Goal: Task Accomplishment & Management: Manage account settings

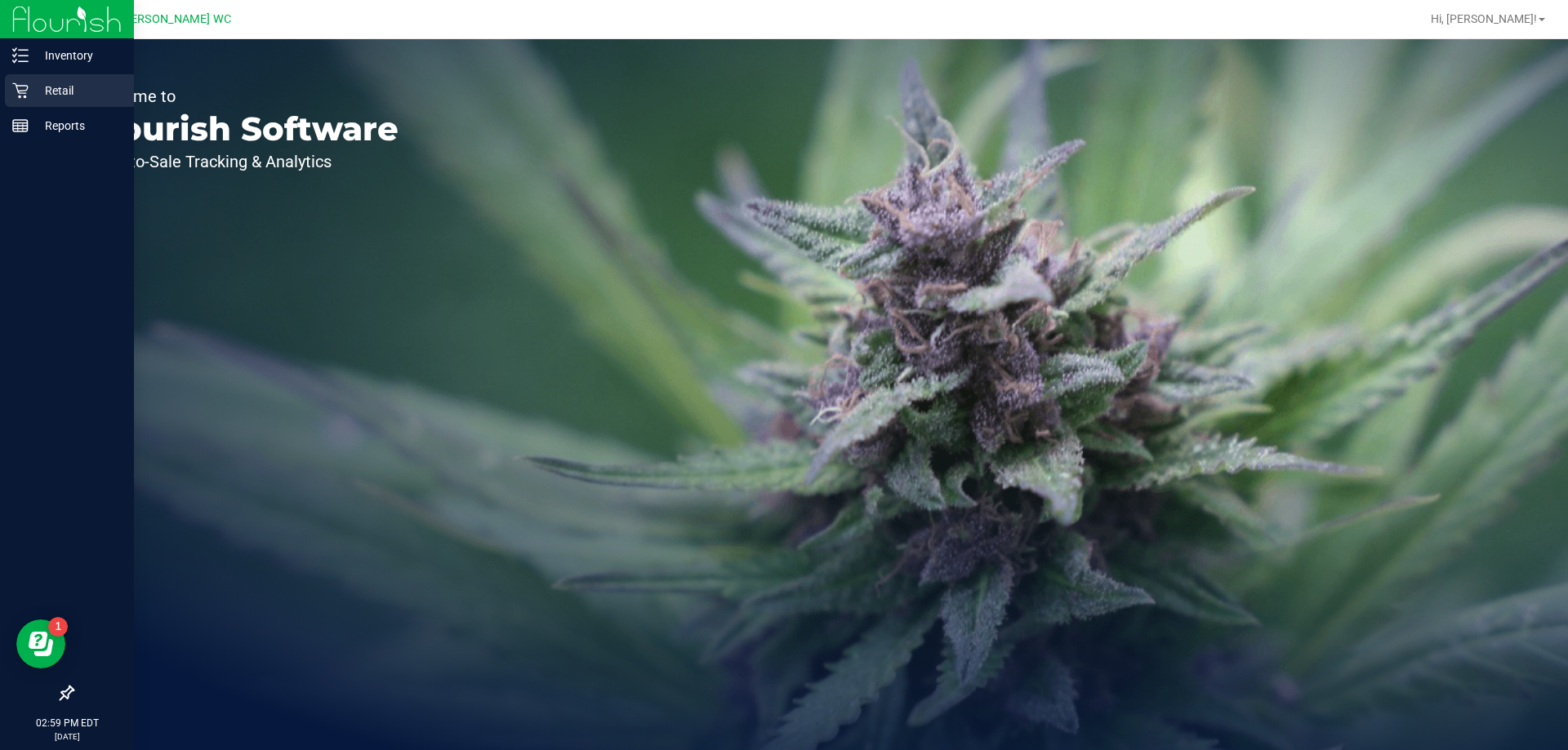
click at [0, 97] on link "Retail" at bounding box center [67, 91] width 134 height 35
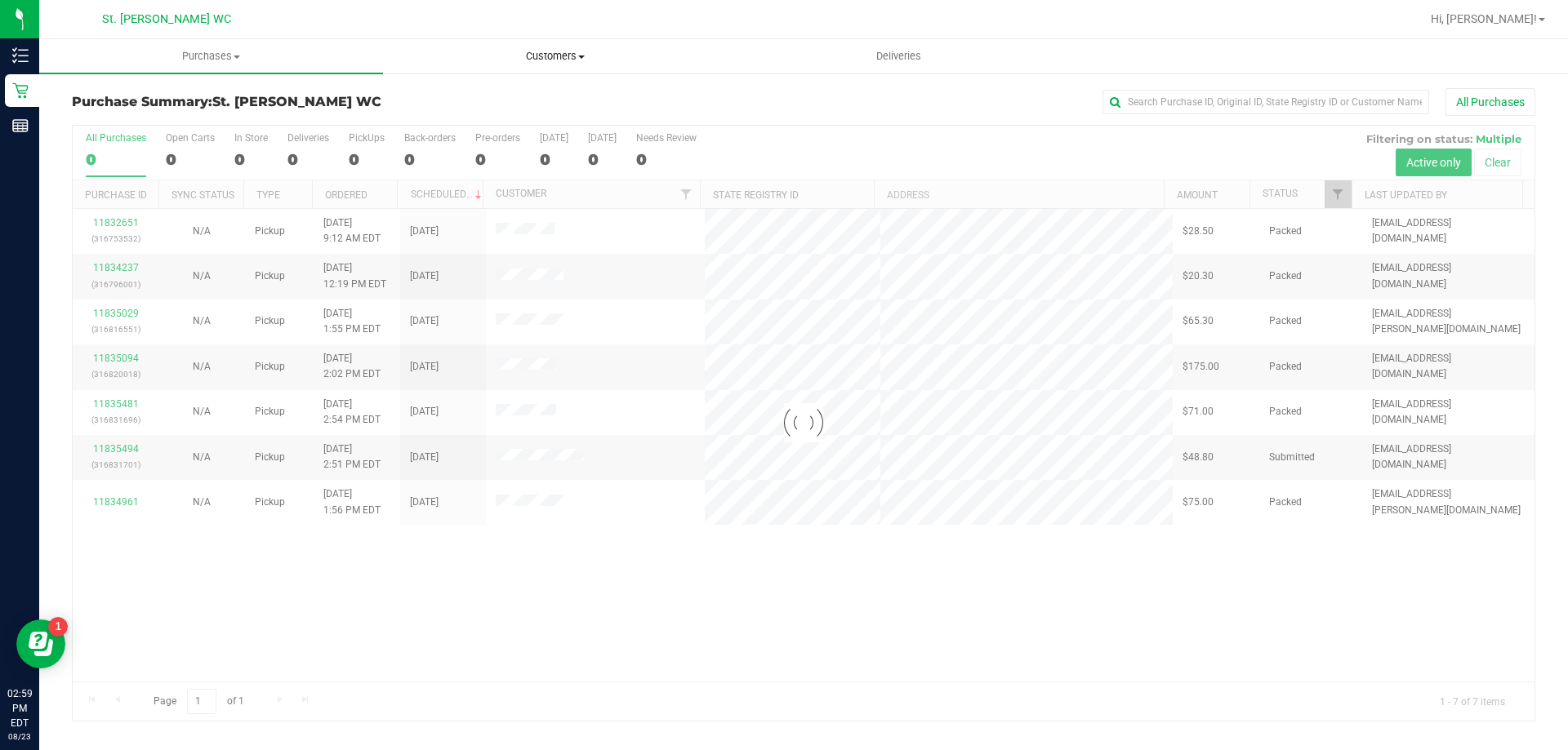
click at [517, 45] on uib-tab-heading "Customers All customers Add a new customer All physicians" at bounding box center [555, 57] width 342 height 33
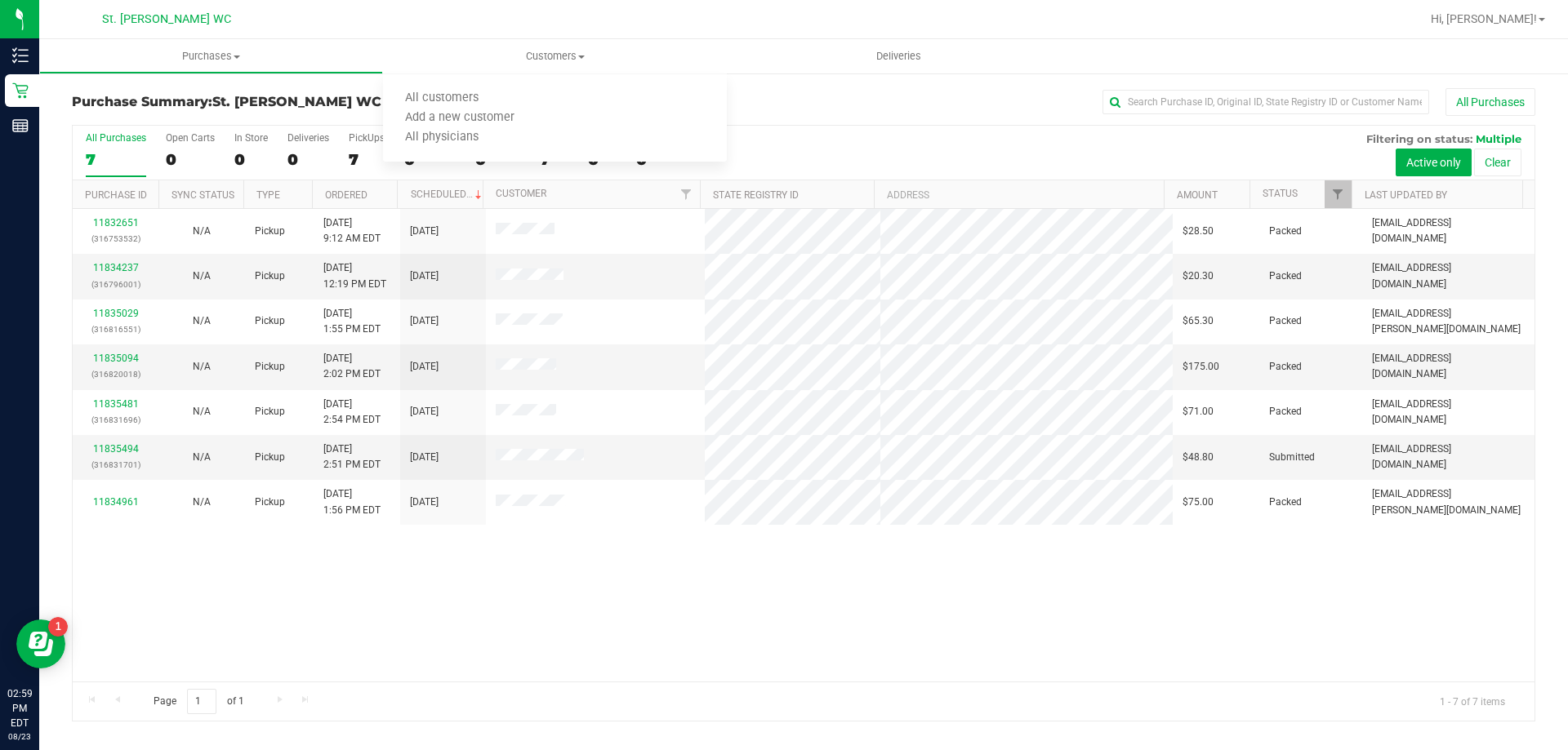
click at [472, 658] on div "11832651 (316753532) N/A Pickup [DATE] 9:12 AM EDT 8/23/2025 $28.50 Packed [EMA…" at bounding box center [803, 446] width 1462 height 473
click at [114, 443] on link "11835494" at bounding box center [115, 449] width 45 height 12
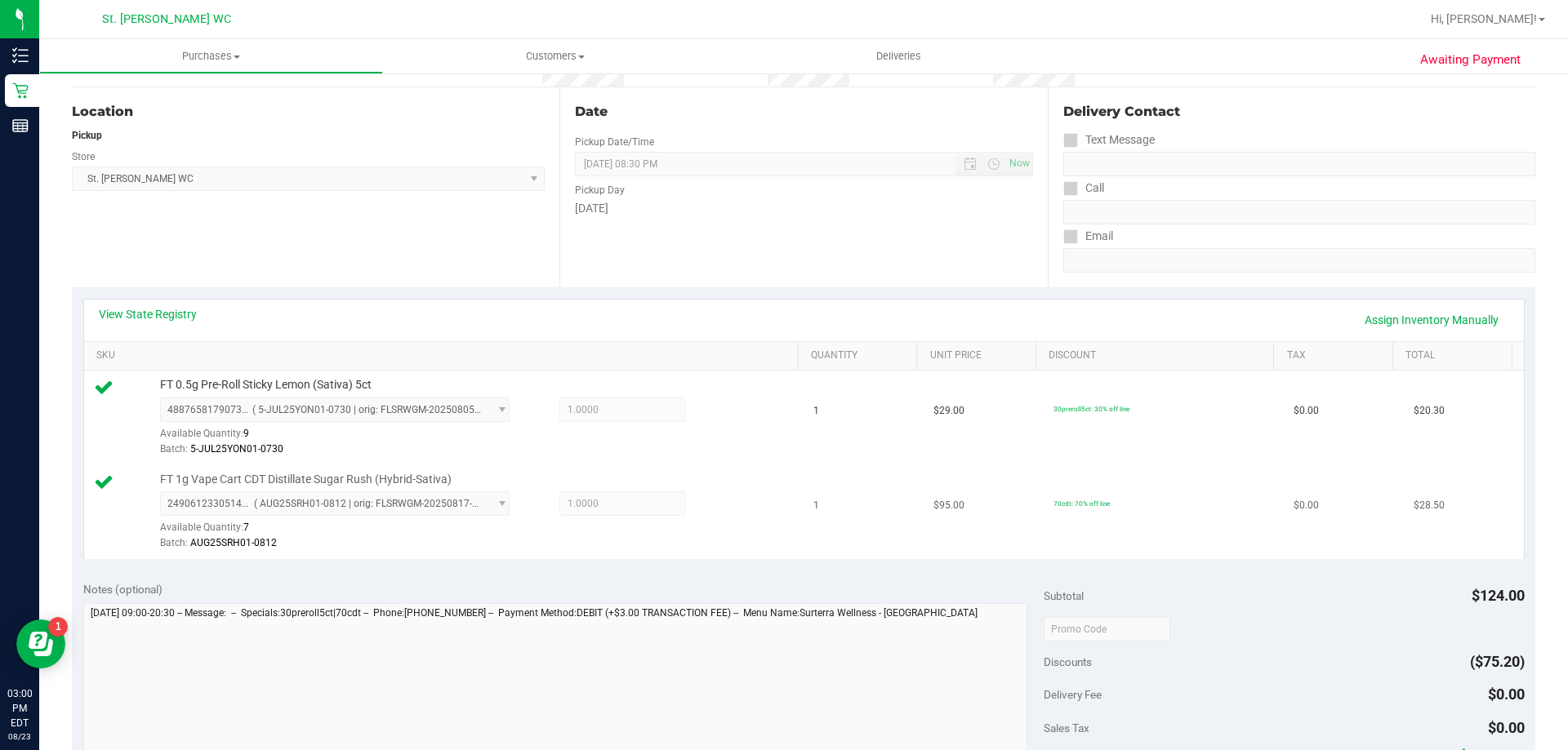
scroll to position [326, 0]
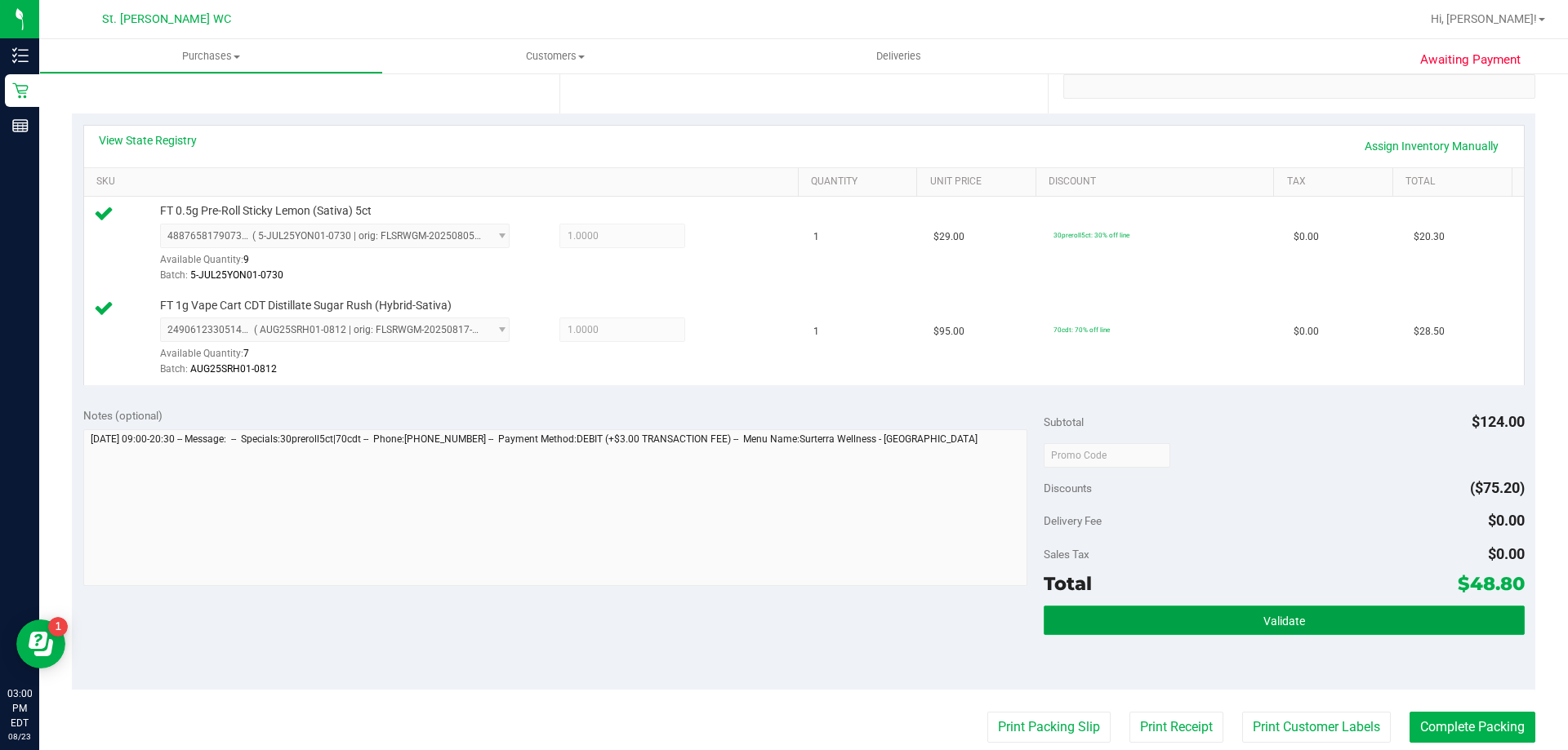
click at [1297, 616] on button "Validate" at bounding box center [1284, 621] width 480 height 30
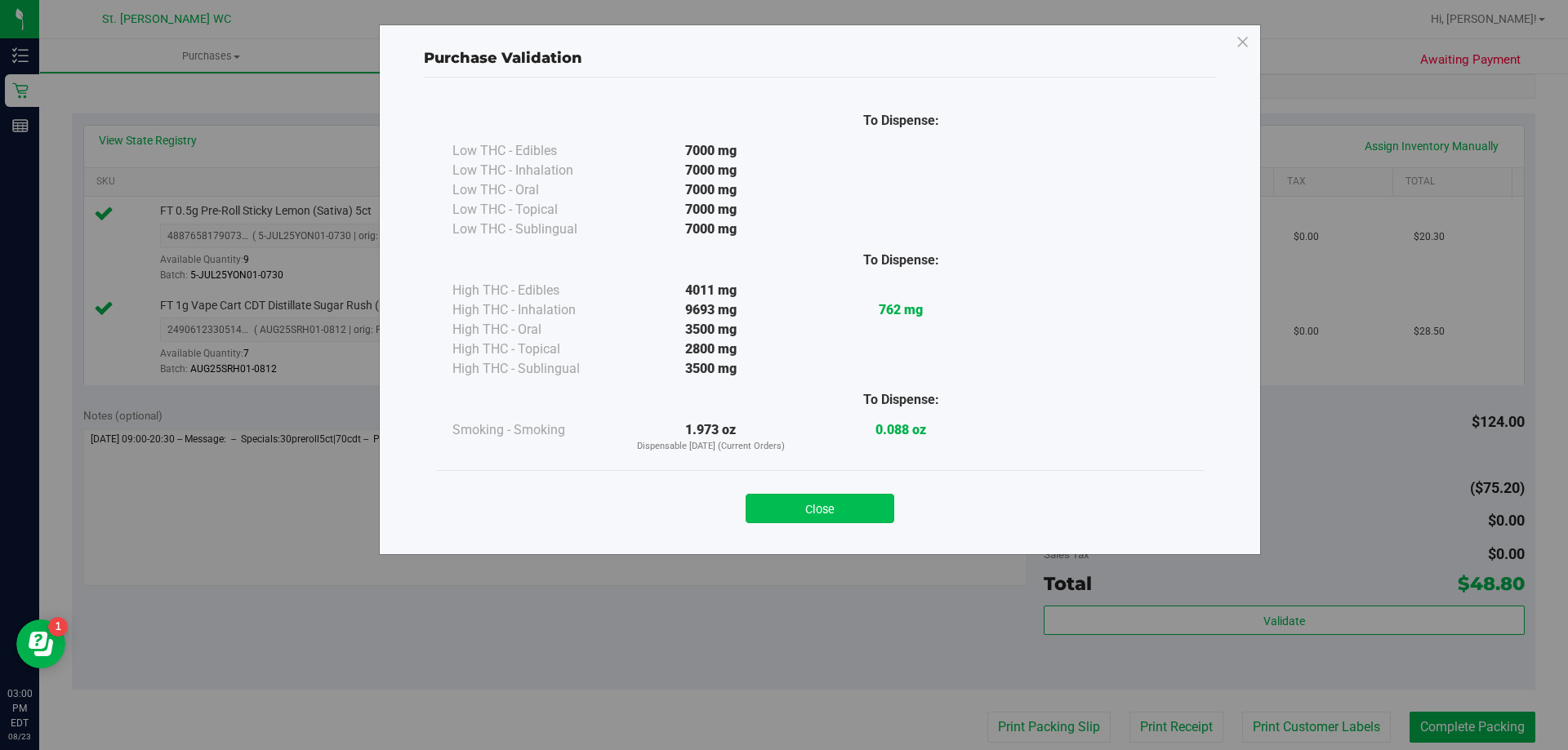
click at [861, 513] on button "Close" at bounding box center [819, 509] width 148 height 30
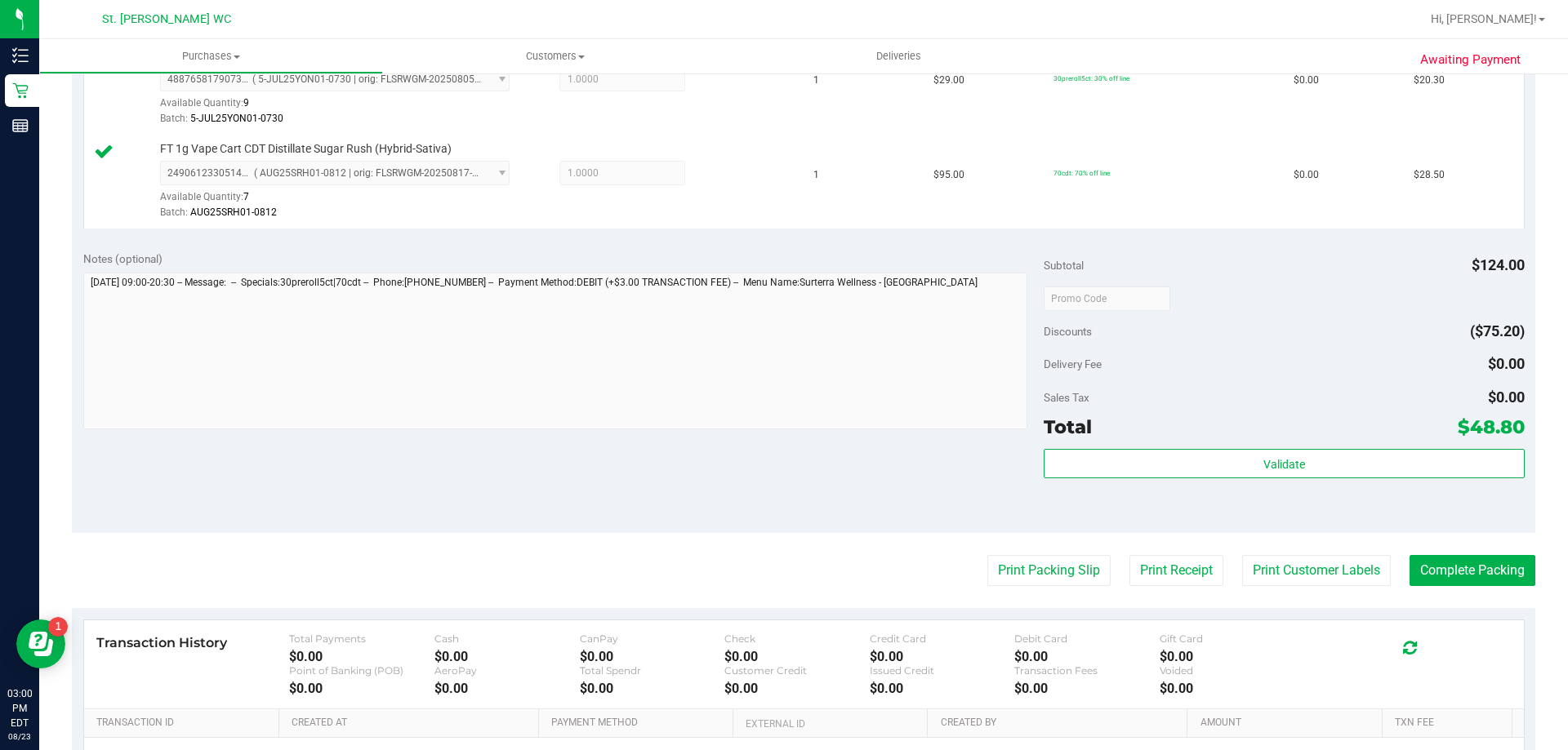
scroll to position [490, 0]
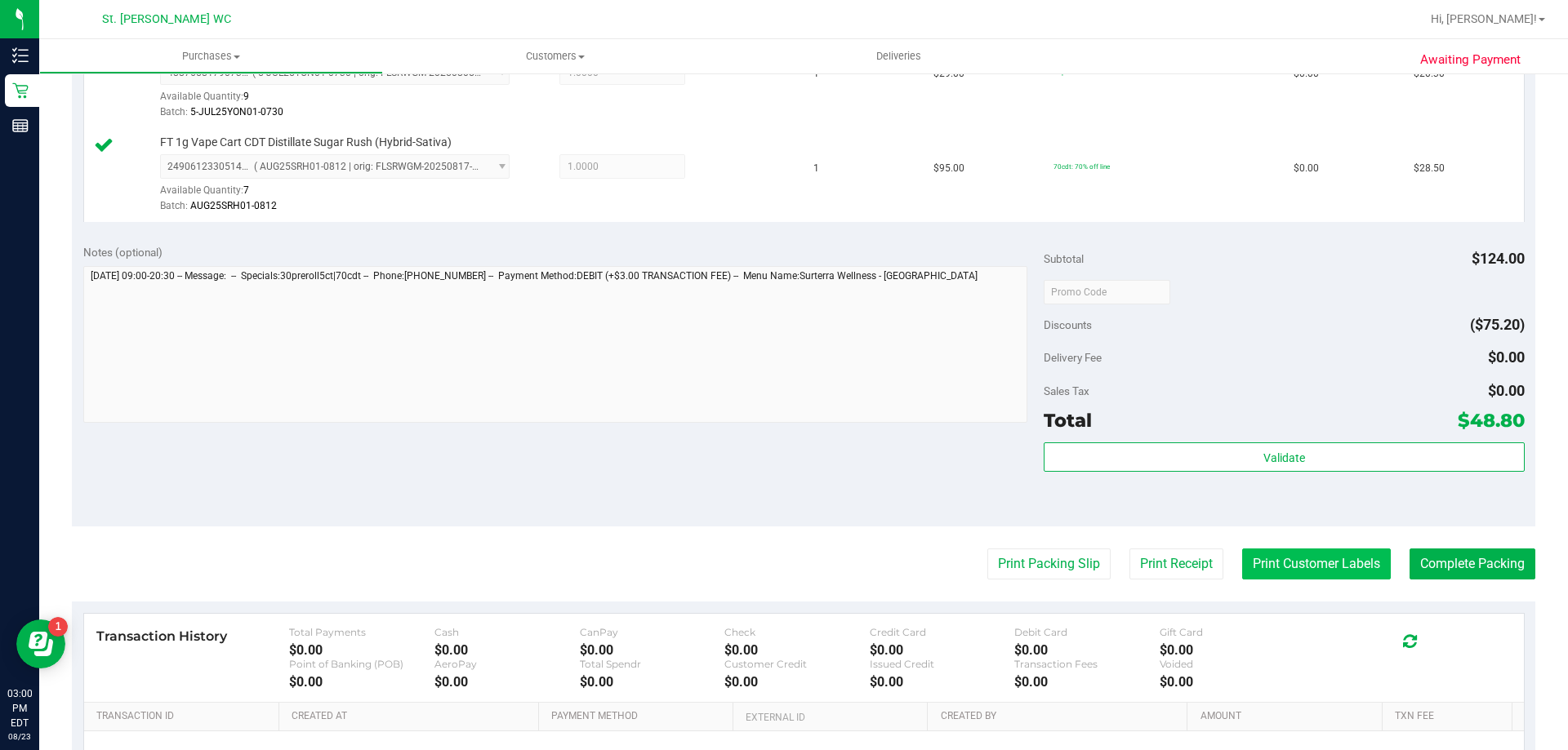
click at [1251, 574] on button "Print Customer Labels" at bounding box center [1317, 565] width 148 height 31
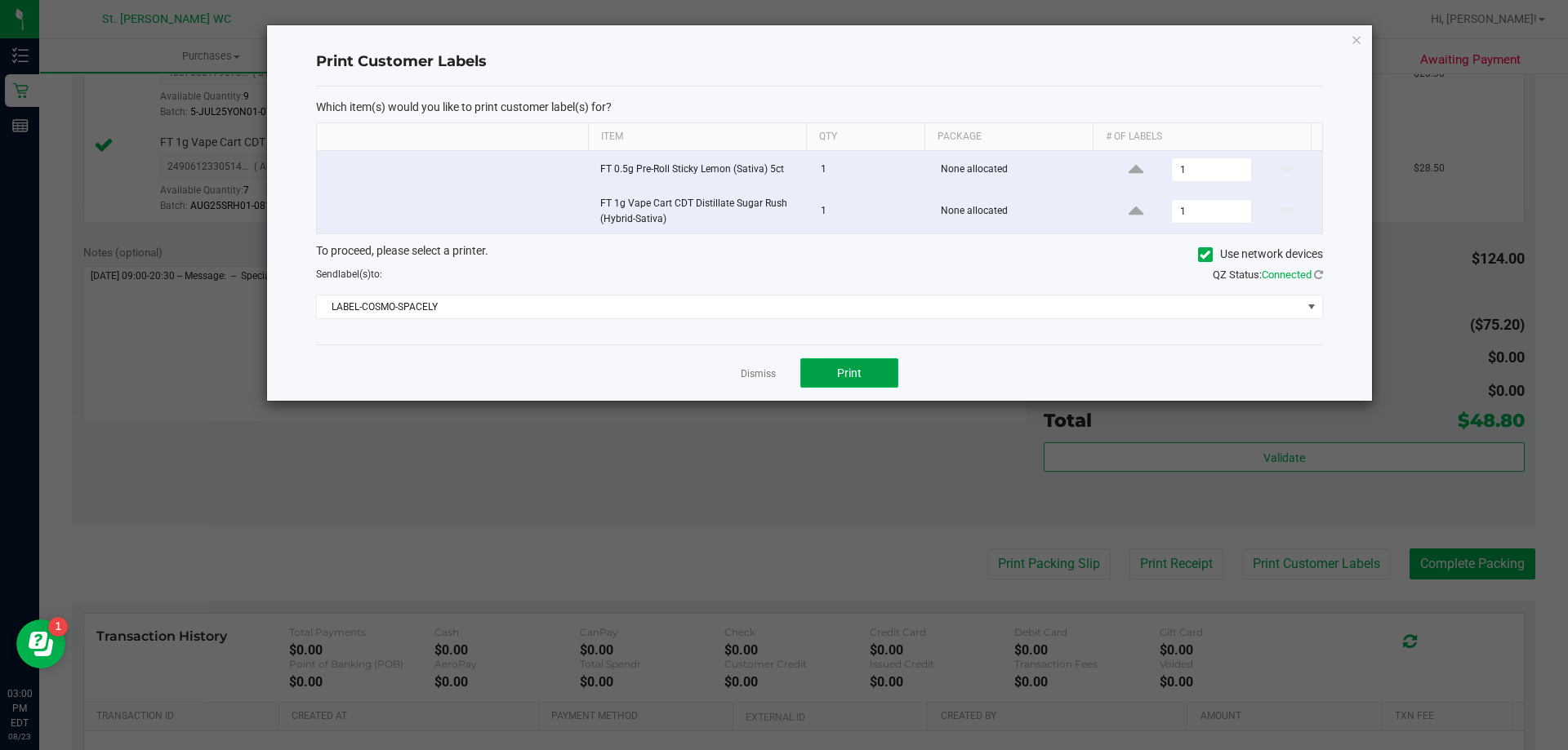
click at [831, 370] on button "Print" at bounding box center [849, 373] width 98 height 30
click at [759, 294] on div "To proceed, please select a printer. Use network devices Send label(s) to: QZ S…" at bounding box center [819, 281] width 1007 height 77
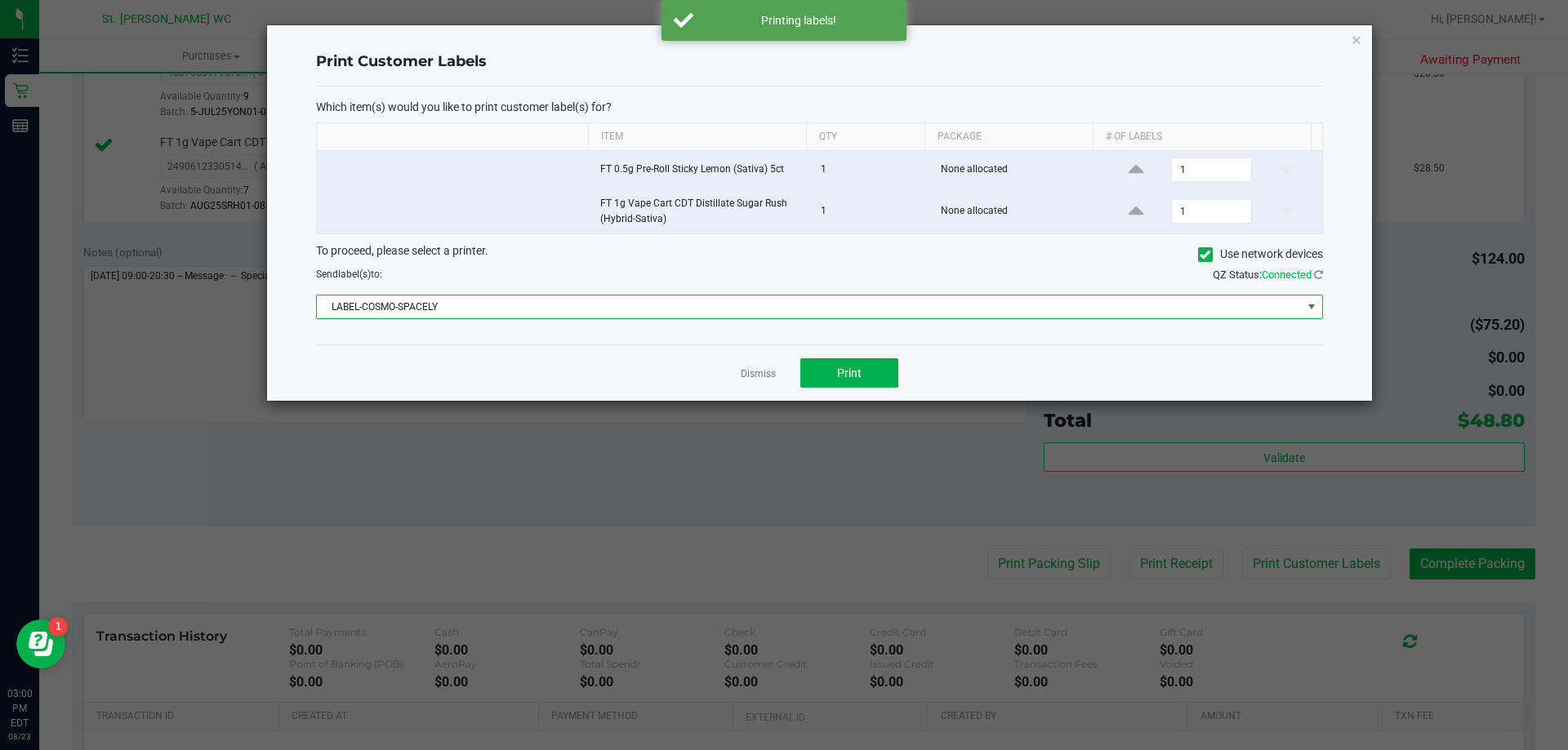
click at [759, 296] on span "LABEL-COSMO-SPACELY" at bounding box center [809, 307] width 985 height 23
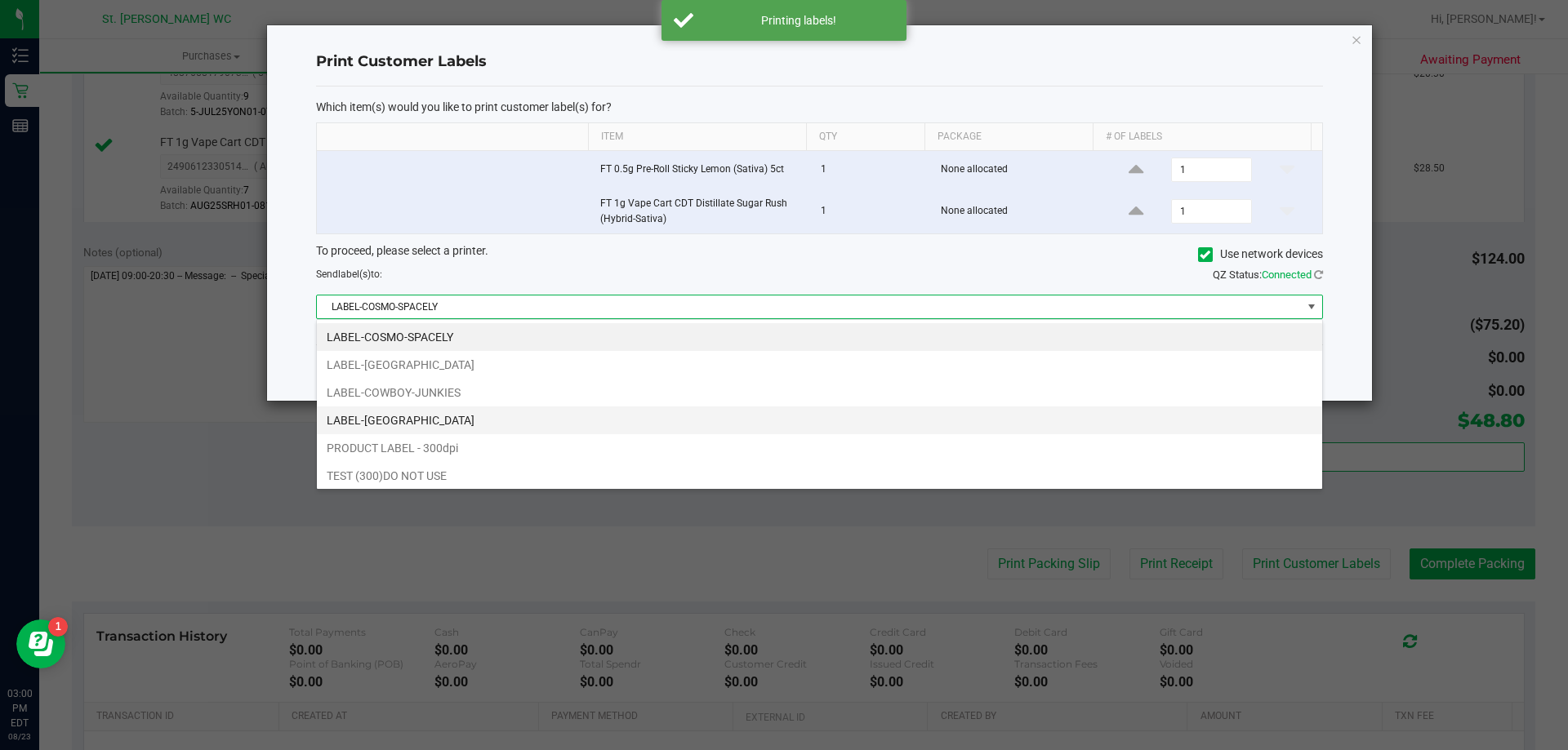
scroll to position [25, 1006]
click at [579, 416] on li "LABEL-[GEOGRAPHIC_DATA]" at bounding box center [819, 420] width 1005 height 28
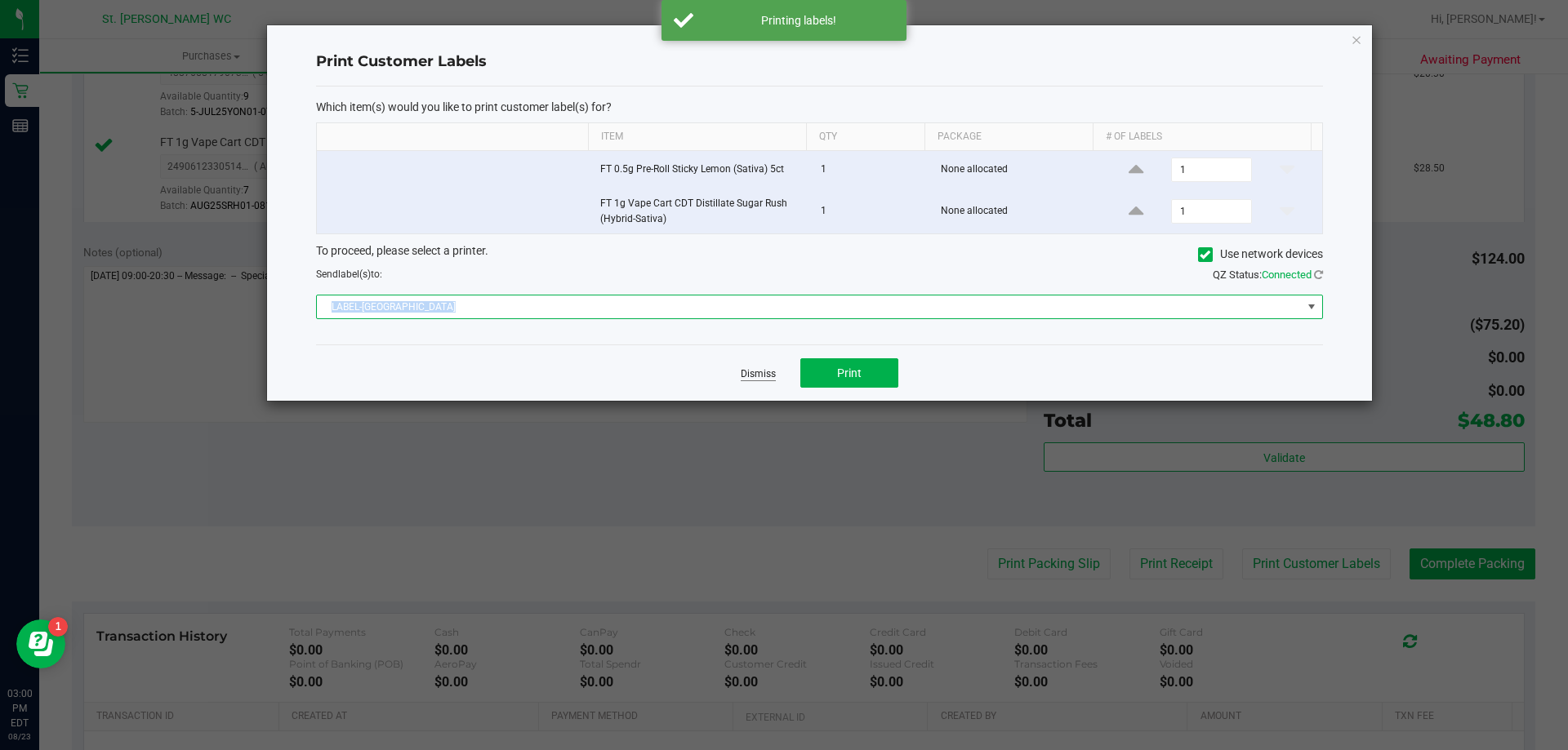
click at [744, 368] on link "Dismiss" at bounding box center [758, 374] width 35 height 14
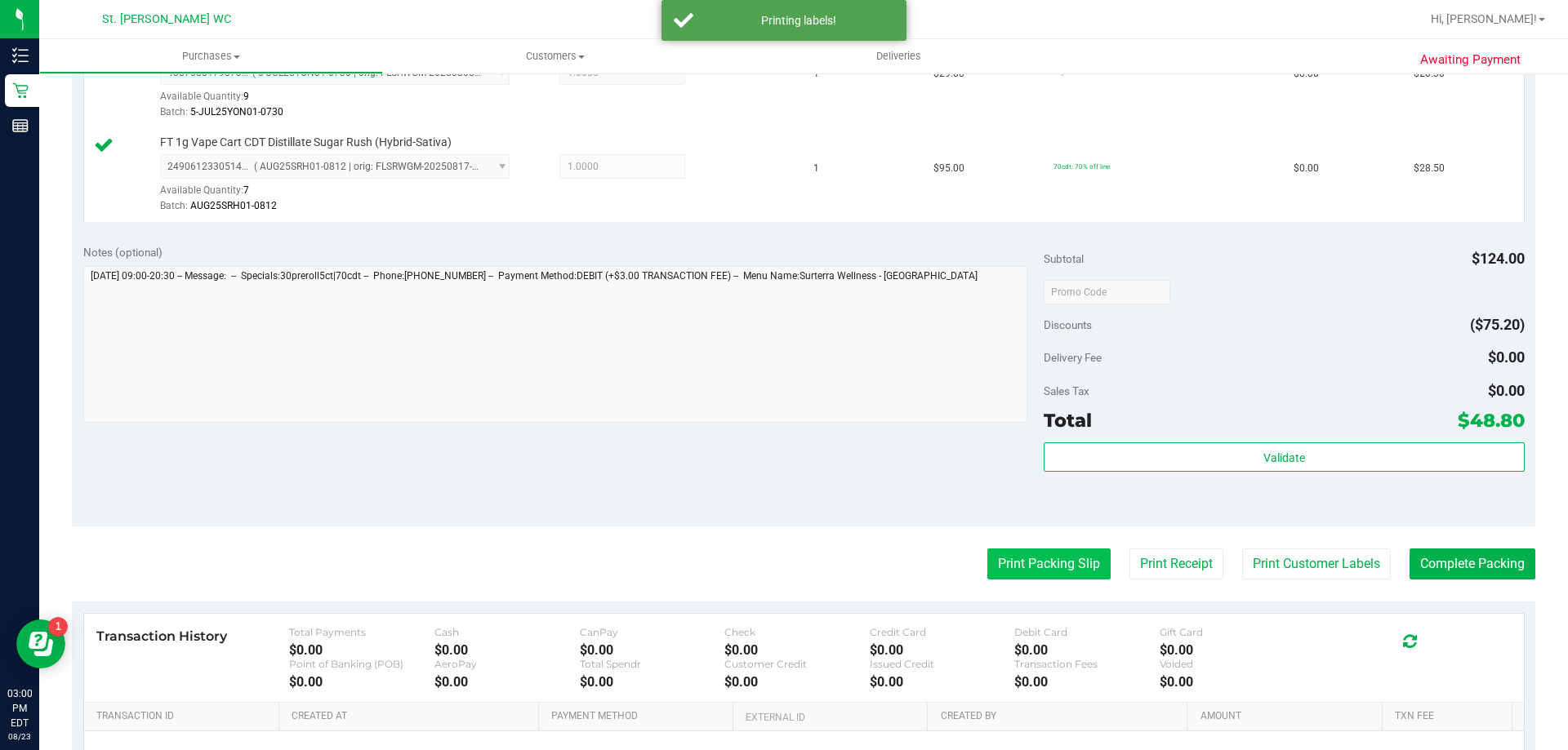
click at [993, 556] on button "Print Packing Slip" at bounding box center [1049, 565] width 124 height 31
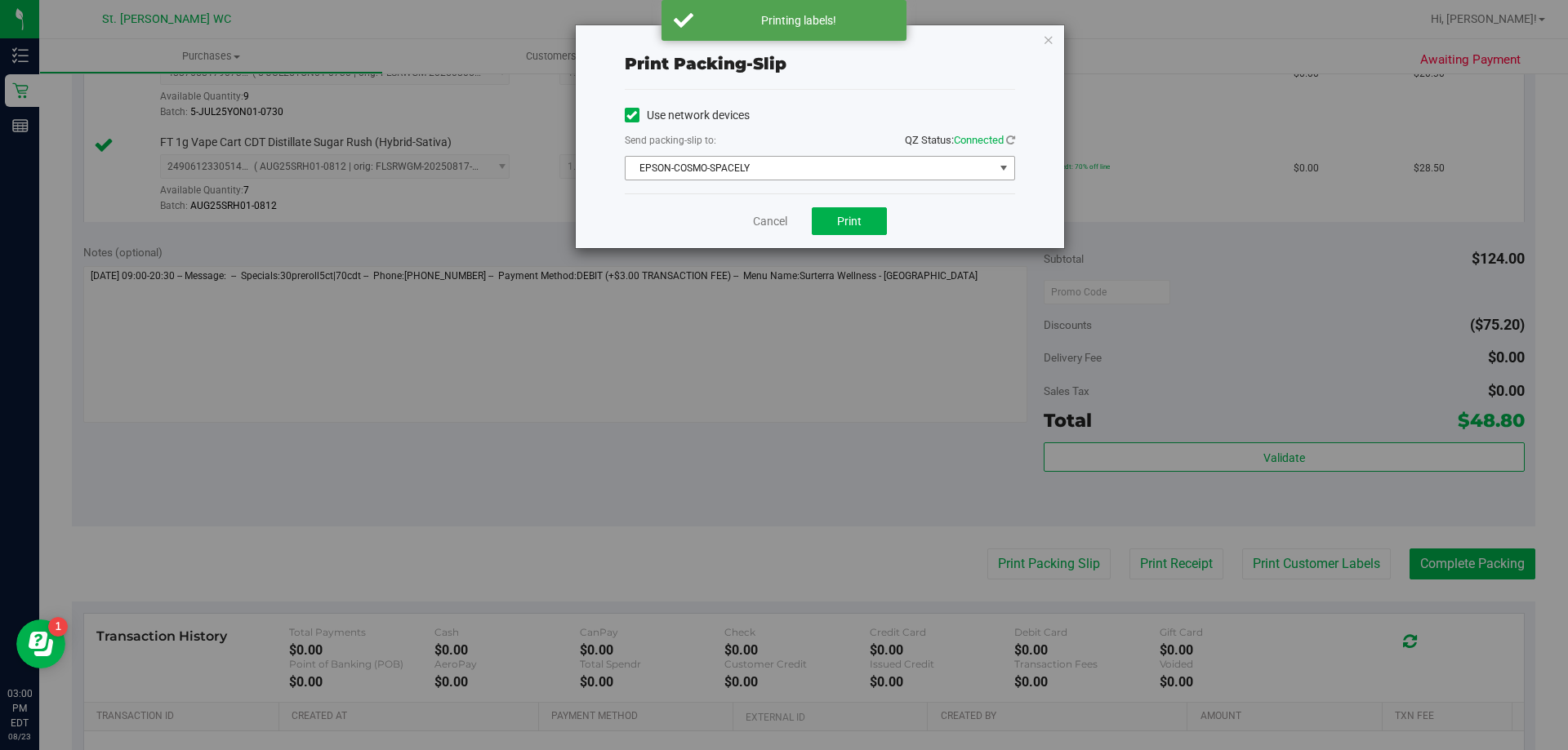
click at [739, 174] on span "EPSON-COSMO-SPACELY" at bounding box center [810, 168] width 369 height 23
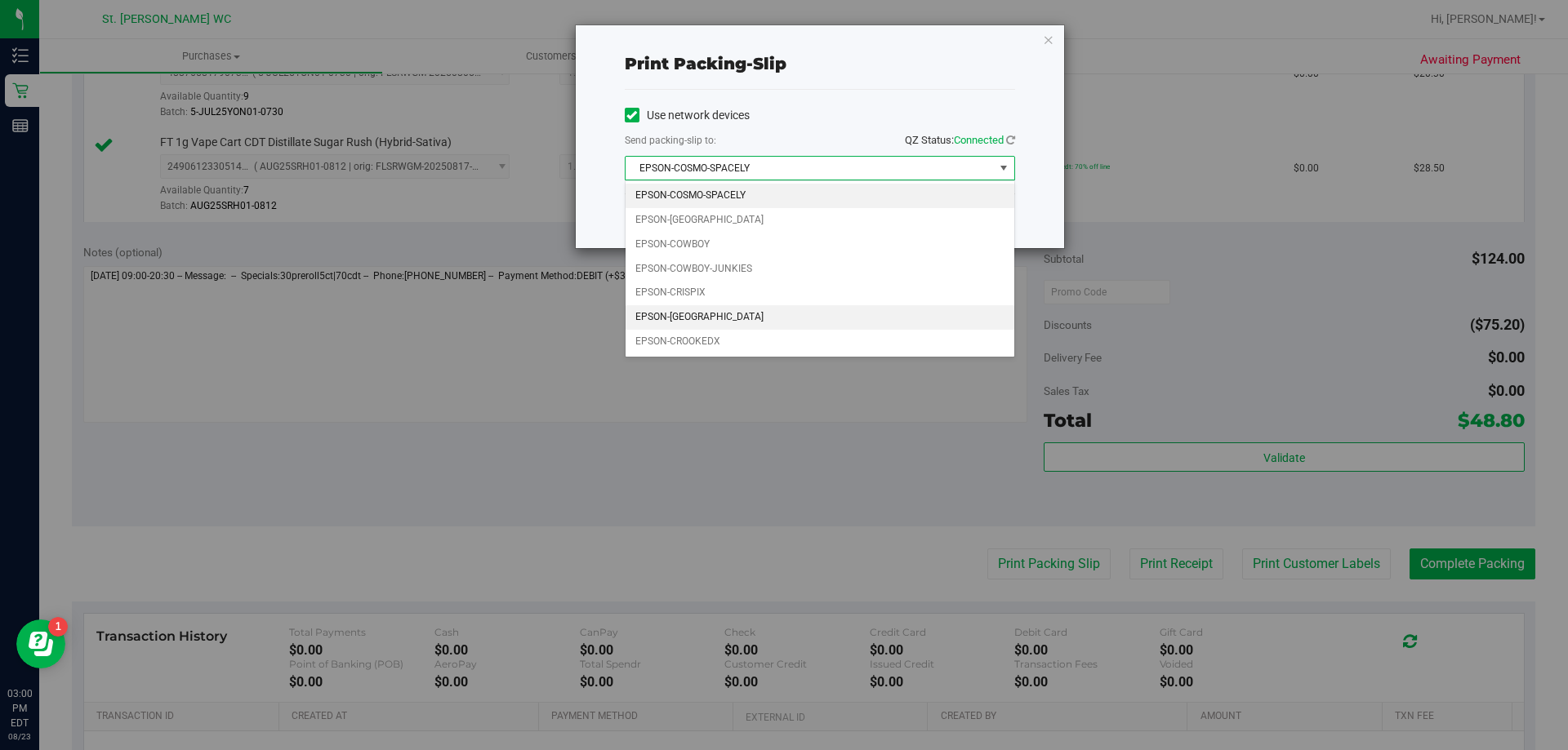
click at [714, 312] on li "EPSON-[GEOGRAPHIC_DATA]" at bounding box center [819, 317] width 388 height 25
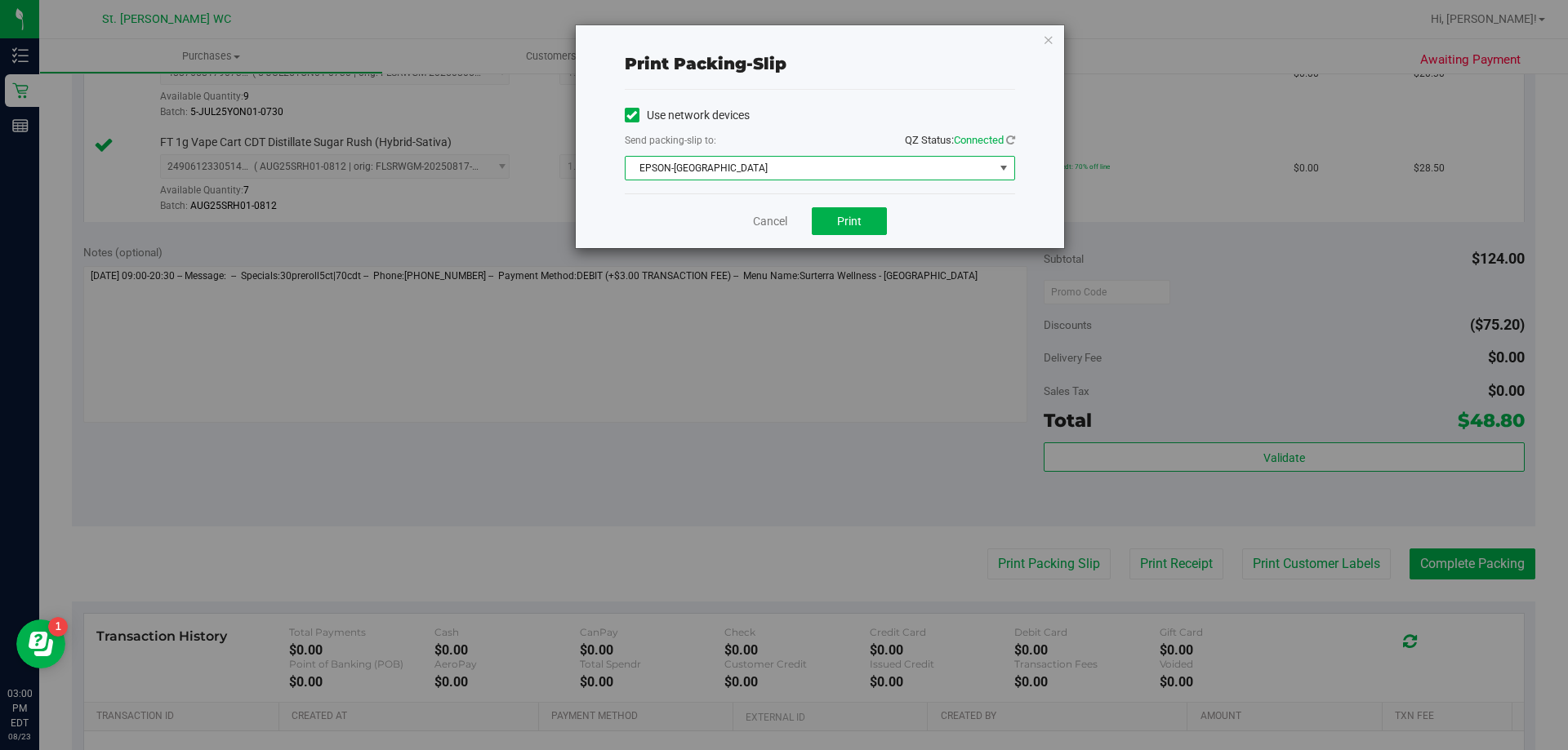
click at [876, 239] on div "Cancel Print" at bounding box center [819, 221] width 390 height 54
drag, startPoint x: 871, startPoint y: 229, endPoint x: 876, endPoint y: 221, distance: 9.4
click at [871, 226] on button "Print" at bounding box center [849, 222] width 75 height 28
click at [775, 244] on div "Cancel Print" at bounding box center [819, 221] width 390 height 54
click at [782, 218] on link "Cancel" at bounding box center [770, 222] width 35 height 17
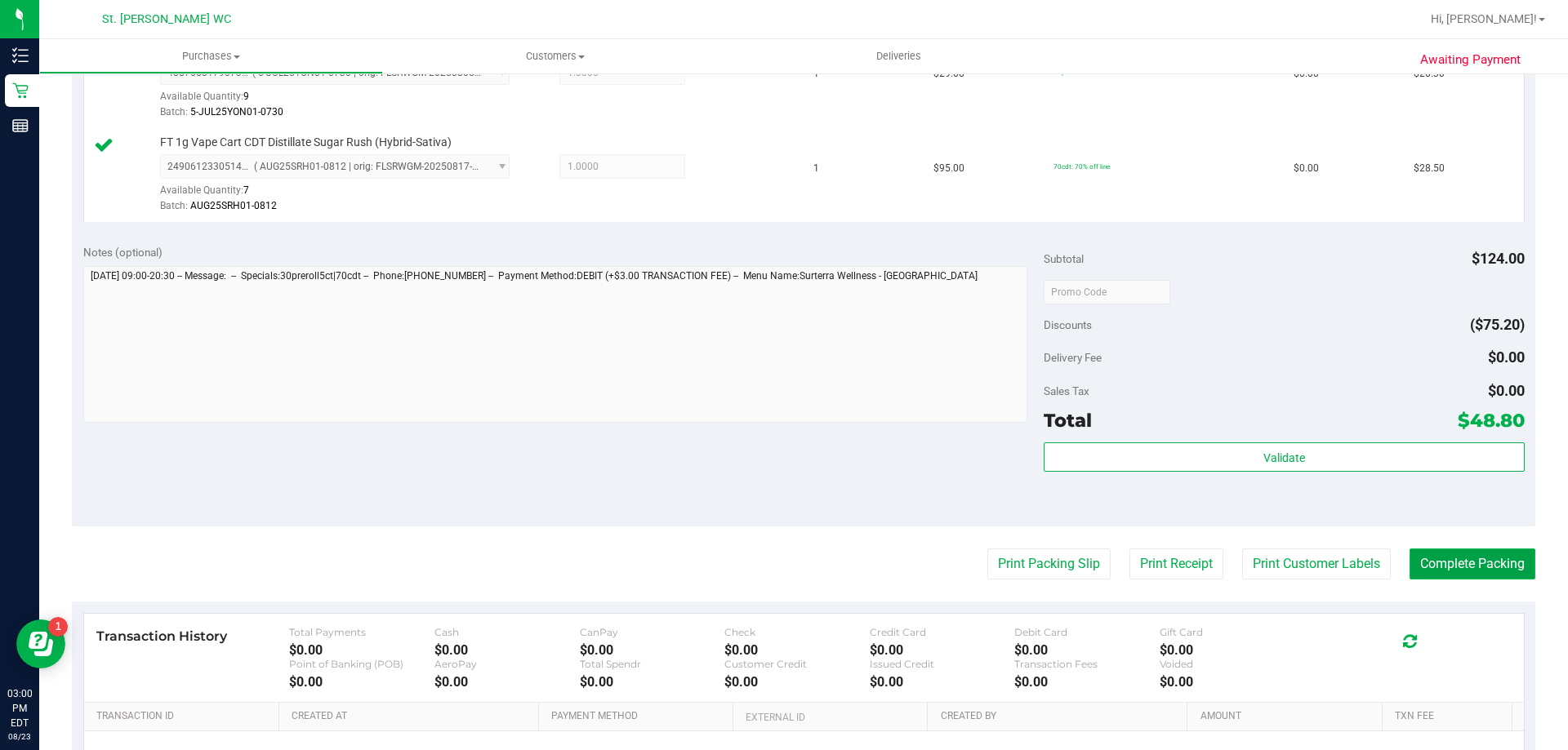
click at [1462, 574] on button "Complete Packing" at bounding box center [1472, 565] width 126 height 31
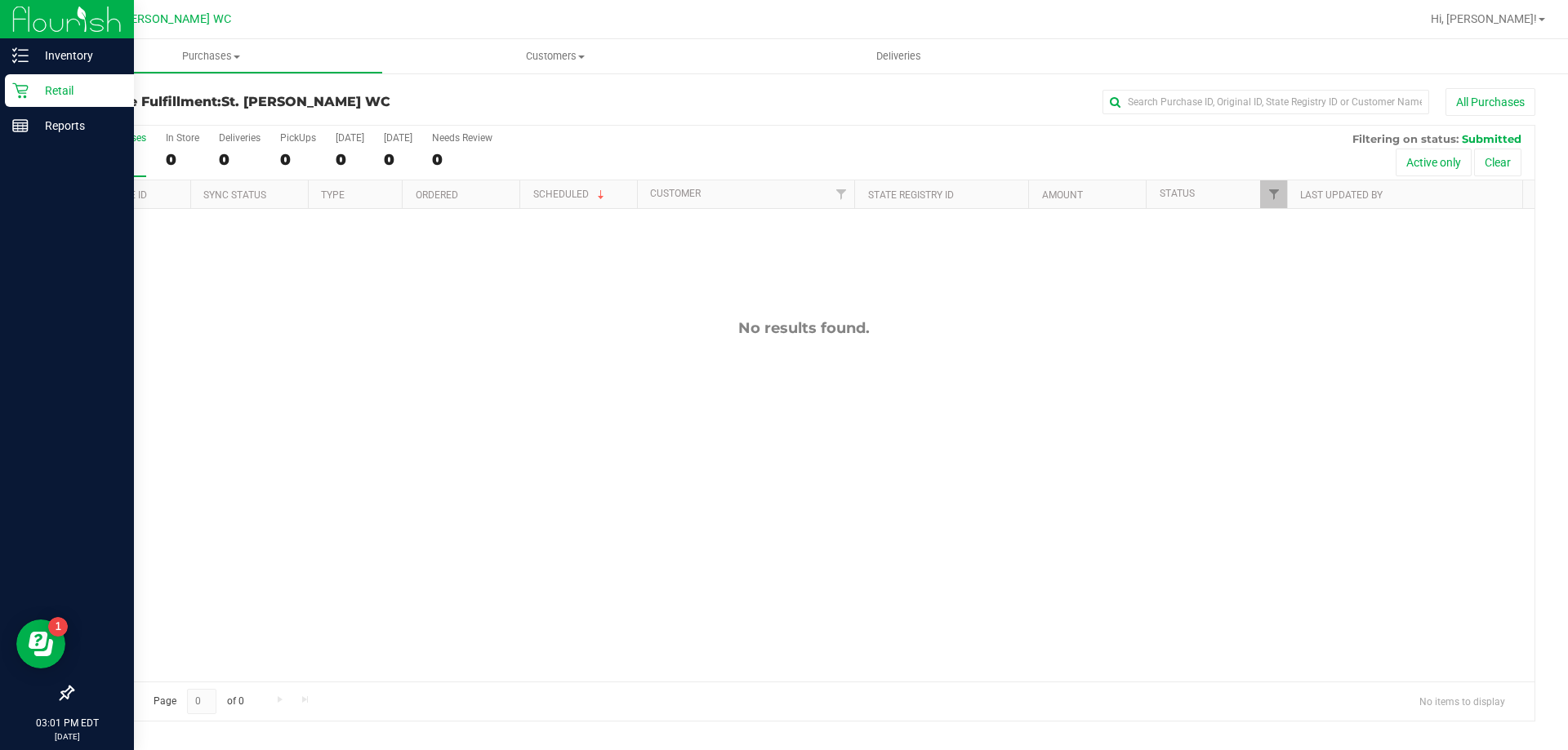
click at [20, 96] on icon at bounding box center [20, 91] width 16 height 16
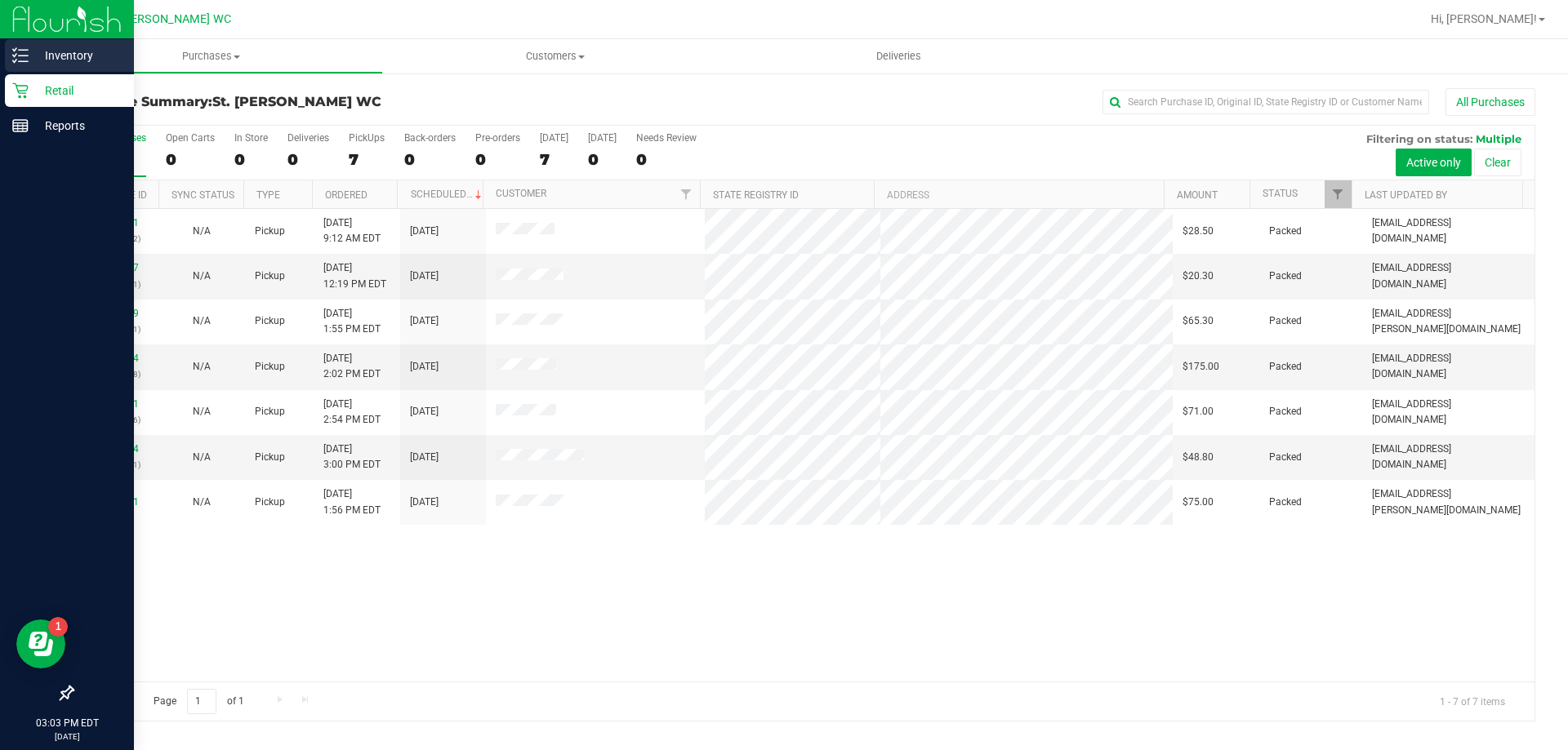
click at [46, 43] on div "Inventory" at bounding box center [69, 56] width 129 height 33
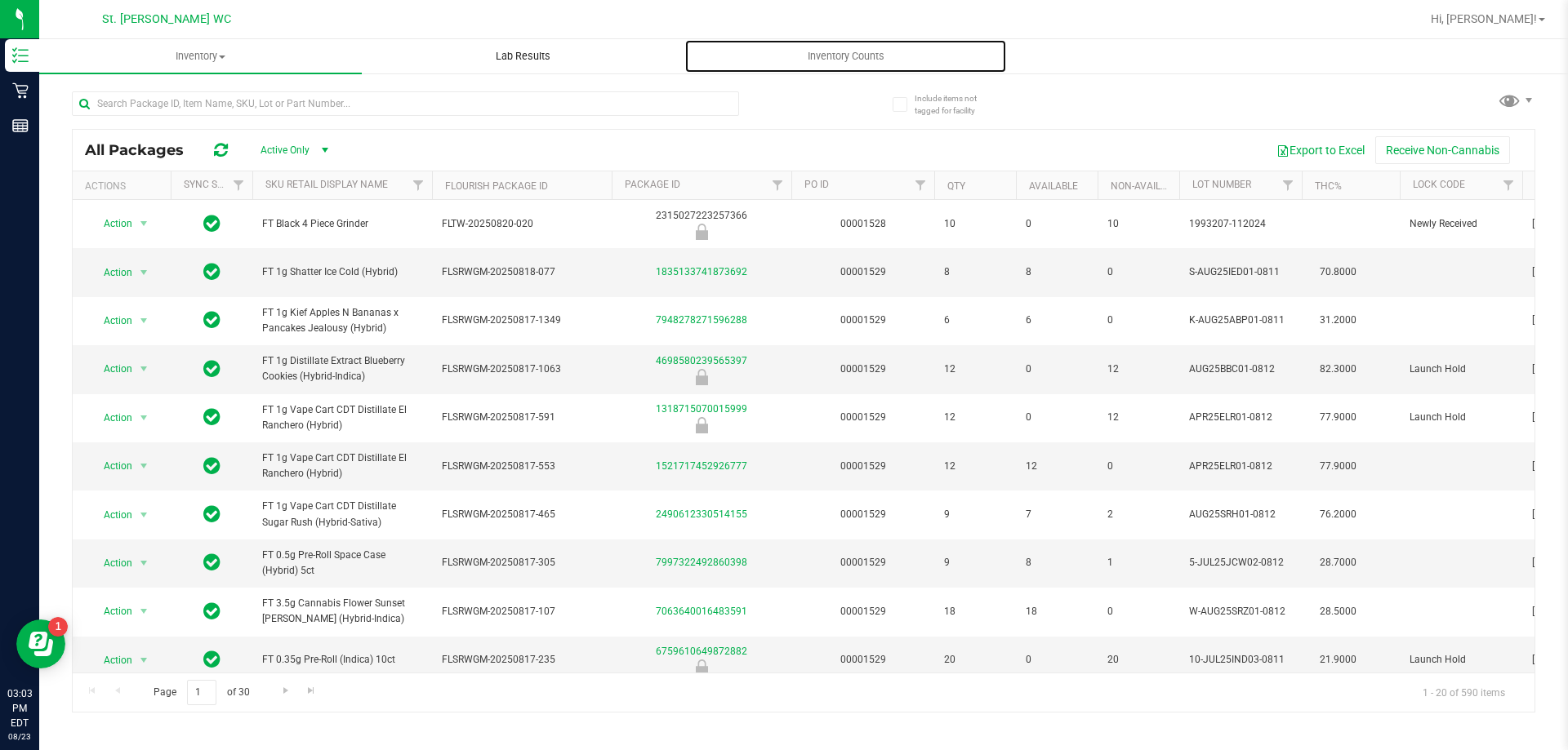
click at [852, 56] on span "Inventory Counts" at bounding box center [846, 56] width 121 height 15
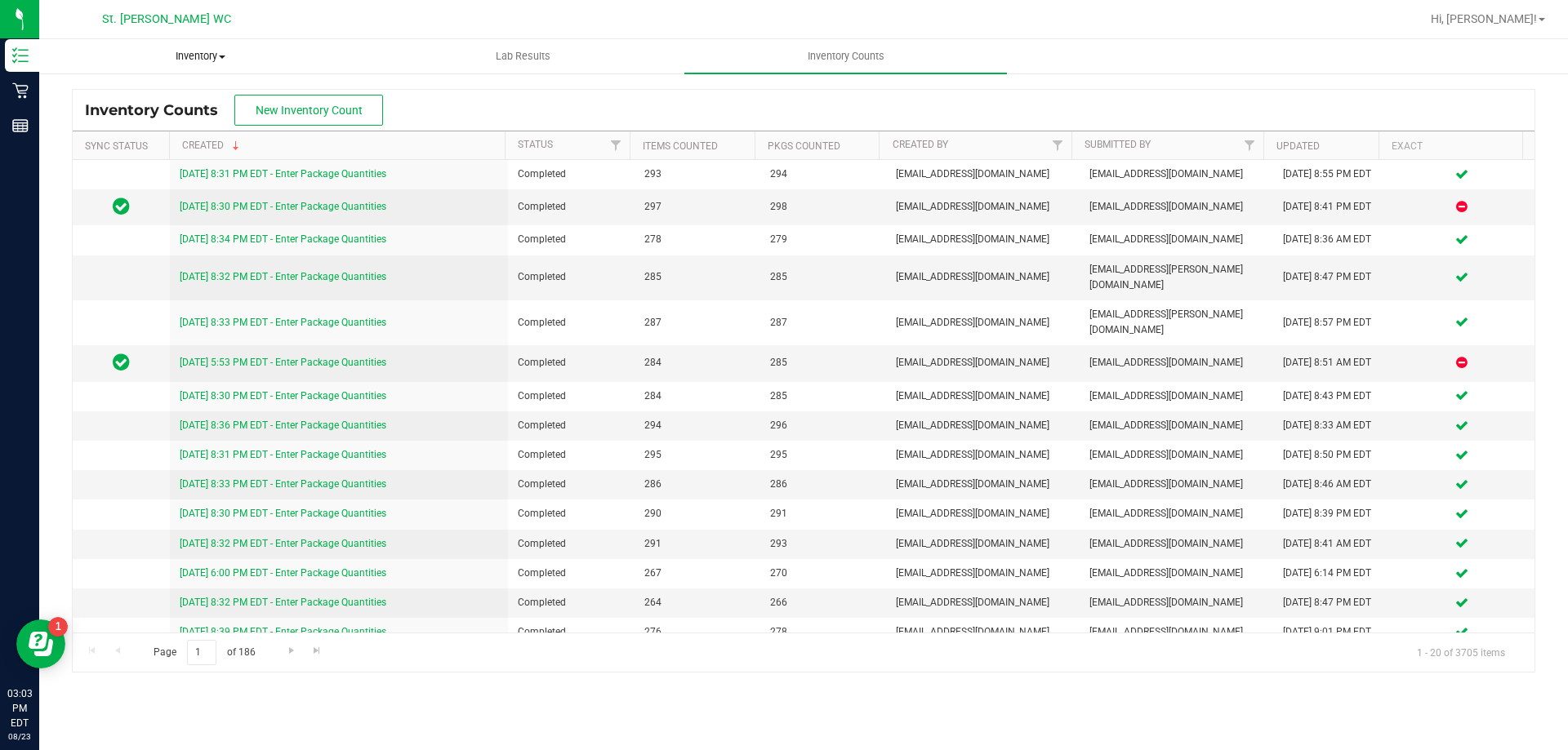
click at [231, 62] on span "Inventory" at bounding box center [200, 56] width 321 height 15
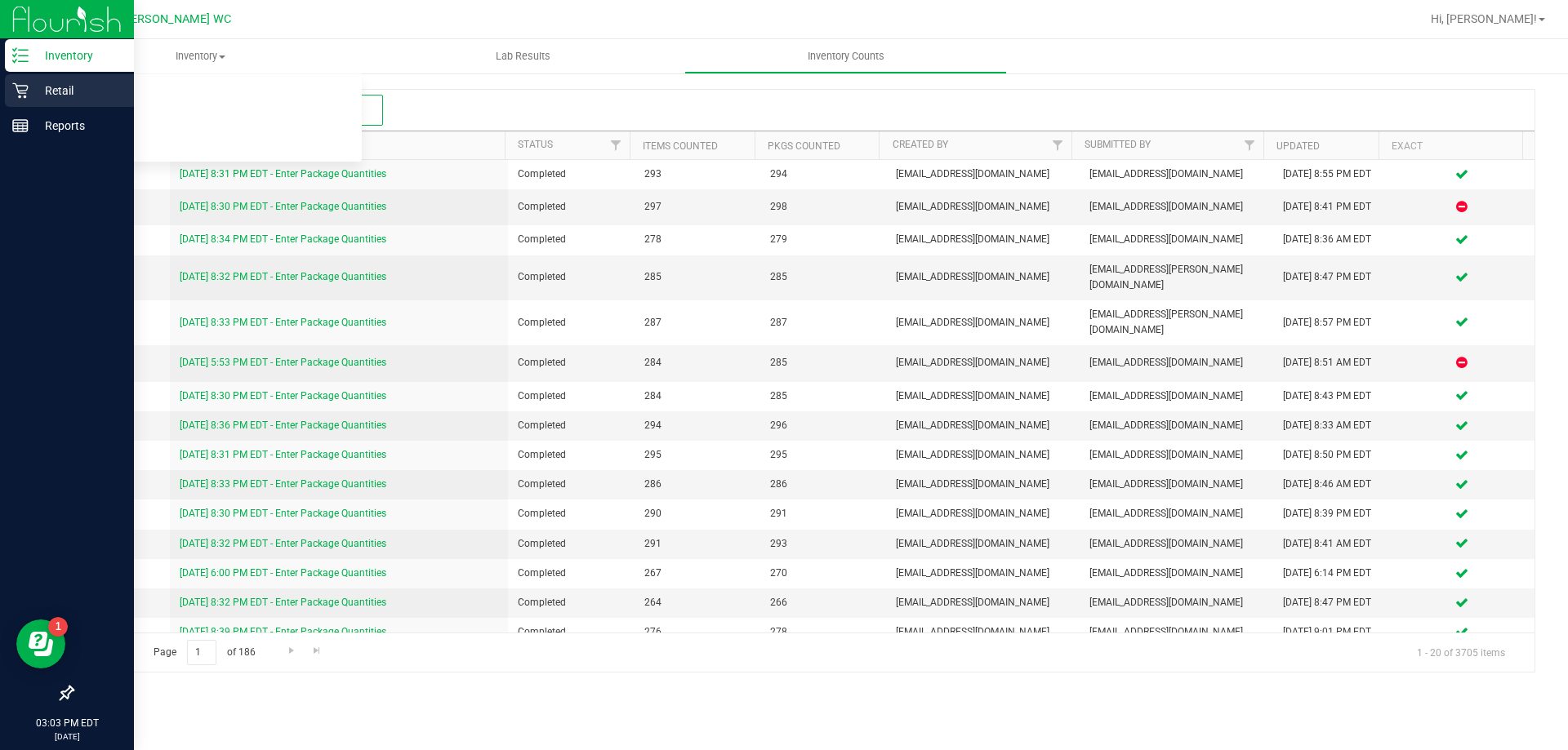
click at [16, 90] on icon at bounding box center [21, 91] width 16 height 16
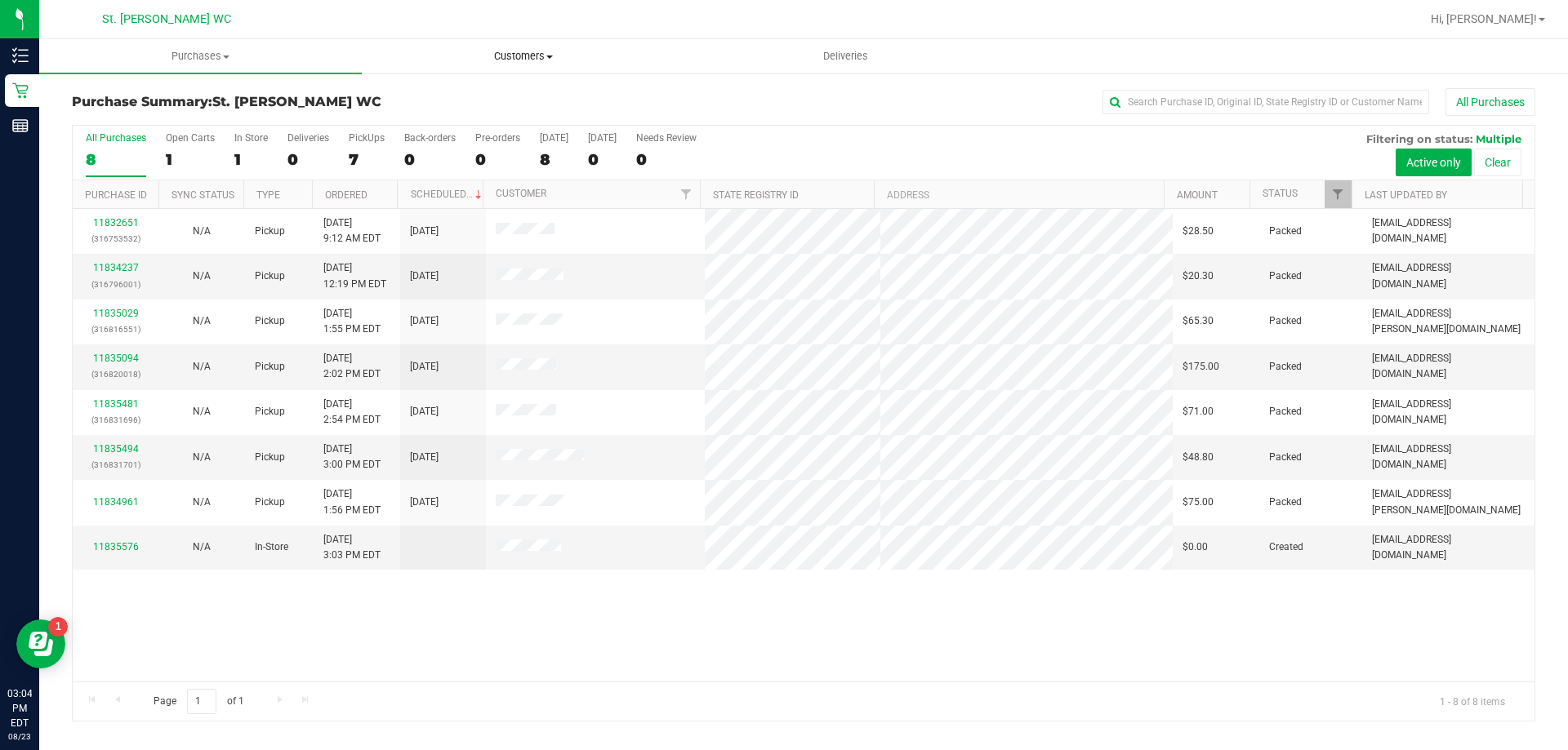
click at [499, 47] on uib-tab-heading "Customers All customers Add a new customer All physicians" at bounding box center [523, 57] width 321 height 33
click at [509, 92] on li "All customers" at bounding box center [523, 99] width 322 height 20
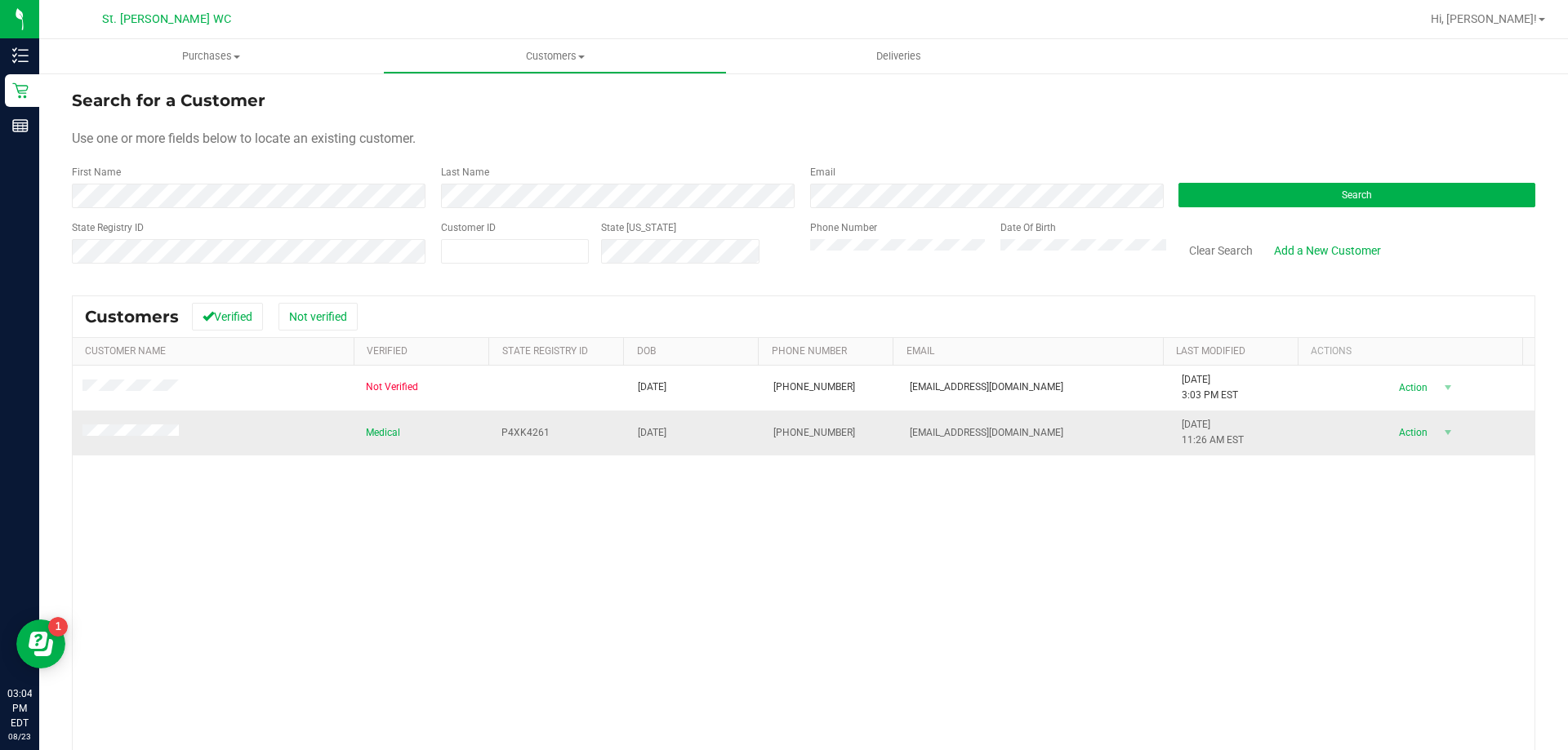
click at [1392, 429] on span "Action" at bounding box center [1411, 433] width 53 height 23
click at [1398, 507] on li "Create new purchase" at bounding box center [1418, 495] width 111 height 45
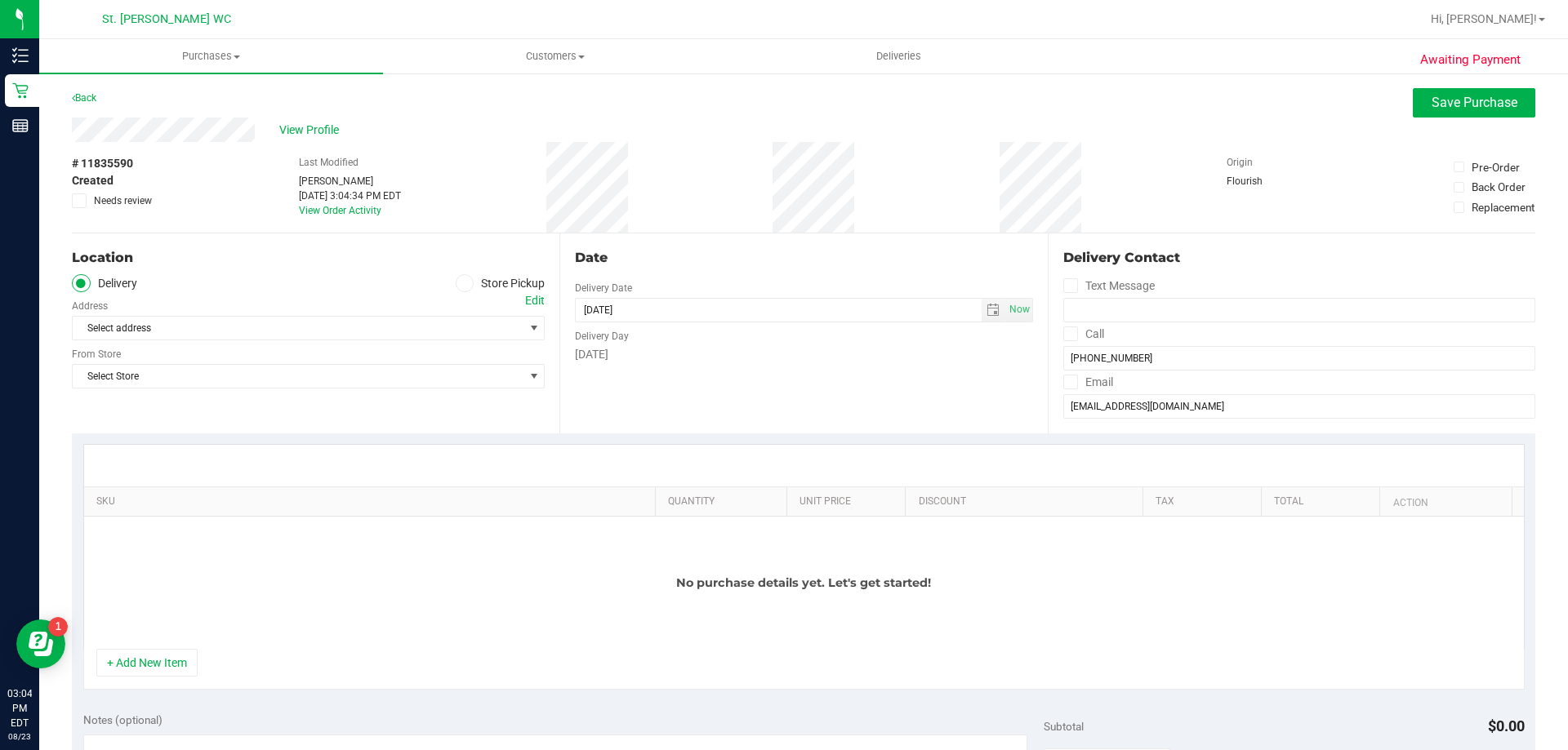
click at [464, 284] on icon at bounding box center [465, 284] width 10 height 0
click at [0, 0] on input "Store Pickup" at bounding box center [0, 0] width 0 height 0
click at [304, 337] on span "Select Store" at bounding box center [298, 328] width 451 height 23
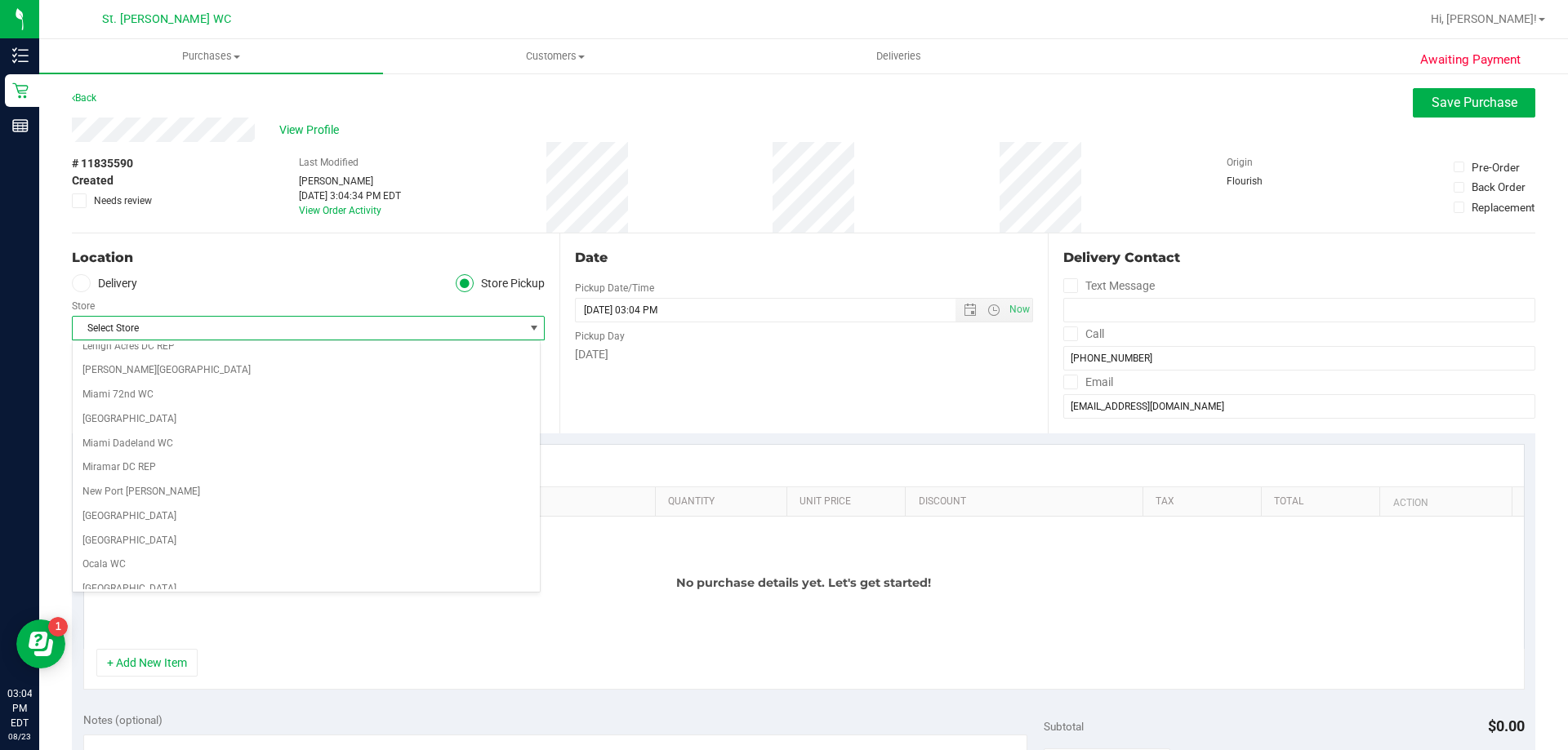
scroll to position [641, 0]
click at [351, 338] on span "Select Store" at bounding box center [298, 328] width 451 height 23
click at [139, 496] on li "St. [PERSON_NAME] WC" at bounding box center [306, 492] width 467 height 25
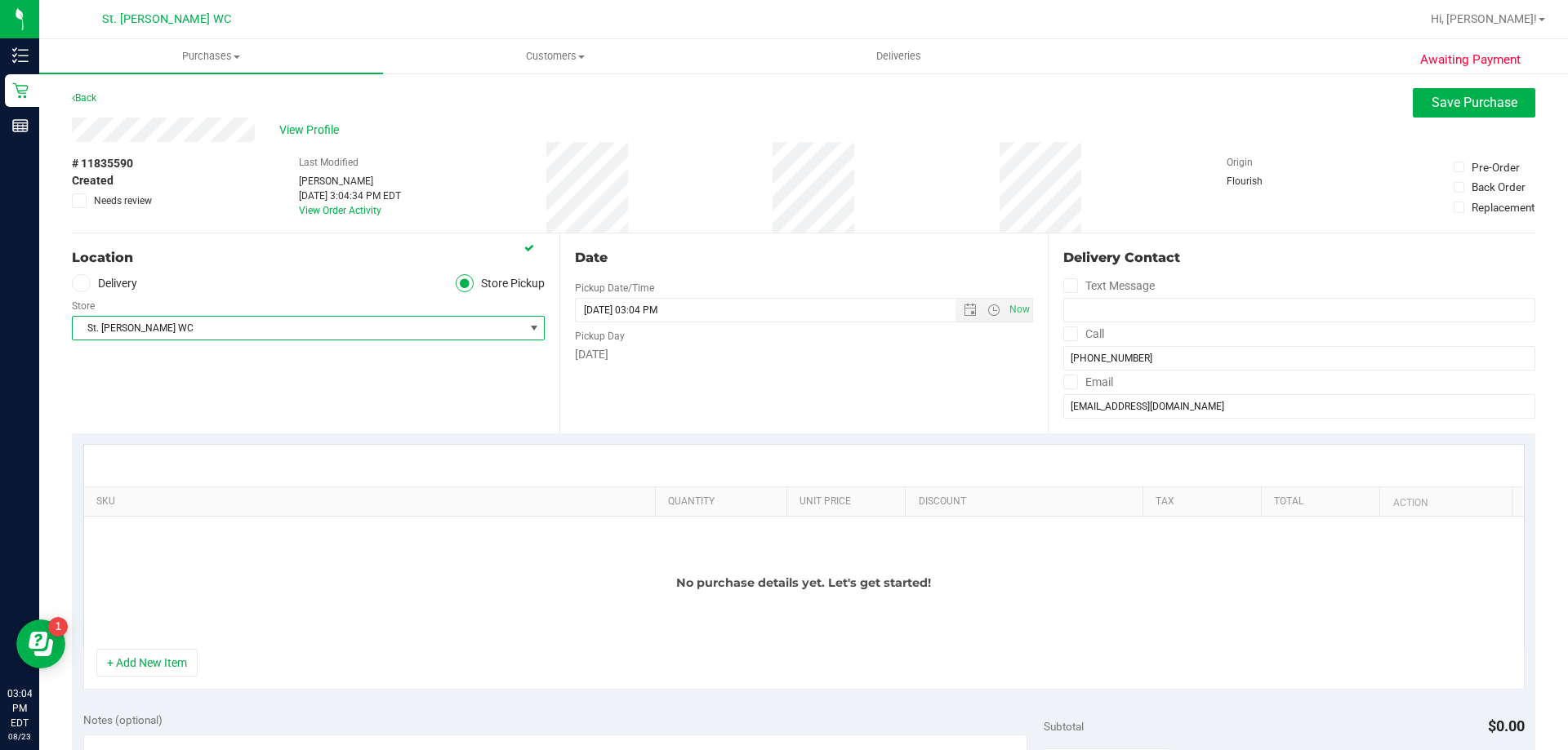
click at [324, 405] on div "Location Delivery Store Pickup Store [GEOGRAPHIC_DATA][PERSON_NAME] WC Select S…" at bounding box center [315, 333] width 487 height 200
click at [123, 639] on div "No purchase details yet. Let's get started!" at bounding box center [804, 583] width 1439 height 132
click at [124, 659] on button "+ Add New Item" at bounding box center [147, 663] width 101 height 28
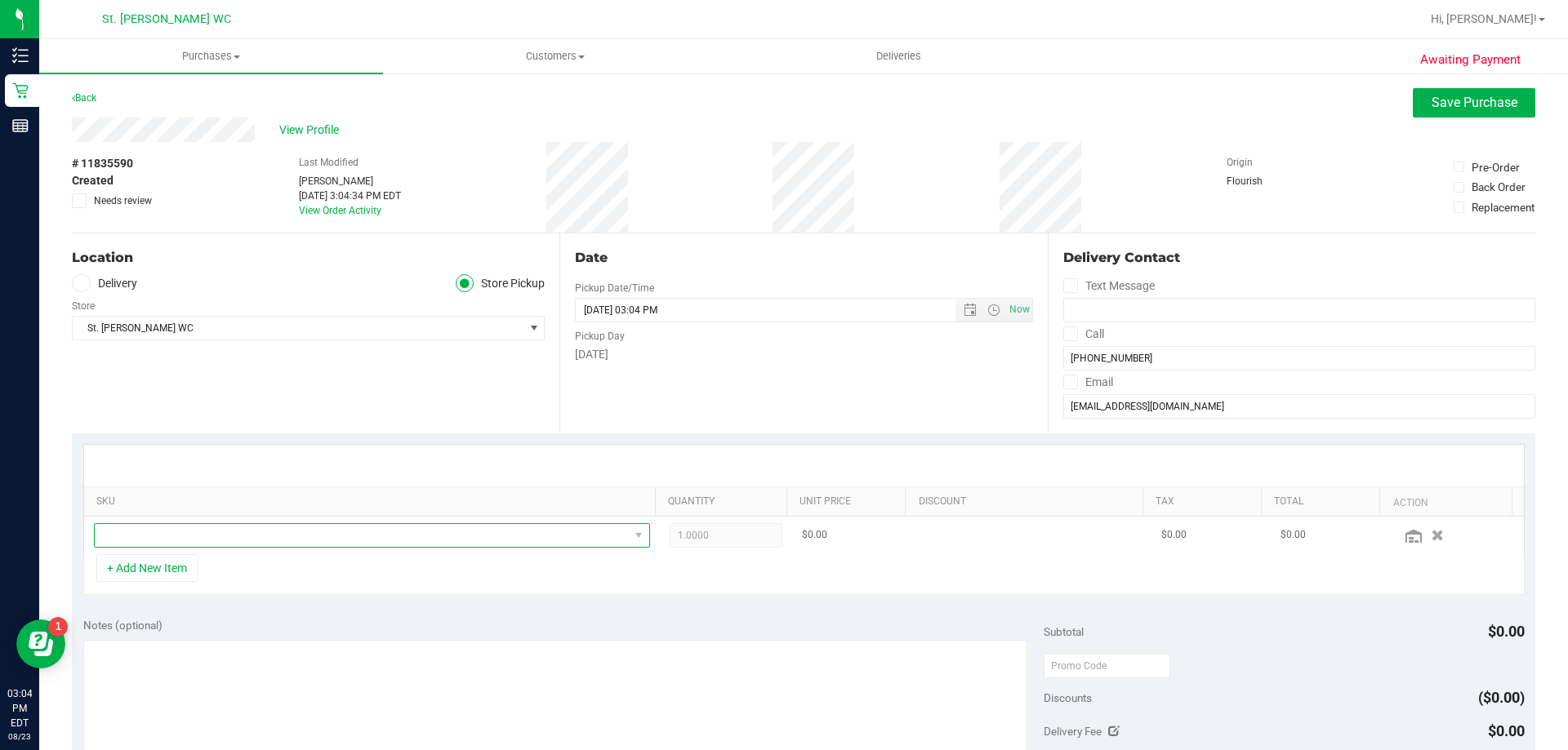
click at [458, 534] on span "NO DATA FOUND" at bounding box center [362, 536] width 534 height 23
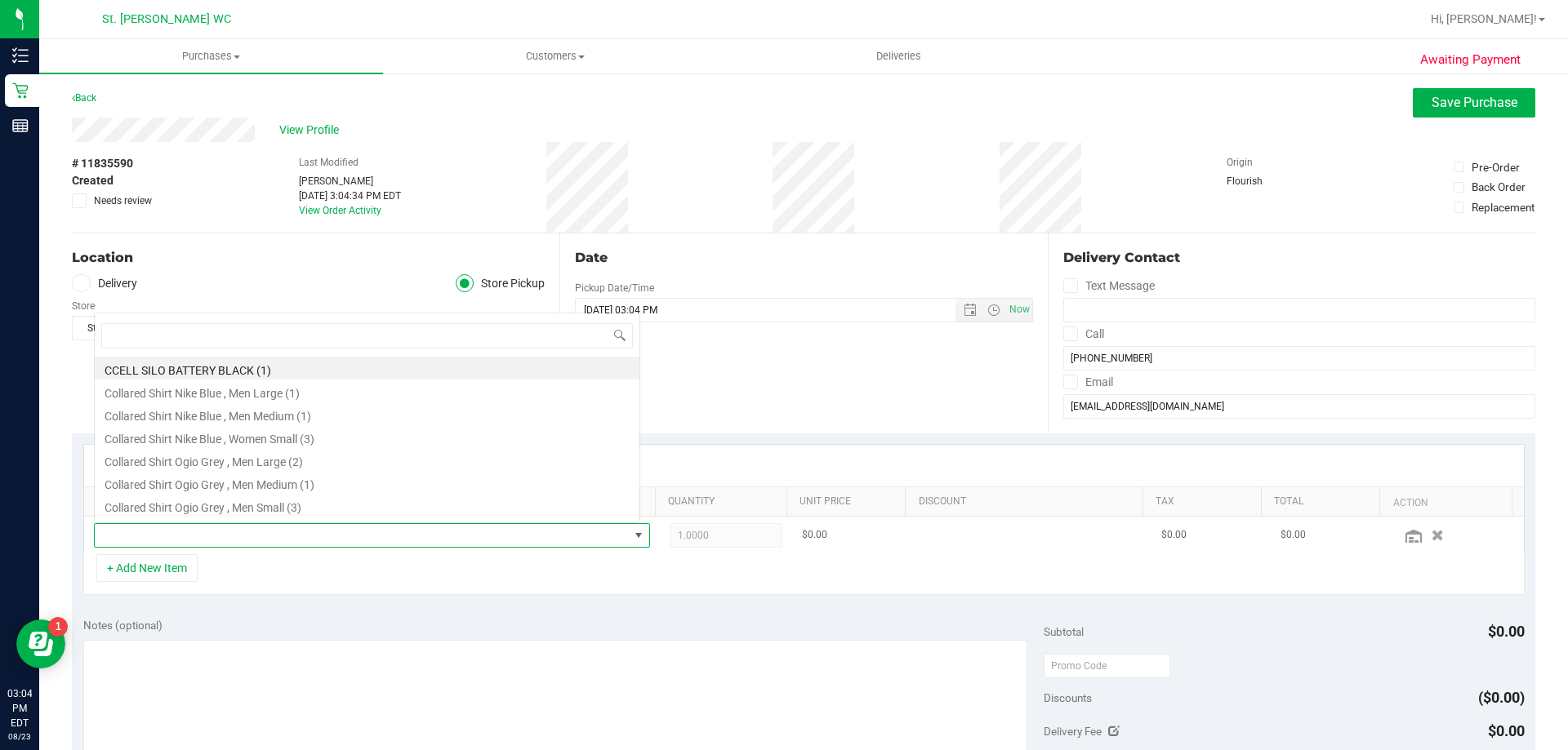
scroll to position [25, 542]
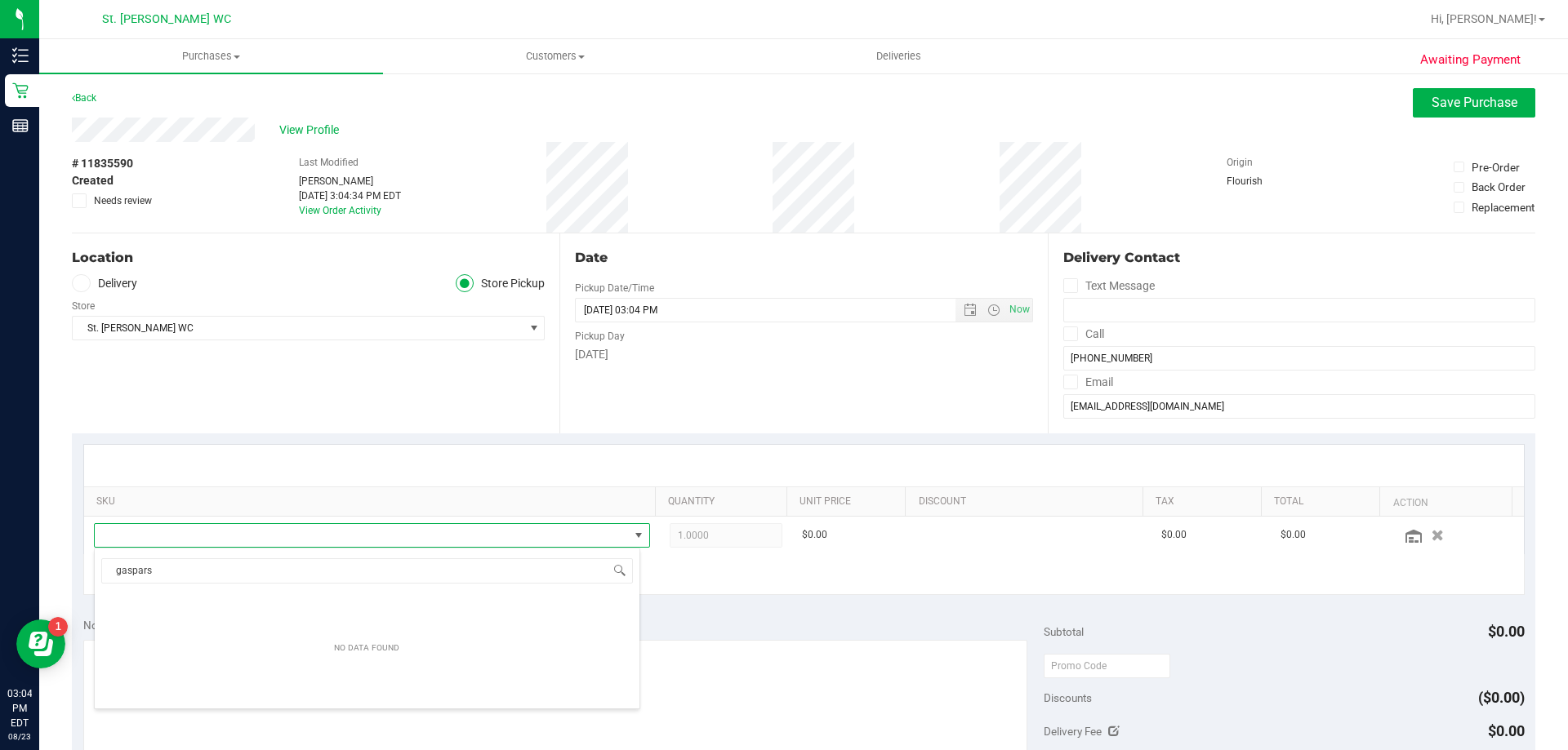
type input "[PERSON_NAME]"
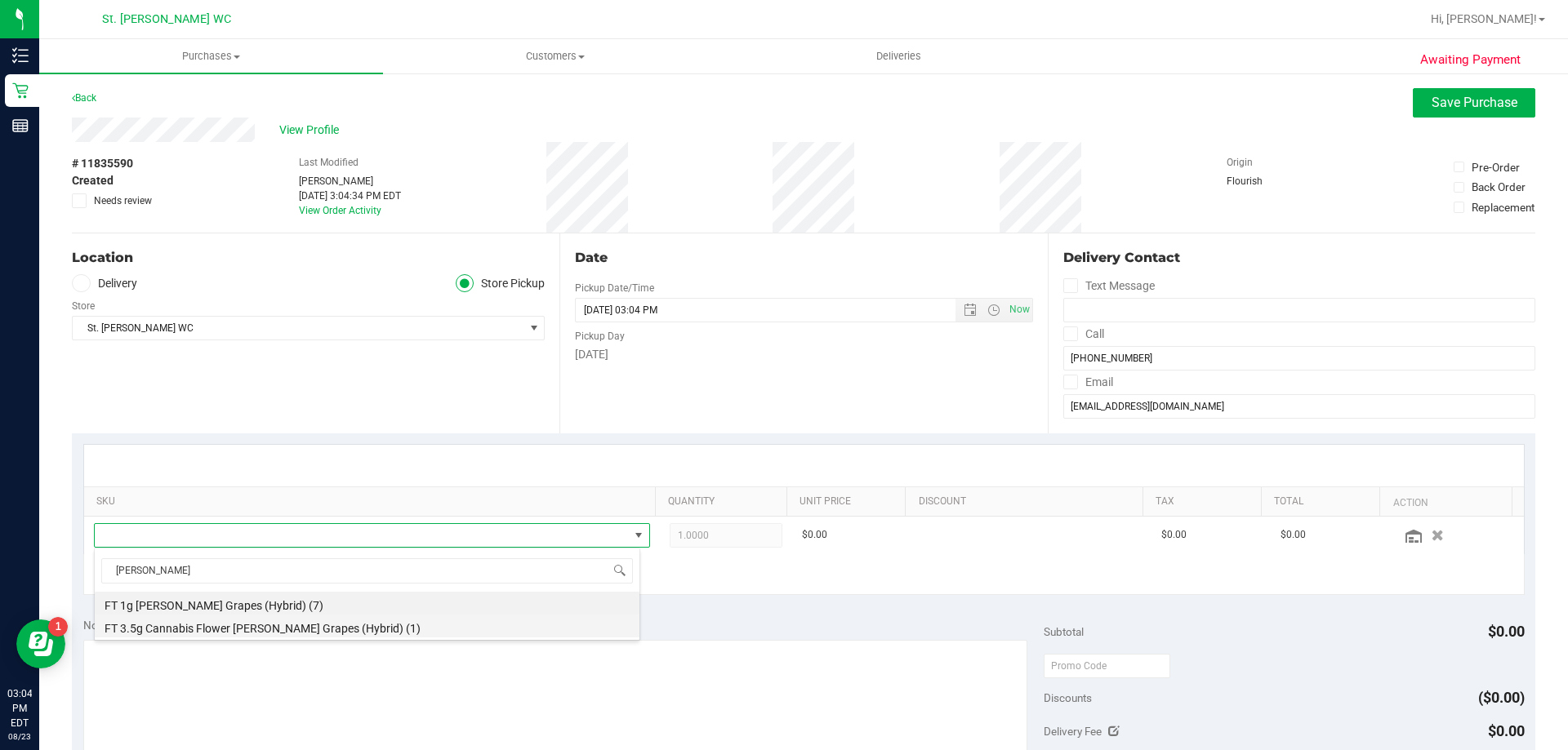
click at [383, 632] on li "FT 3.5g Cannabis Flower [PERSON_NAME] Grapes (Hybrid) (1)" at bounding box center [367, 626] width 545 height 23
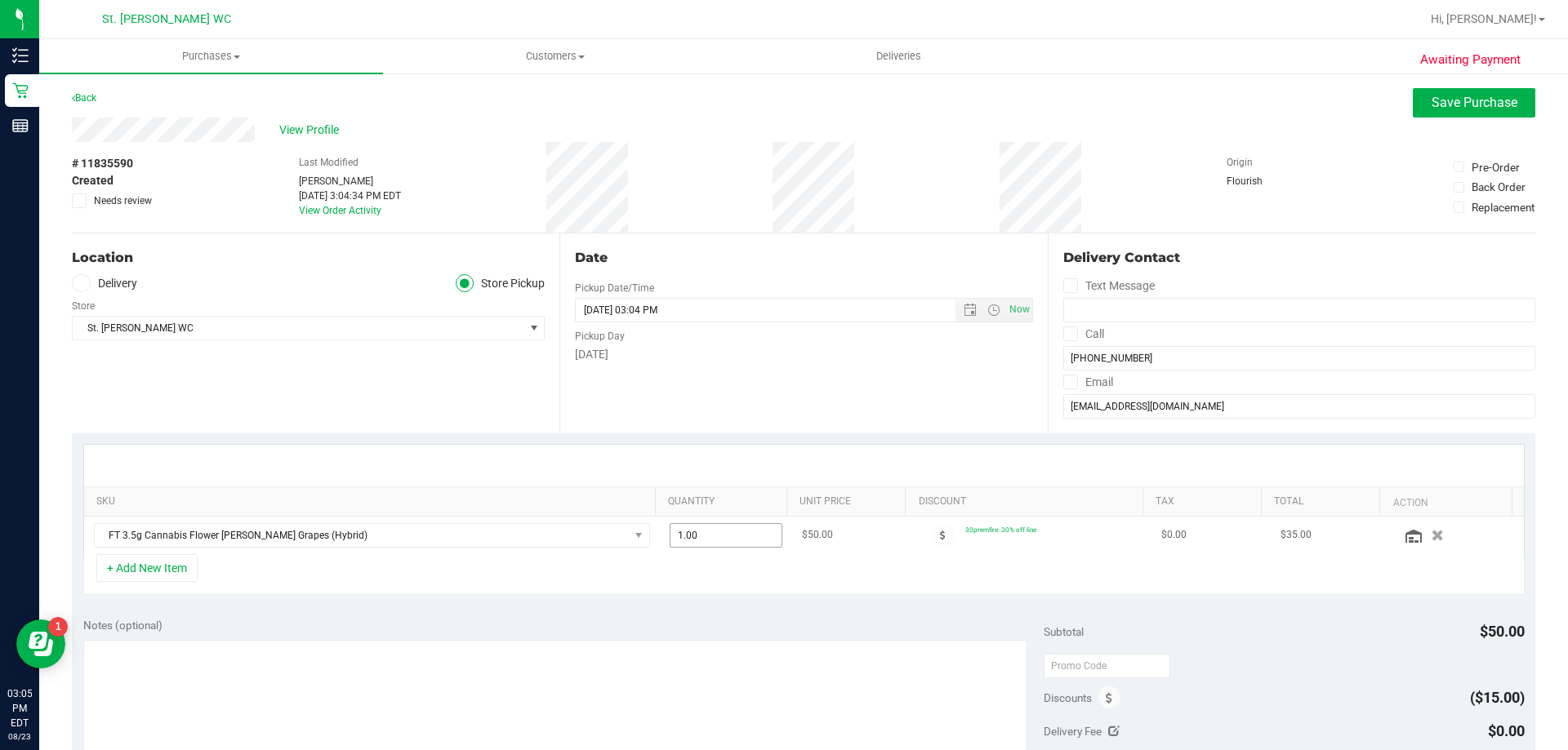
click at [700, 541] on span "1.00 1" at bounding box center [726, 536] width 114 height 25
click at [700, 541] on input "1" at bounding box center [726, 536] width 112 height 23
type input "2"
type input "2.00"
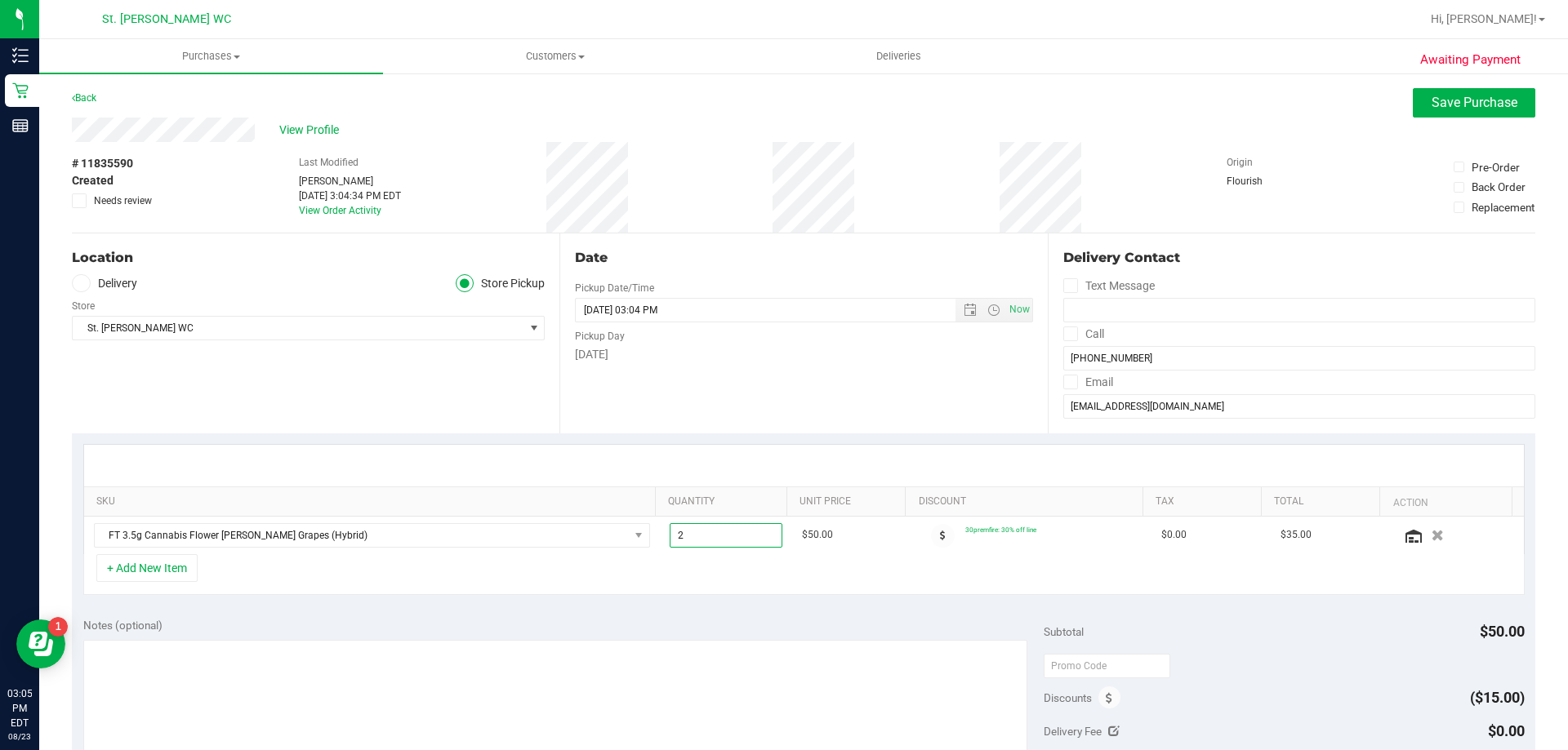
click at [642, 584] on div "+ Add New Item" at bounding box center [804, 575] width 1441 height 41
click at [183, 565] on button "+ Add New Item" at bounding box center [147, 569] width 101 height 28
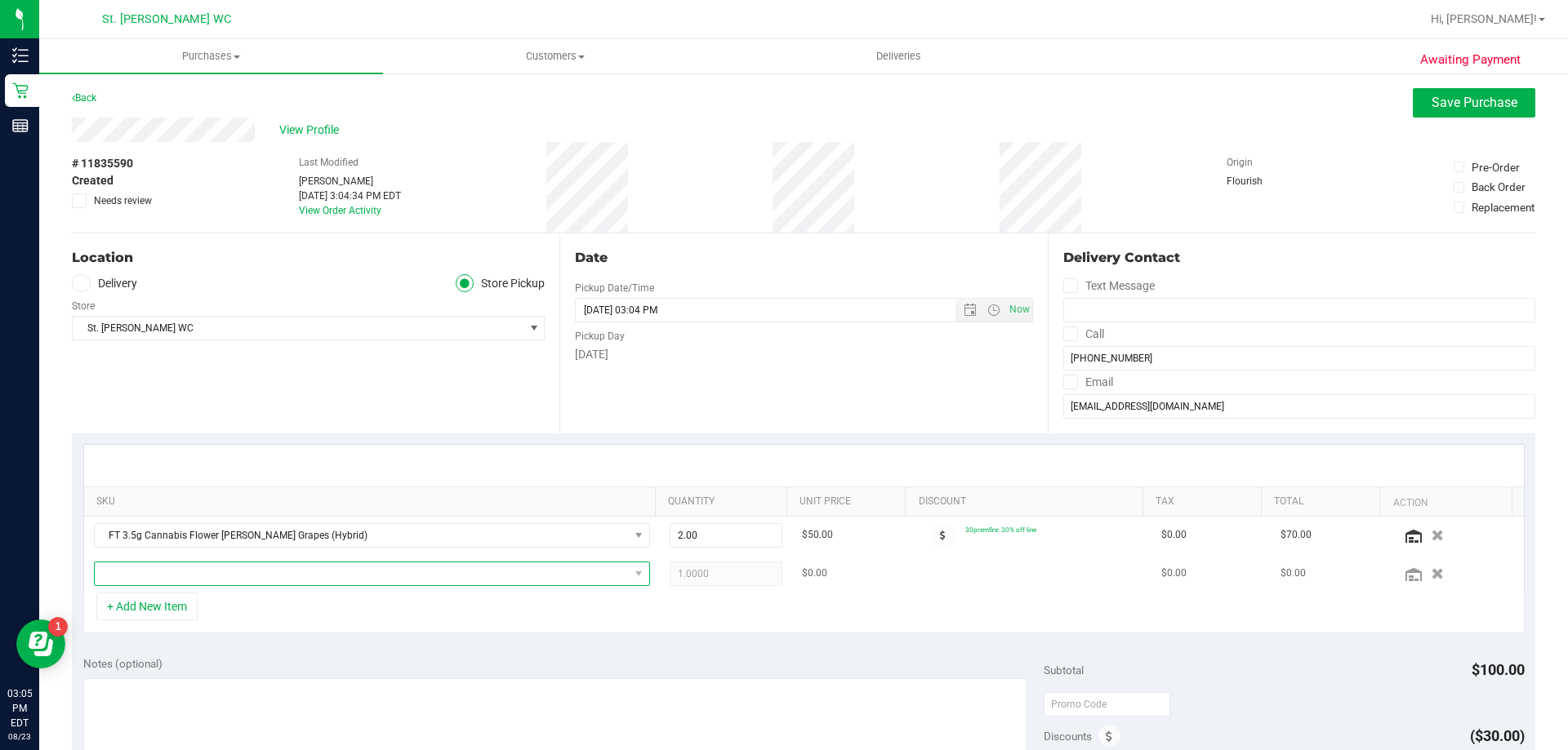
click at [215, 572] on span "NO DATA FOUND" at bounding box center [362, 574] width 534 height 23
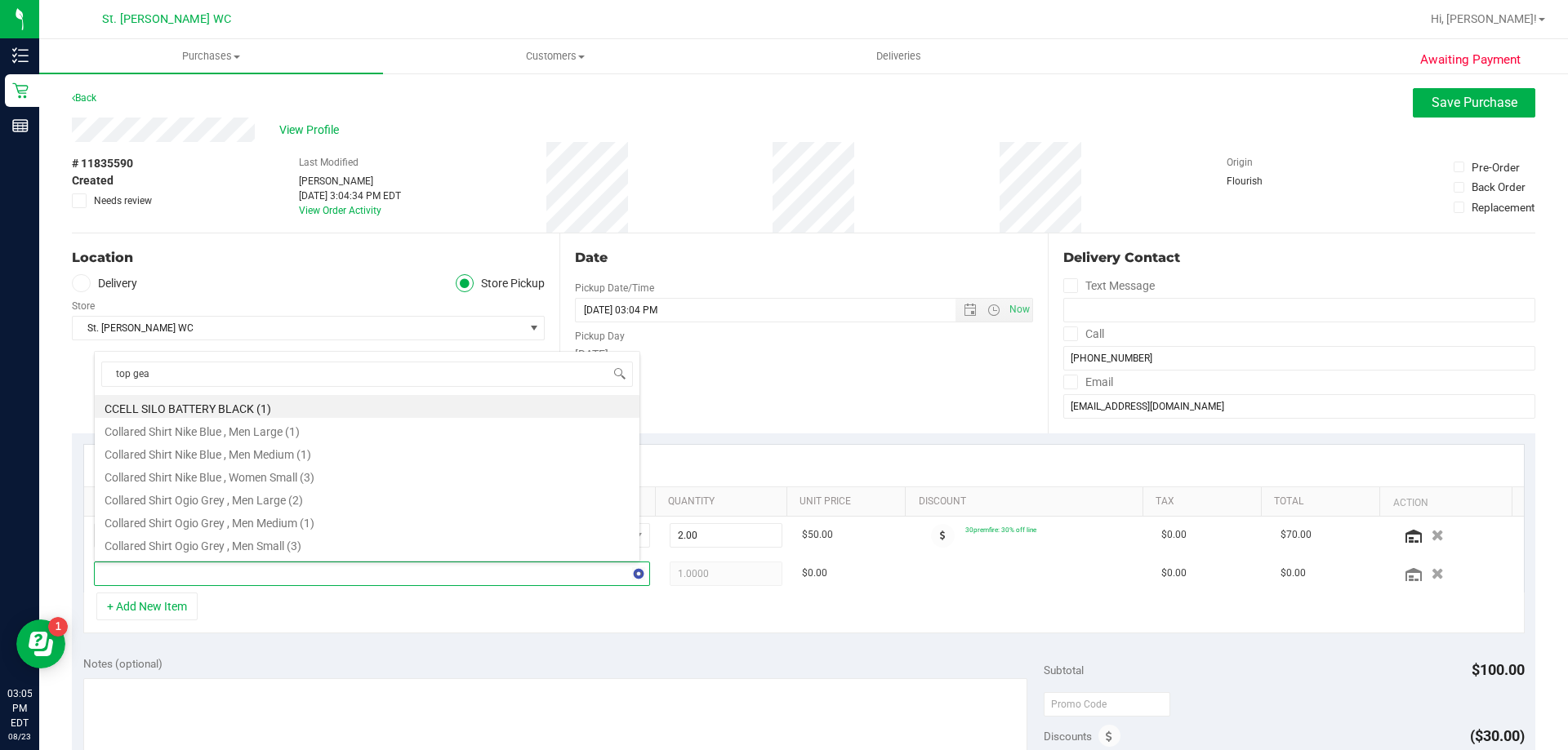
type input "top gear"
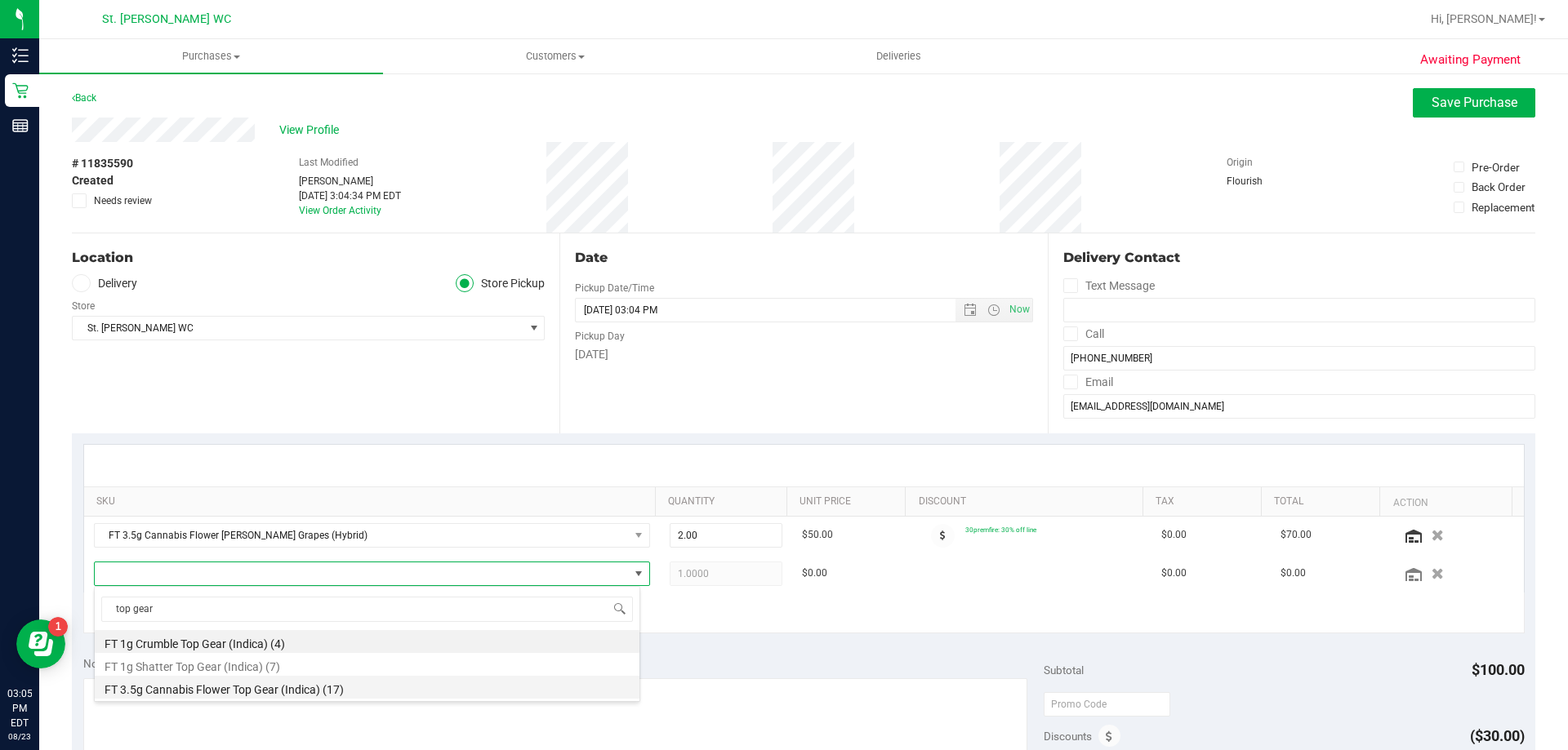
click at [295, 692] on li "FT 3.5g Cannabis Flower Top Gear (Indica) (17)" at bounding box center [367, 687] width 545 height 23
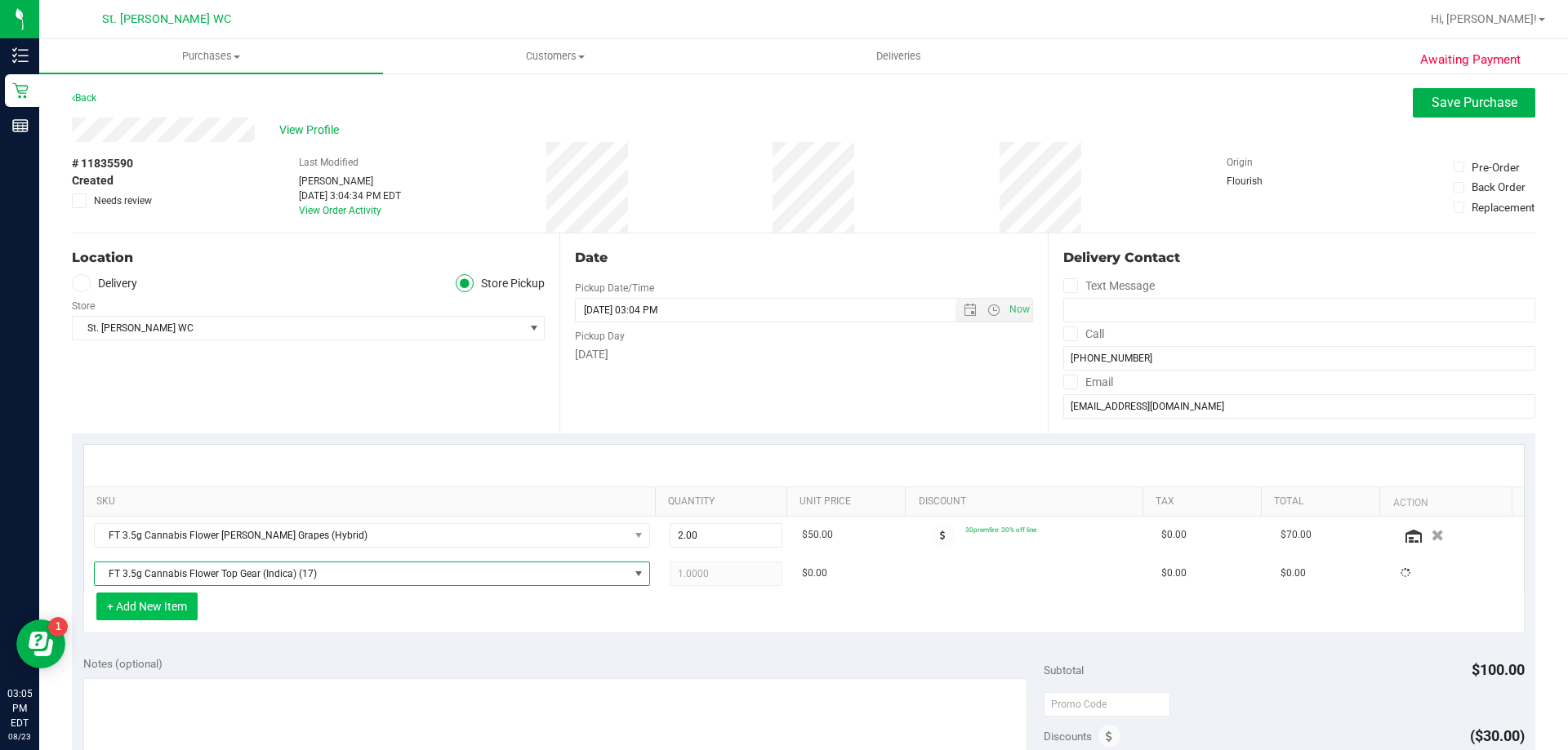
click at [156, 611] on button "+ Add New Item" at bounding box center [147, 607] width 101 height 28
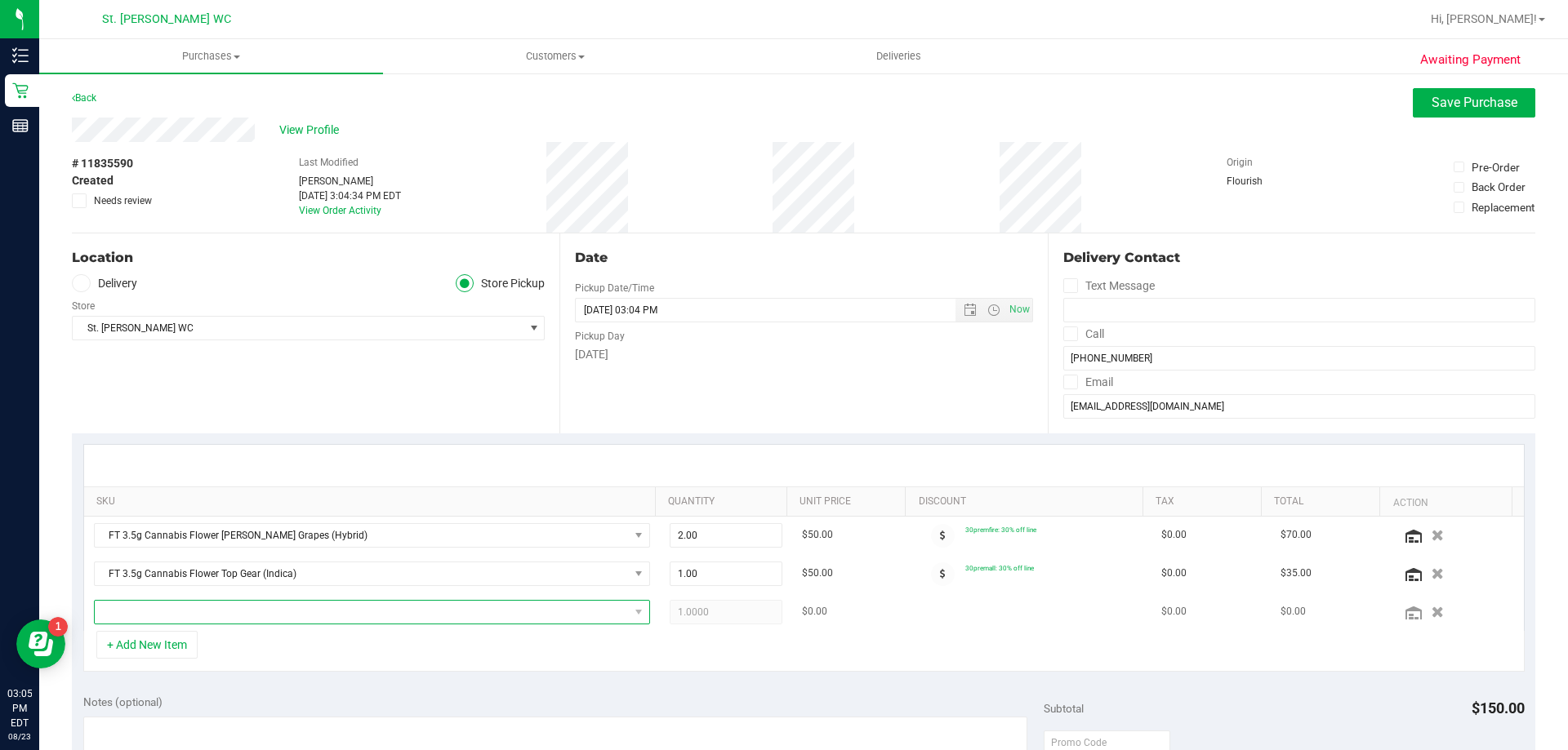
click at [335, 614] on span "NO DATA FOUND" at bounding box center [362, 612] width 534 height 23
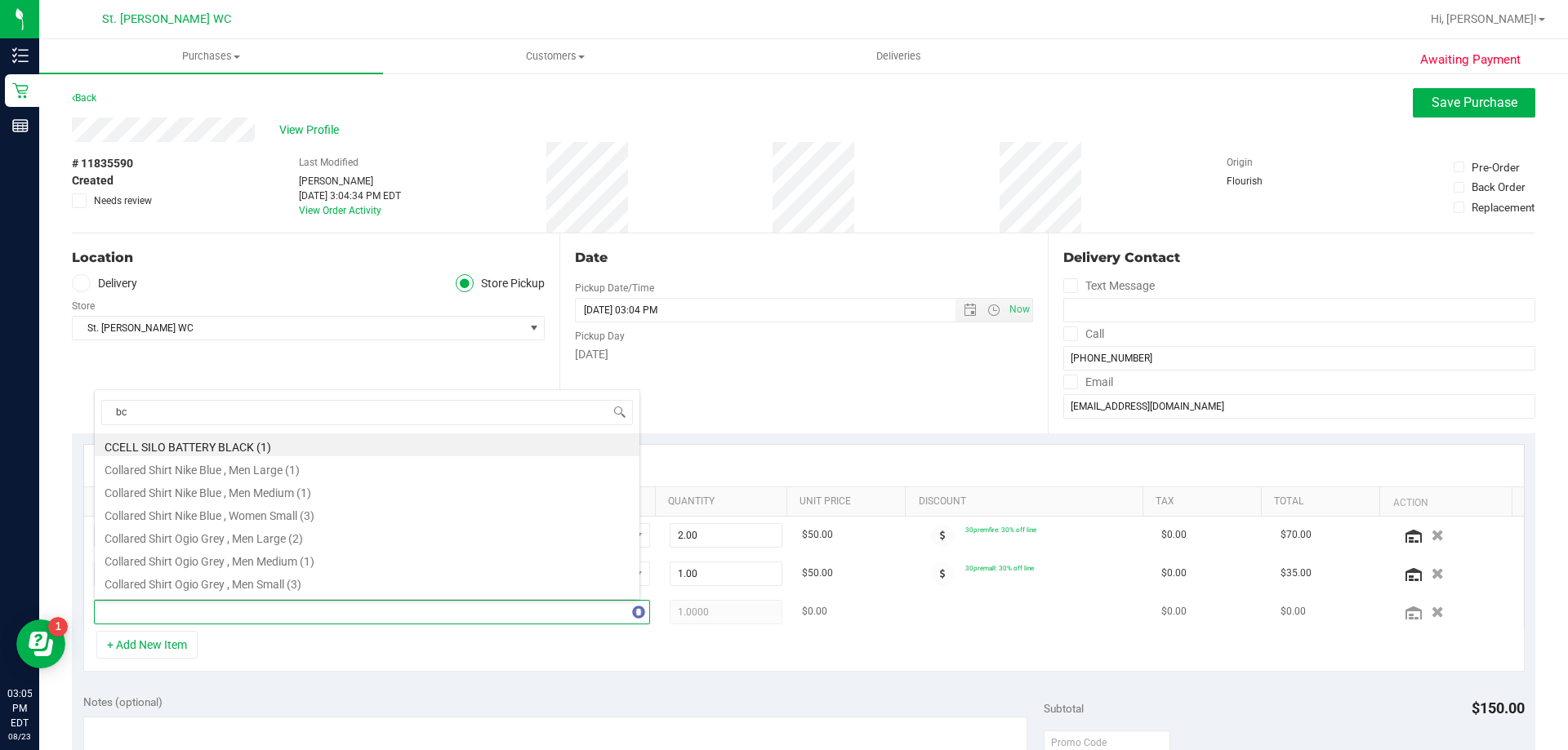
type input "bct"
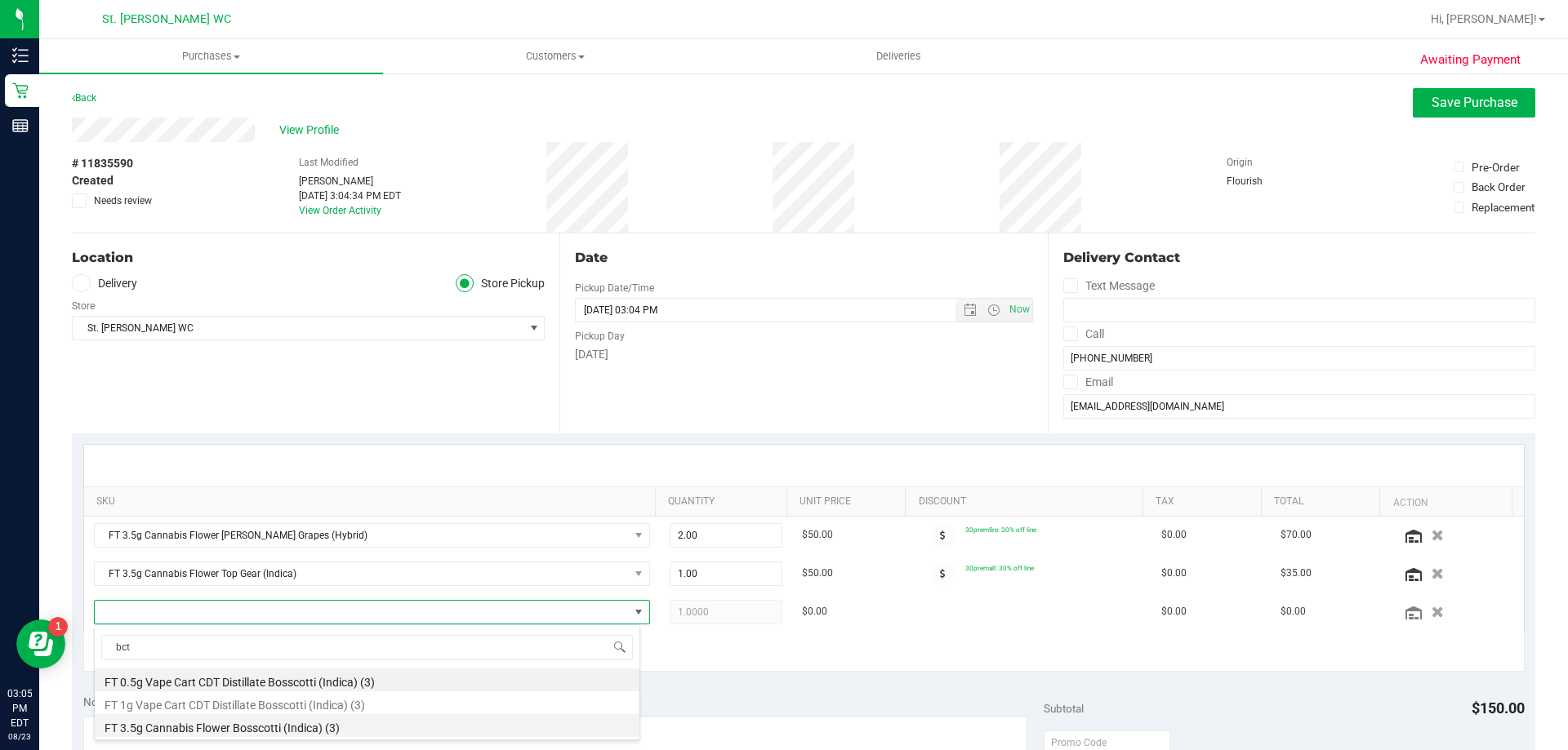
click at [223, 729] on li "FT 3.5g Cannabis Flower Bosscotti (Indica) (3)" at bounding box center [367, 726] width 545 height 23
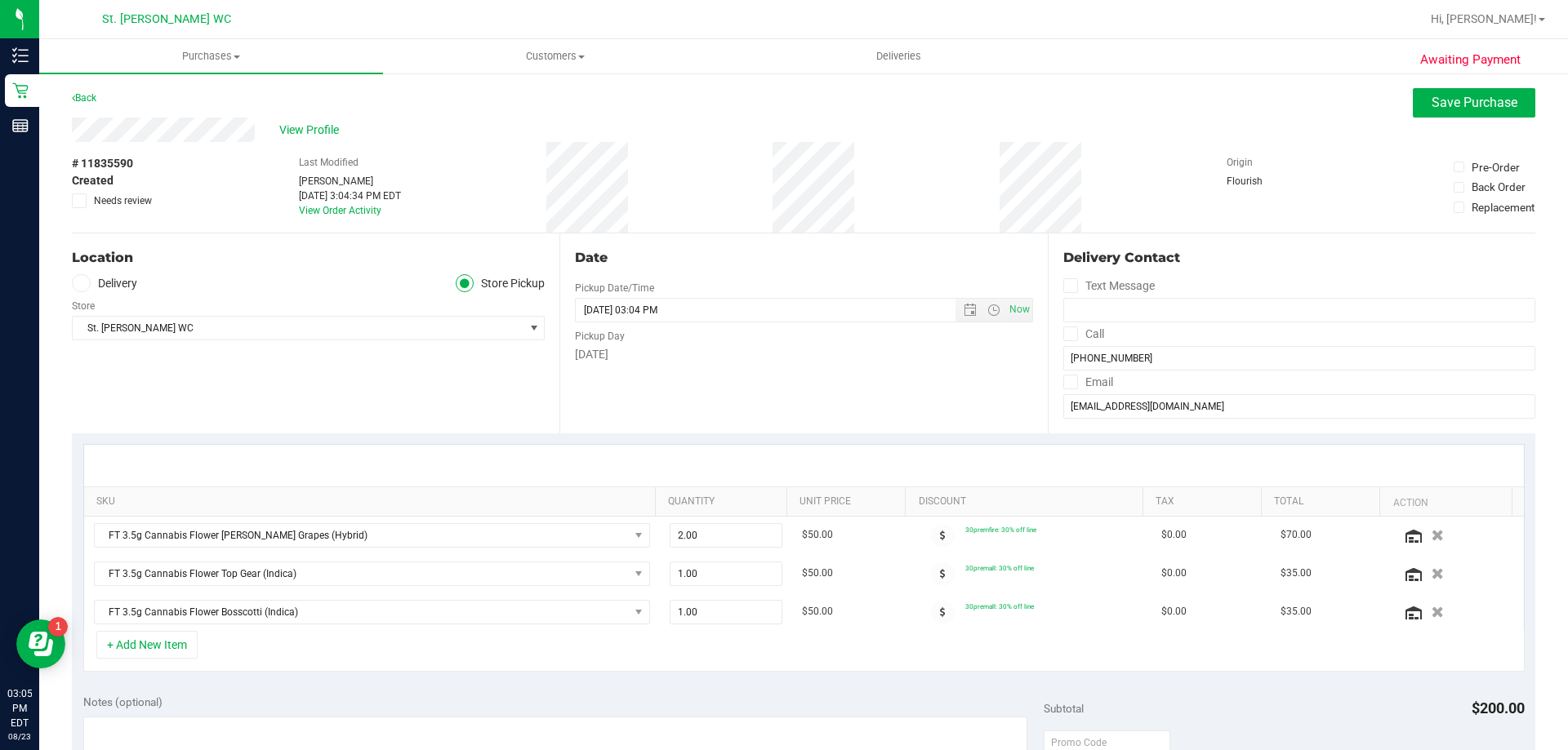
click at [559, 648] on div "+ Add New Item" at bounding box center [804, 652] width 1441 height 41
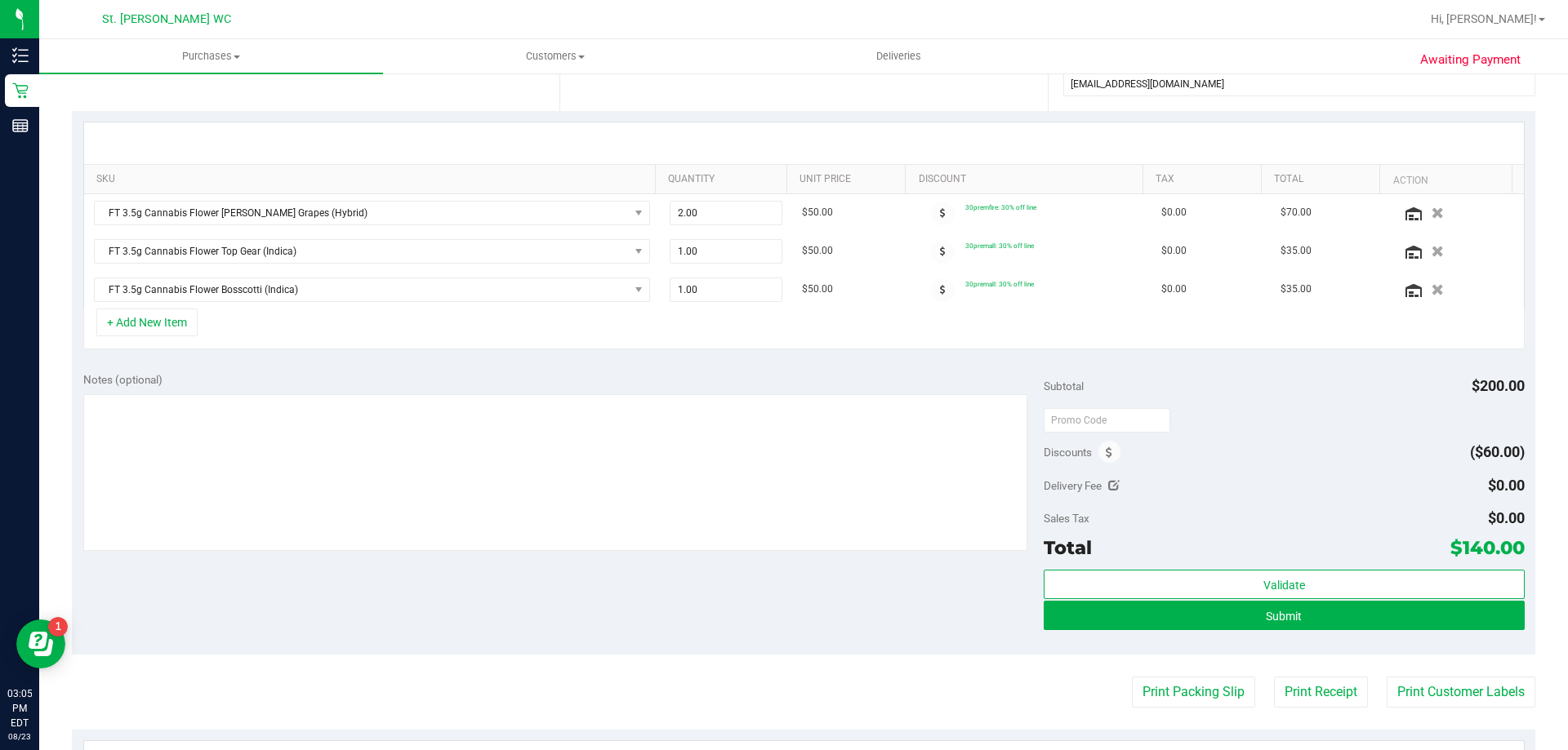
scroll to position [408, 0]
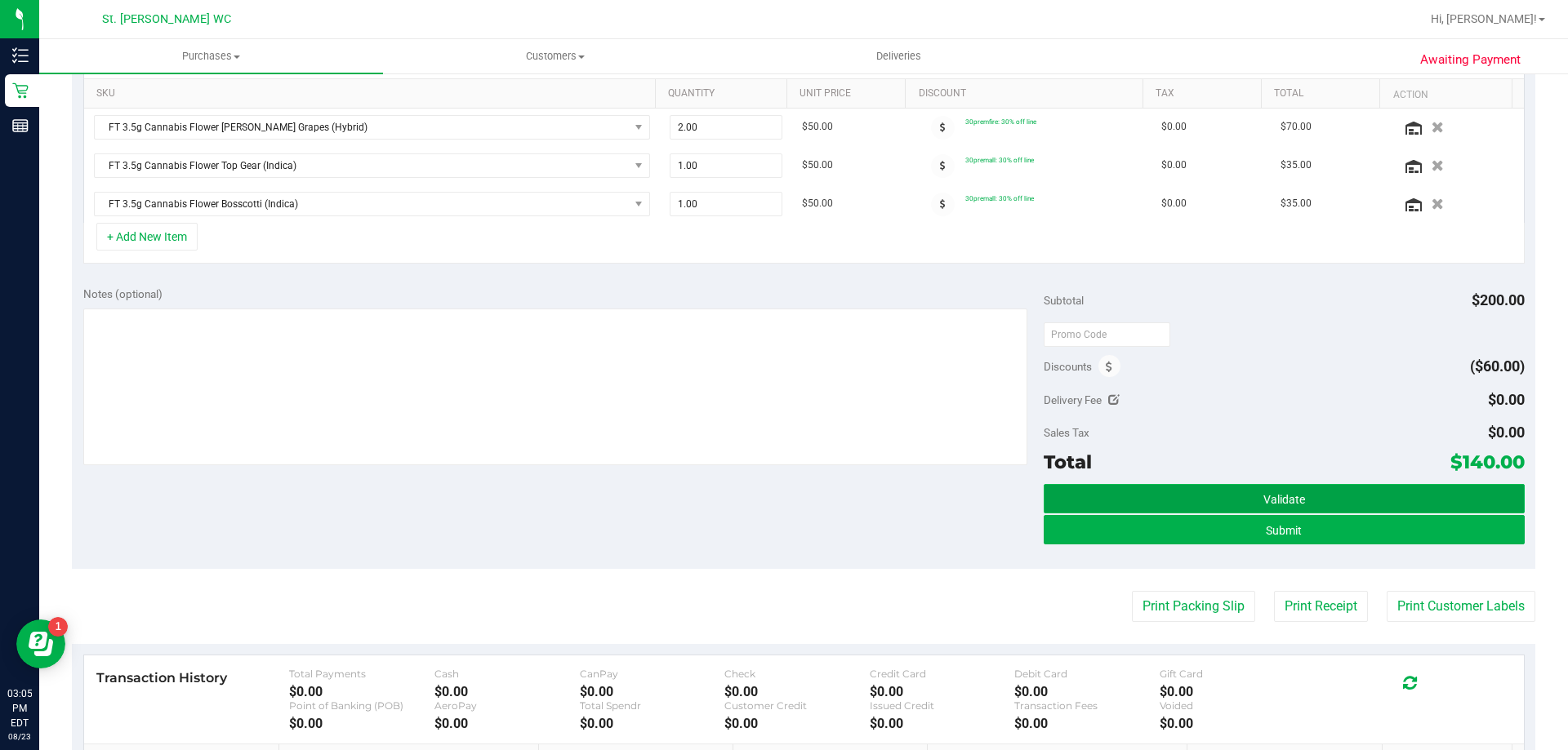
click at [1445, 495] on button "Validate" at bounding box center [1284, 499] width 480 height 30
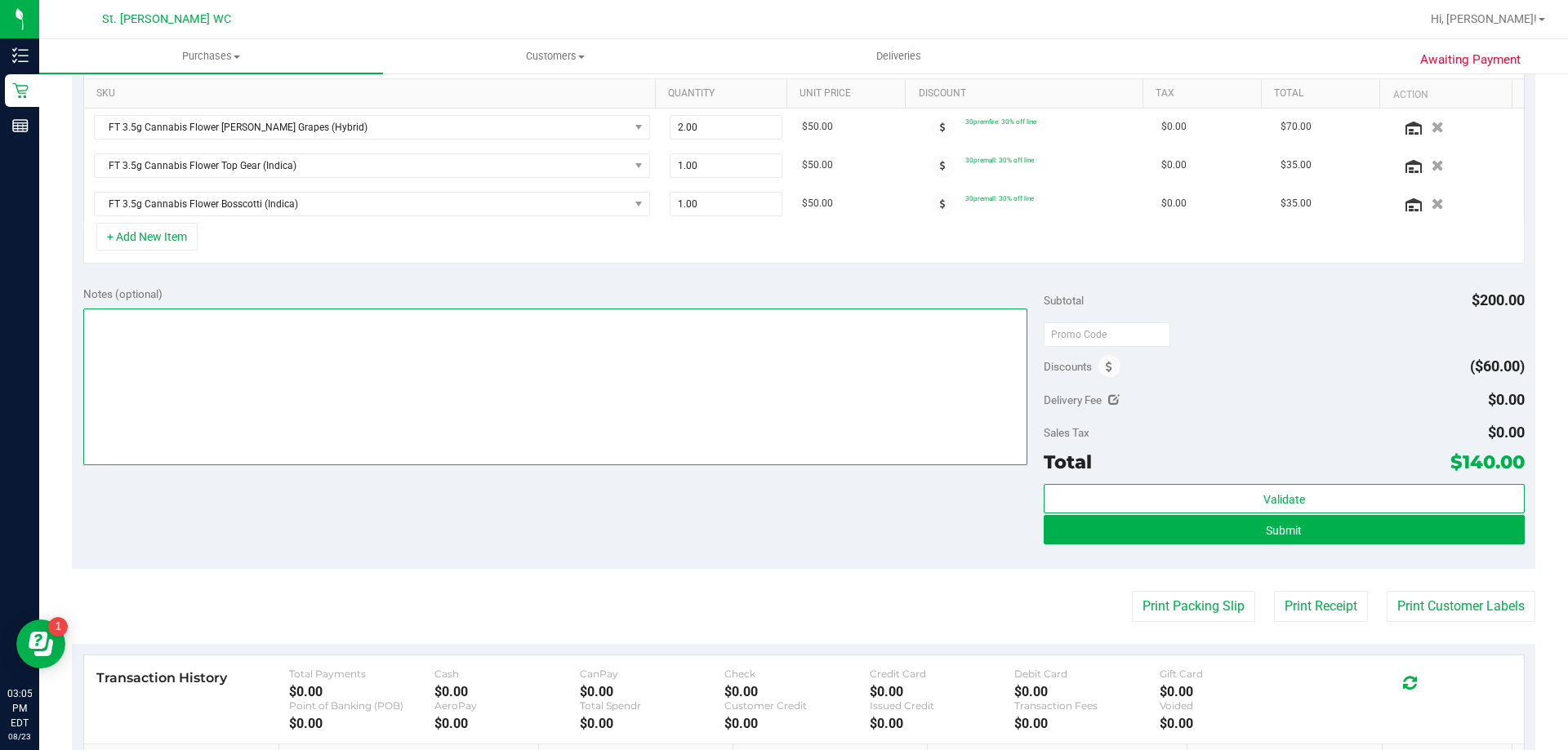
click at [384, 346] on textarea at bounding box center [556, 387] width 945 height 157
type textarea "EMP"
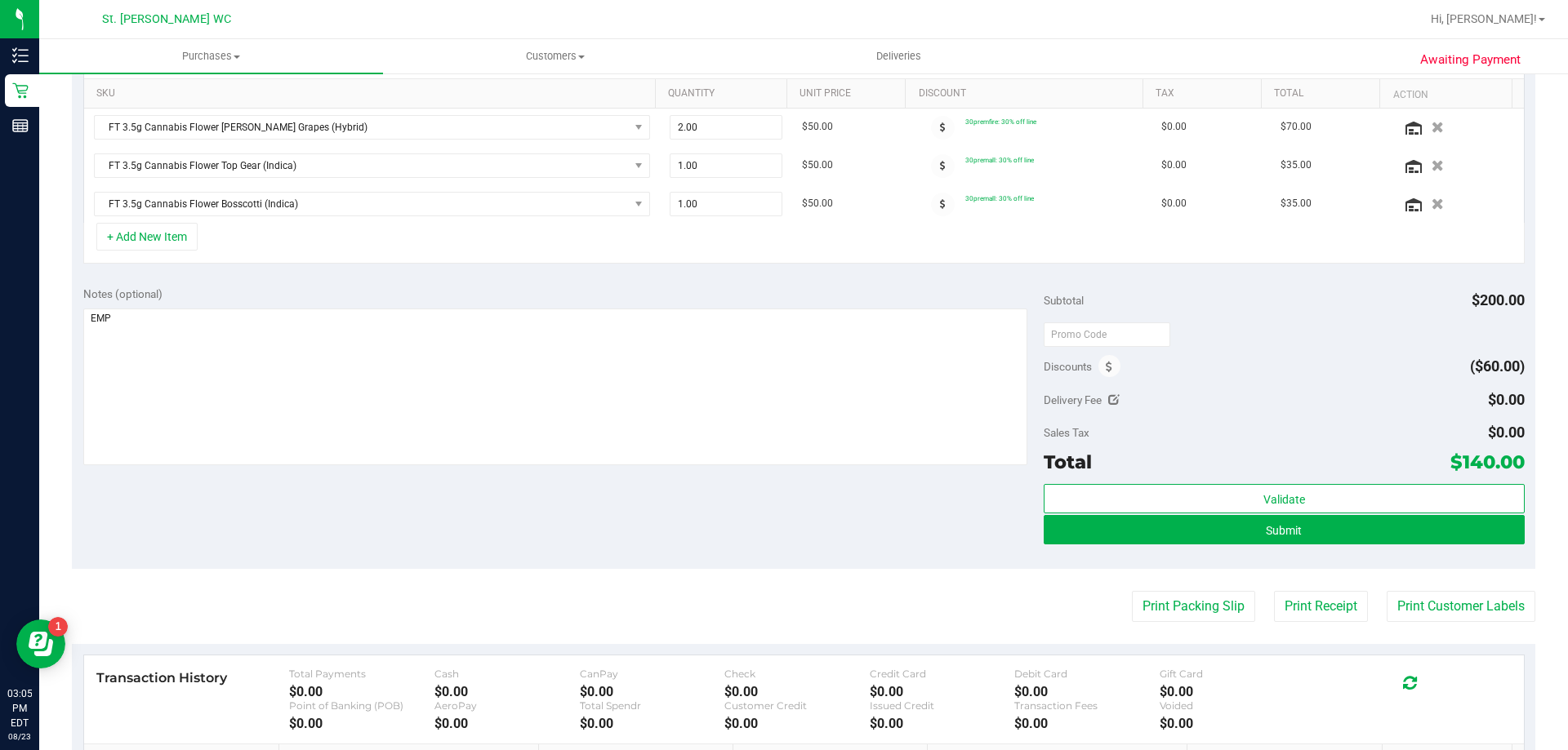
click at [823, 274] on div "SKU Quantity Unit Price Discount Tax Total Action FT 3.5g Cannabis Flower [PERS…" at bounding box center [803, 150] width 1463 height 250
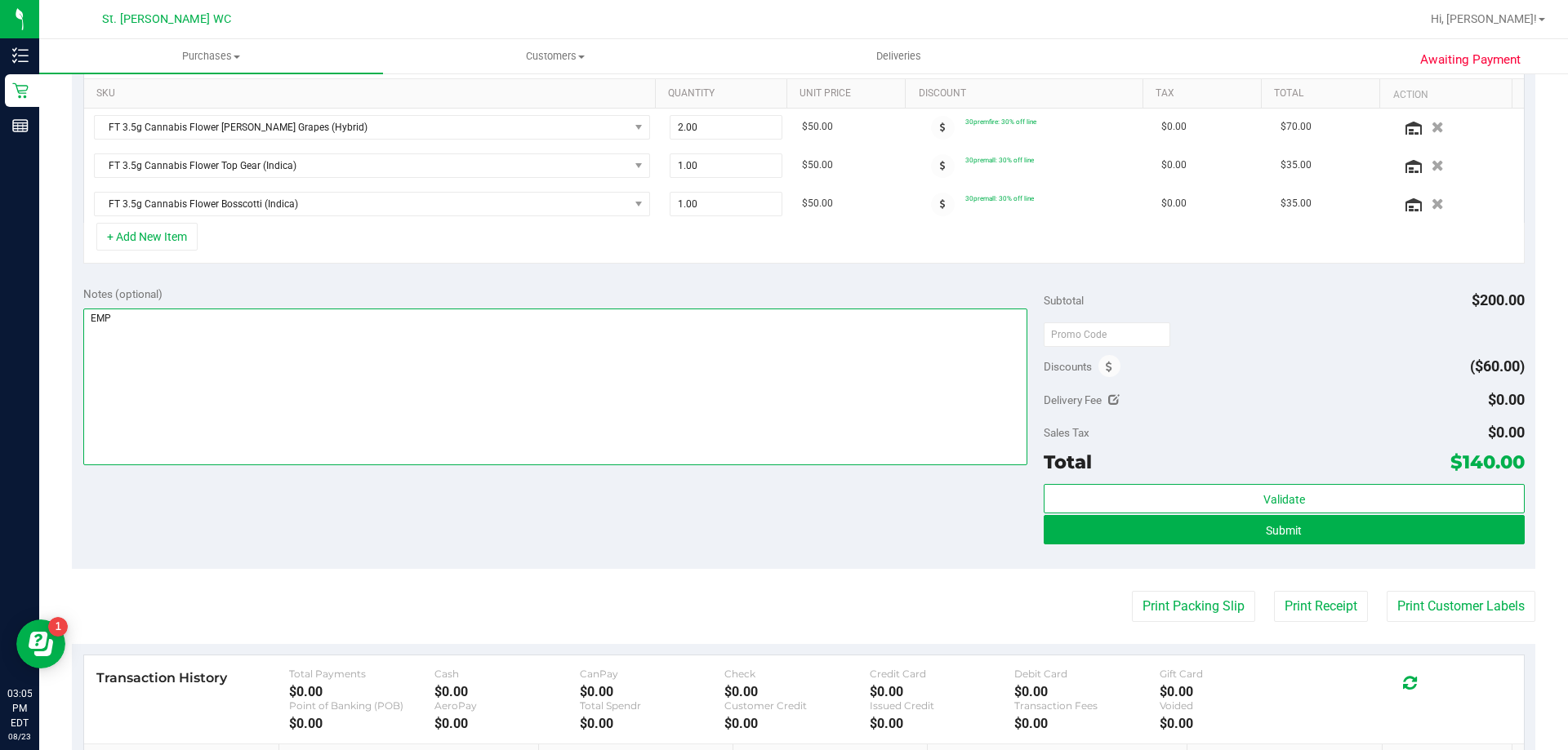
click at [988, 422] on textarea at bounding box center [556, 387] width 945 height 157
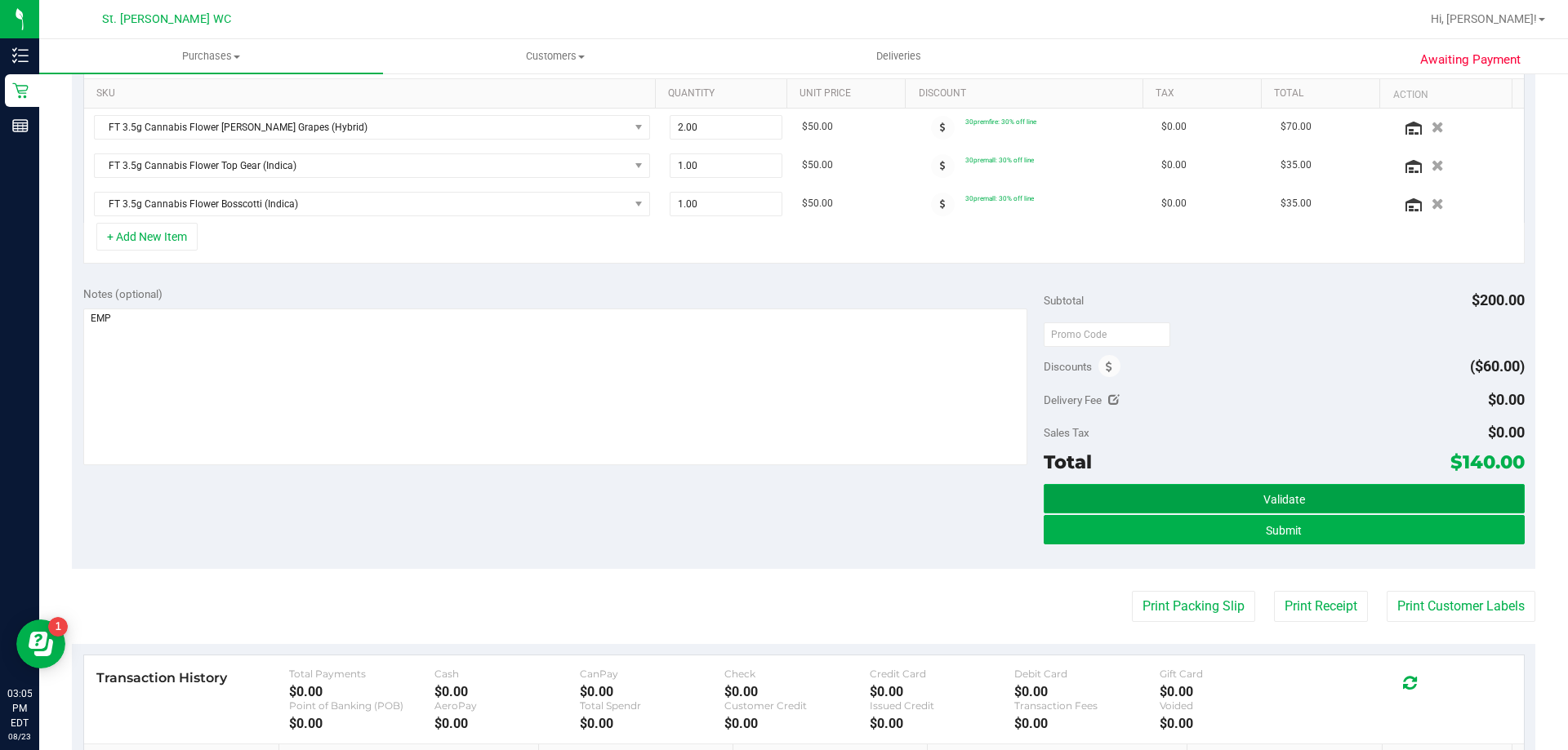
click at [1288, 497] on span "Validate" at bounding box center [1284, 499] width 42 height 13
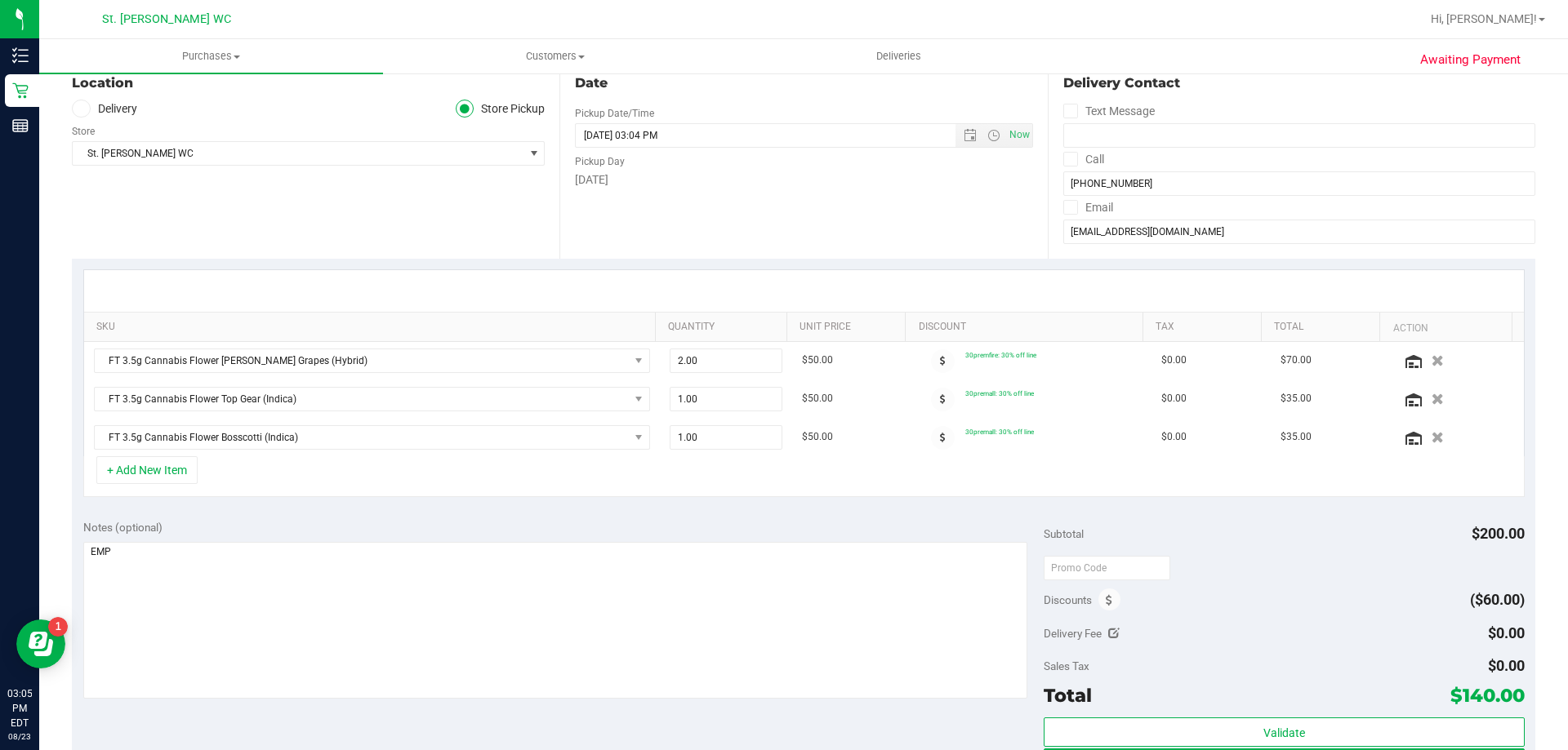
scroll to position [0, 0]
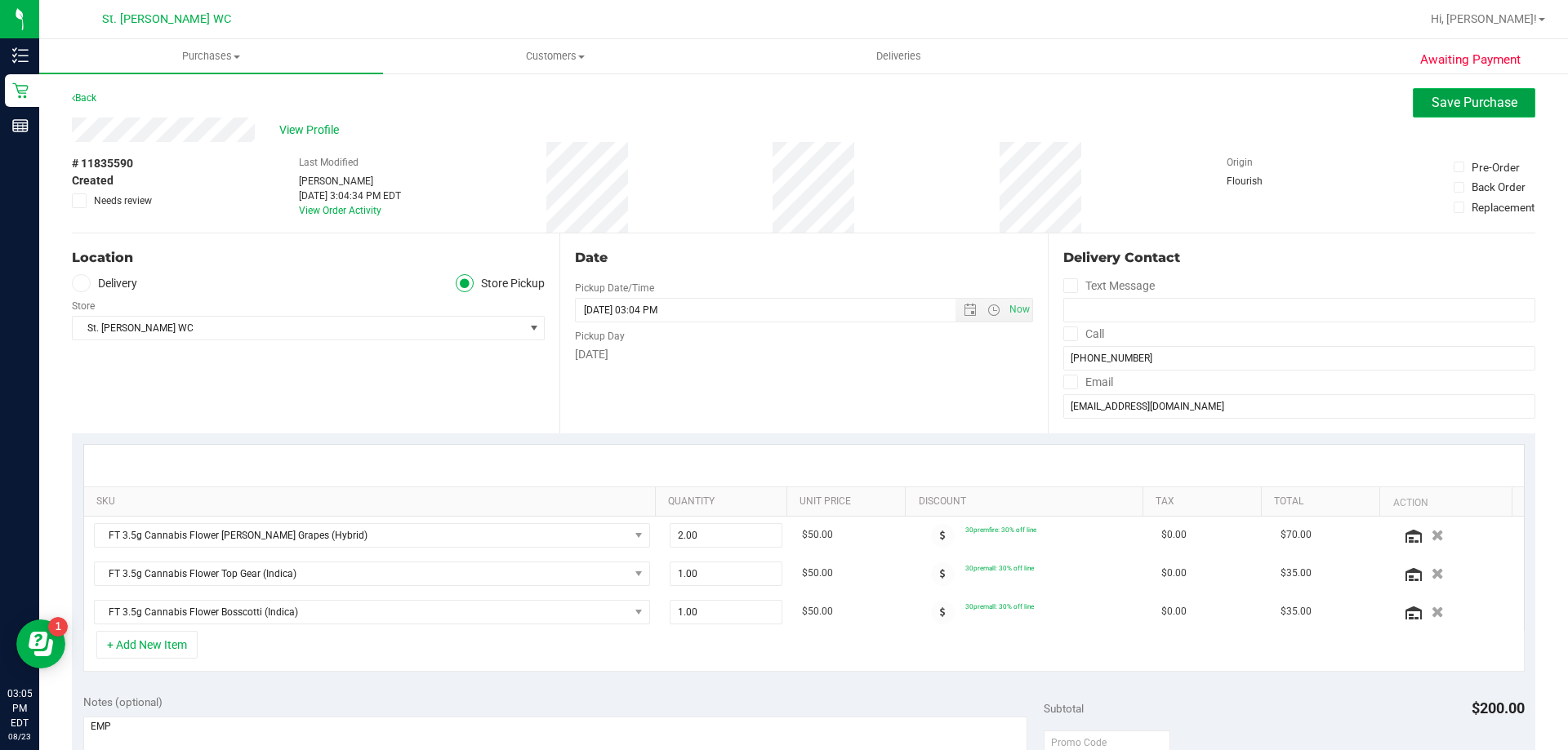
click at [1428, 92] on button "Save Purchase" at bounding box center [1474, 103] width 123 height 30
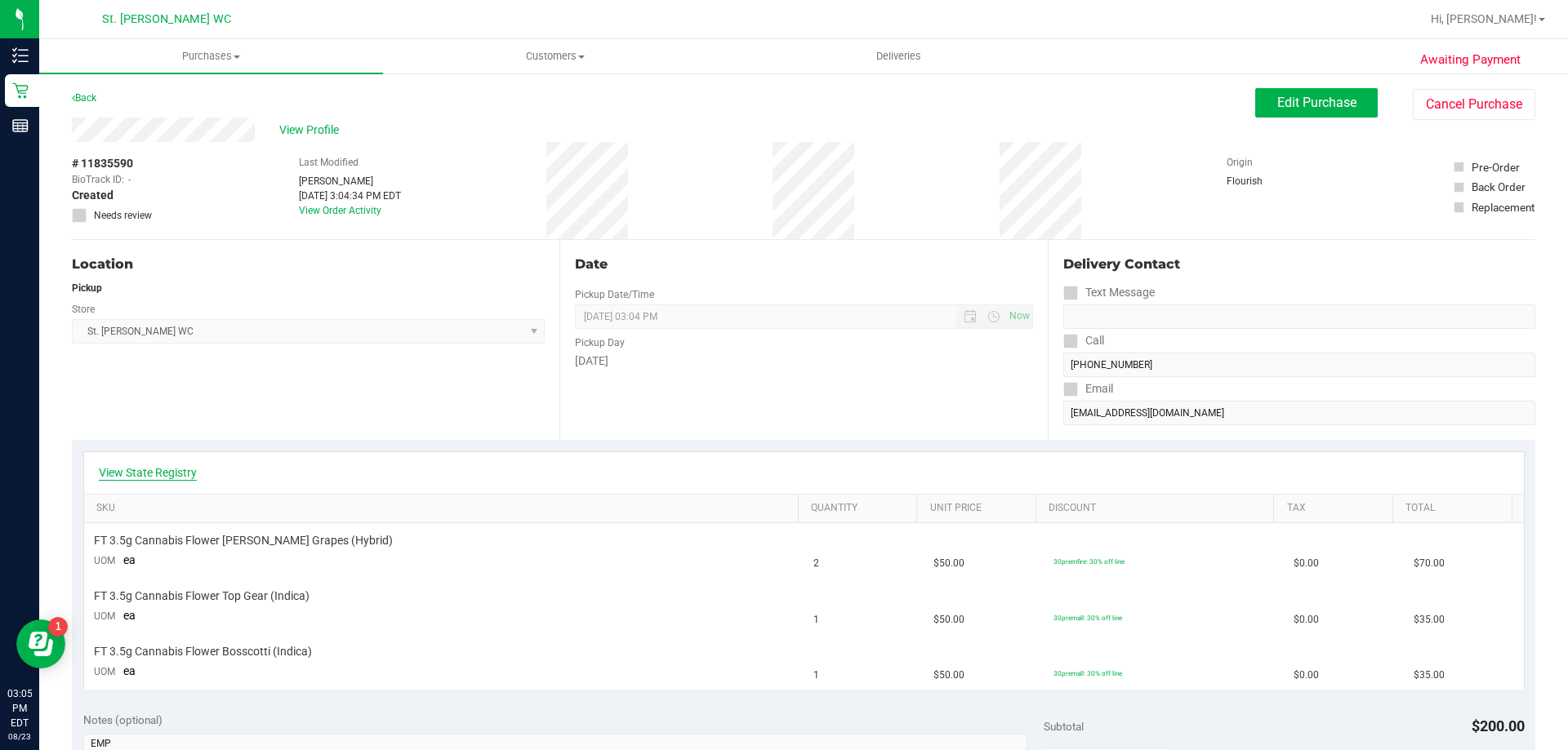
click at [195, 474] on link "View State Registry" at bounding box center [148, 473] width 98 height 16
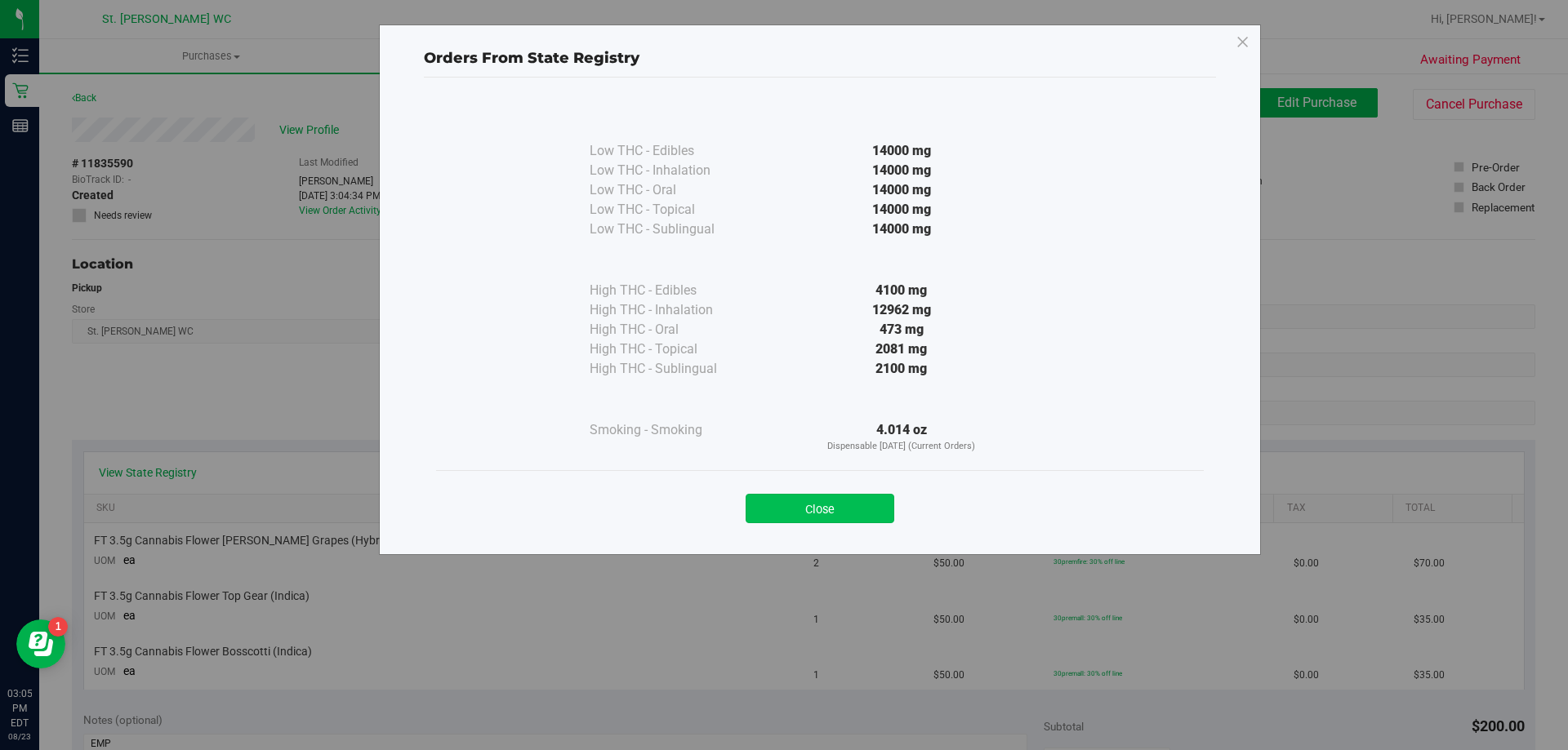
click at [802, 516] on button "Close" at bounding box center [819, 509] width 148 height 30
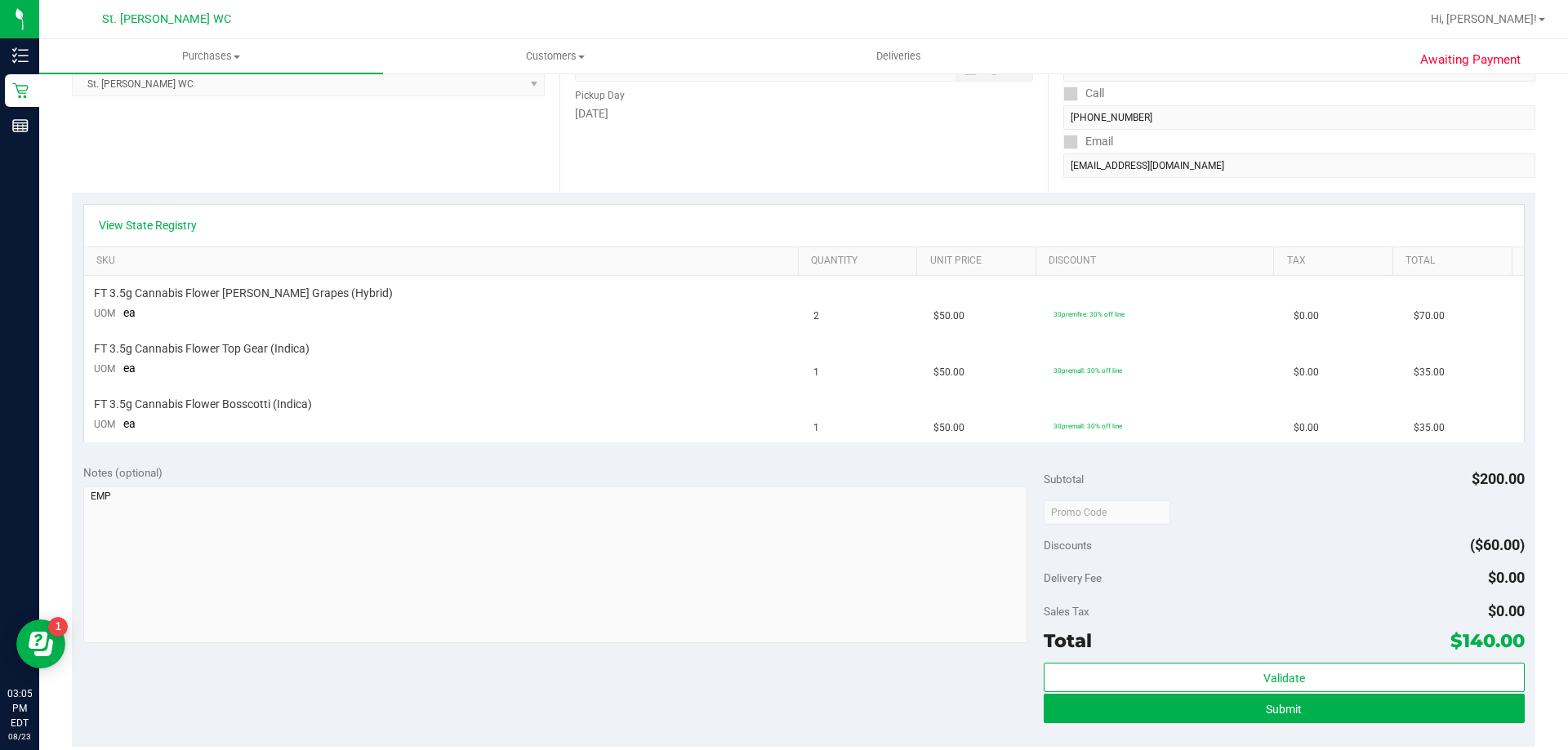
scroll to position [408, 0]
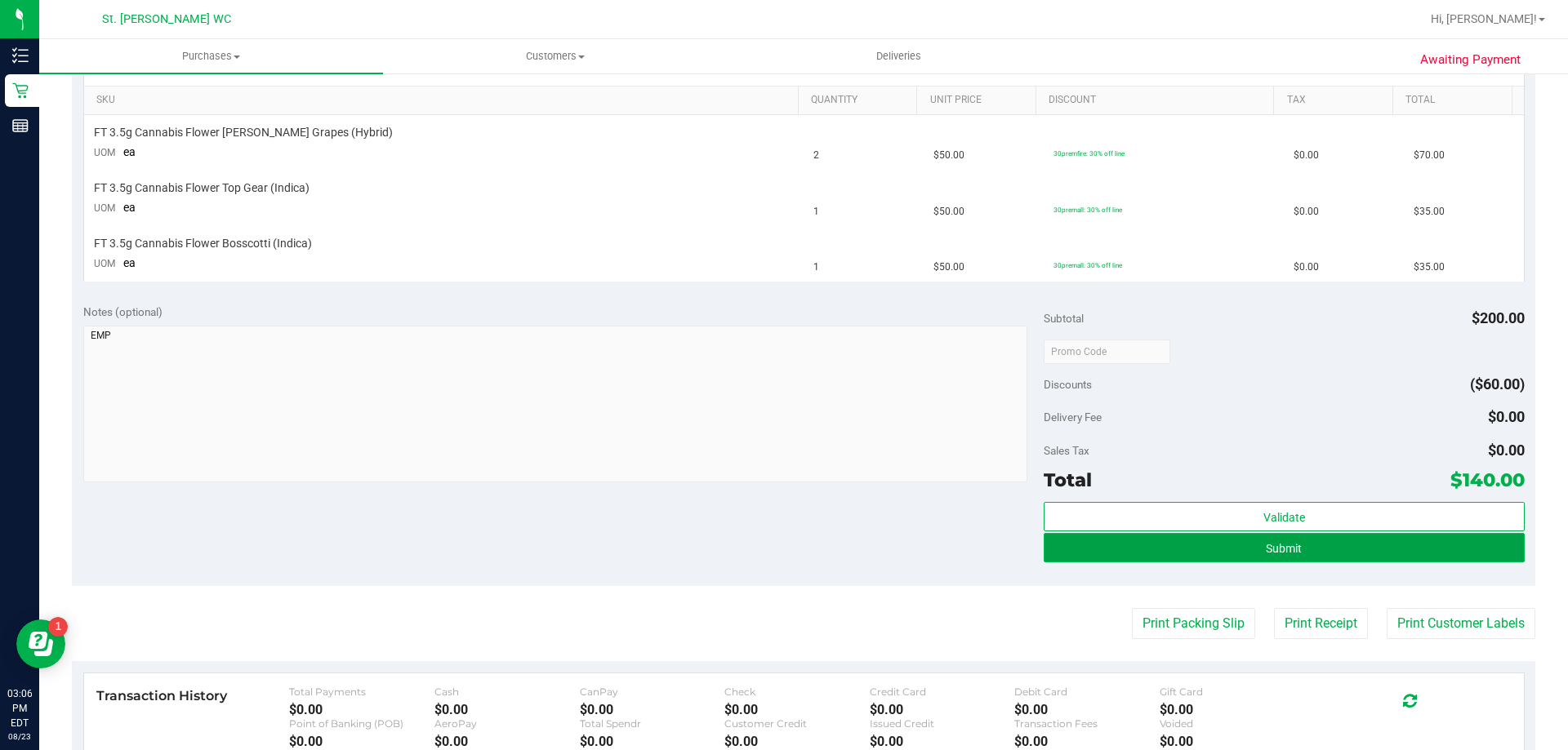
click at [1293, 546] on button "Submit" at bounding box center [1284, 548] width 480 height 30
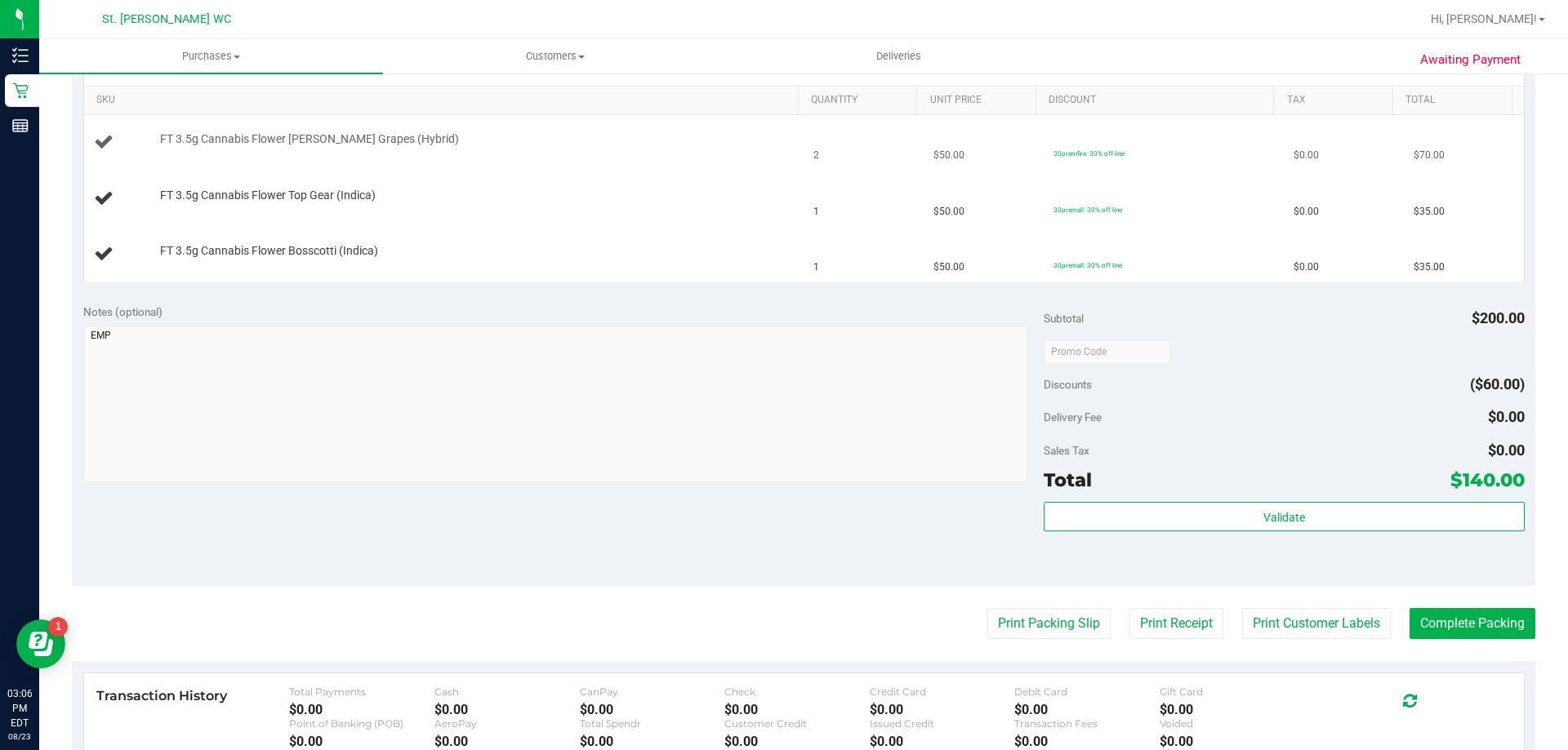
scroll to position [0, 0]
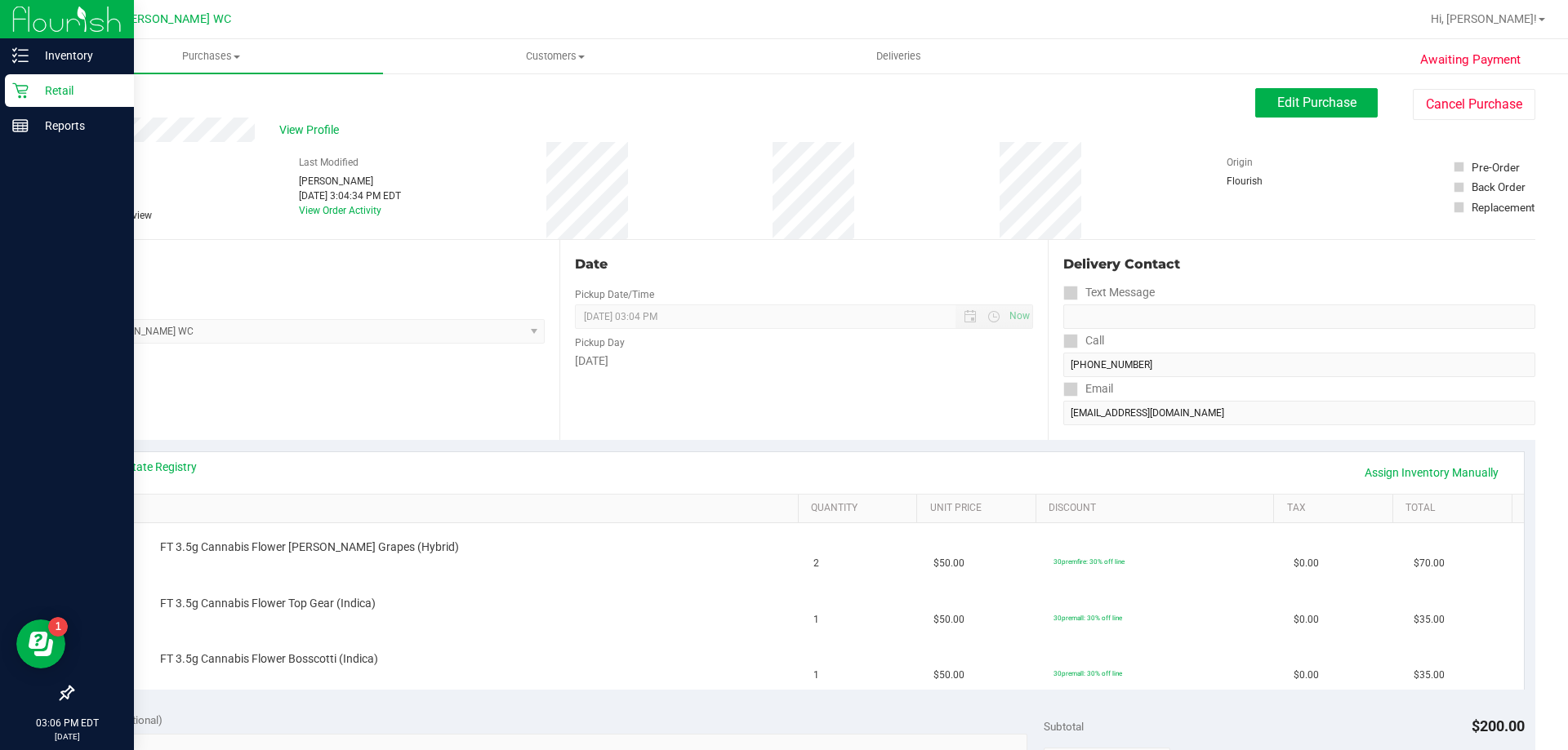
click at [16, 101] on div "Retail" at bounding box center [69, 91] width 129 height 33
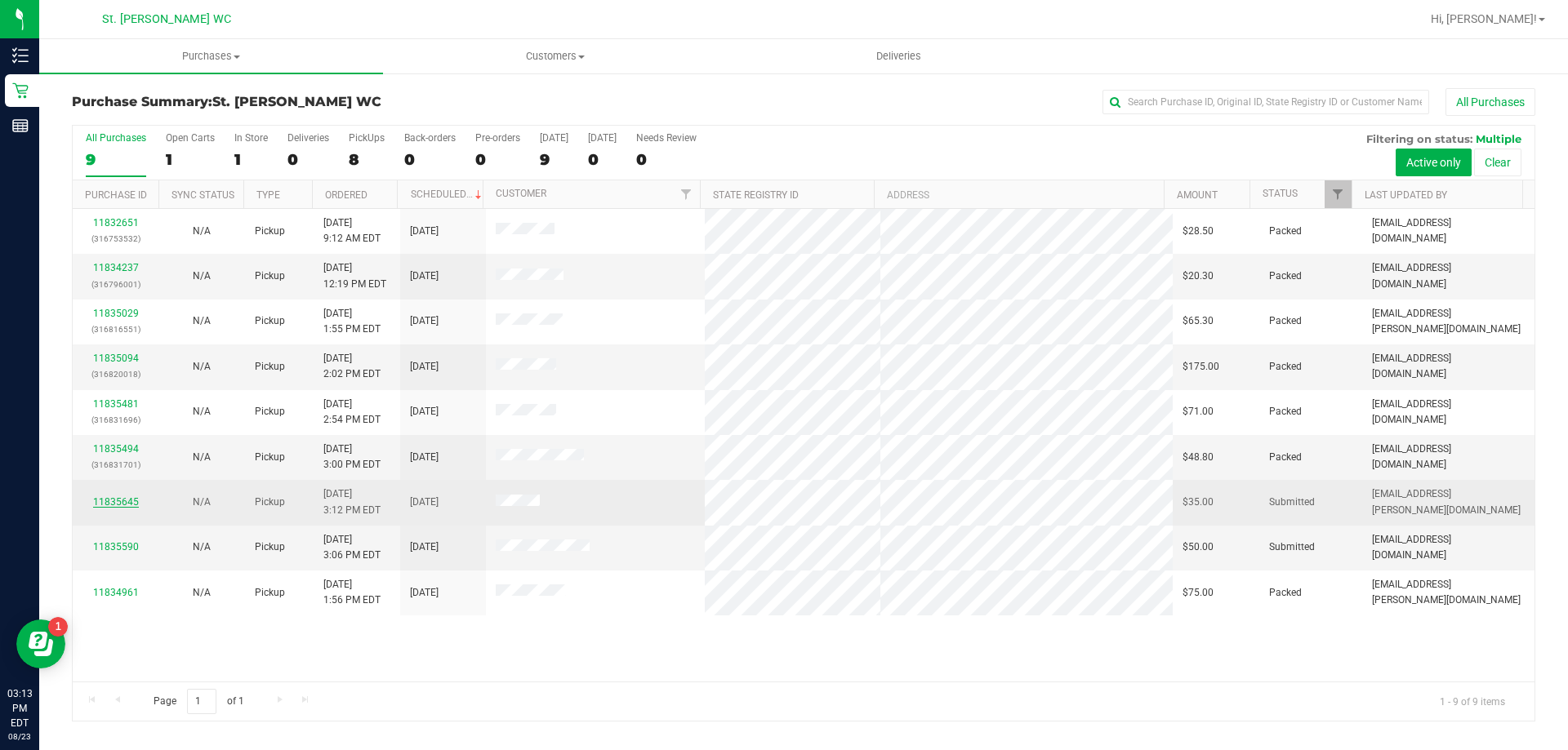
click at [113, 498] on link "11835645" at bounding box center [115, 502] width 45 height 12
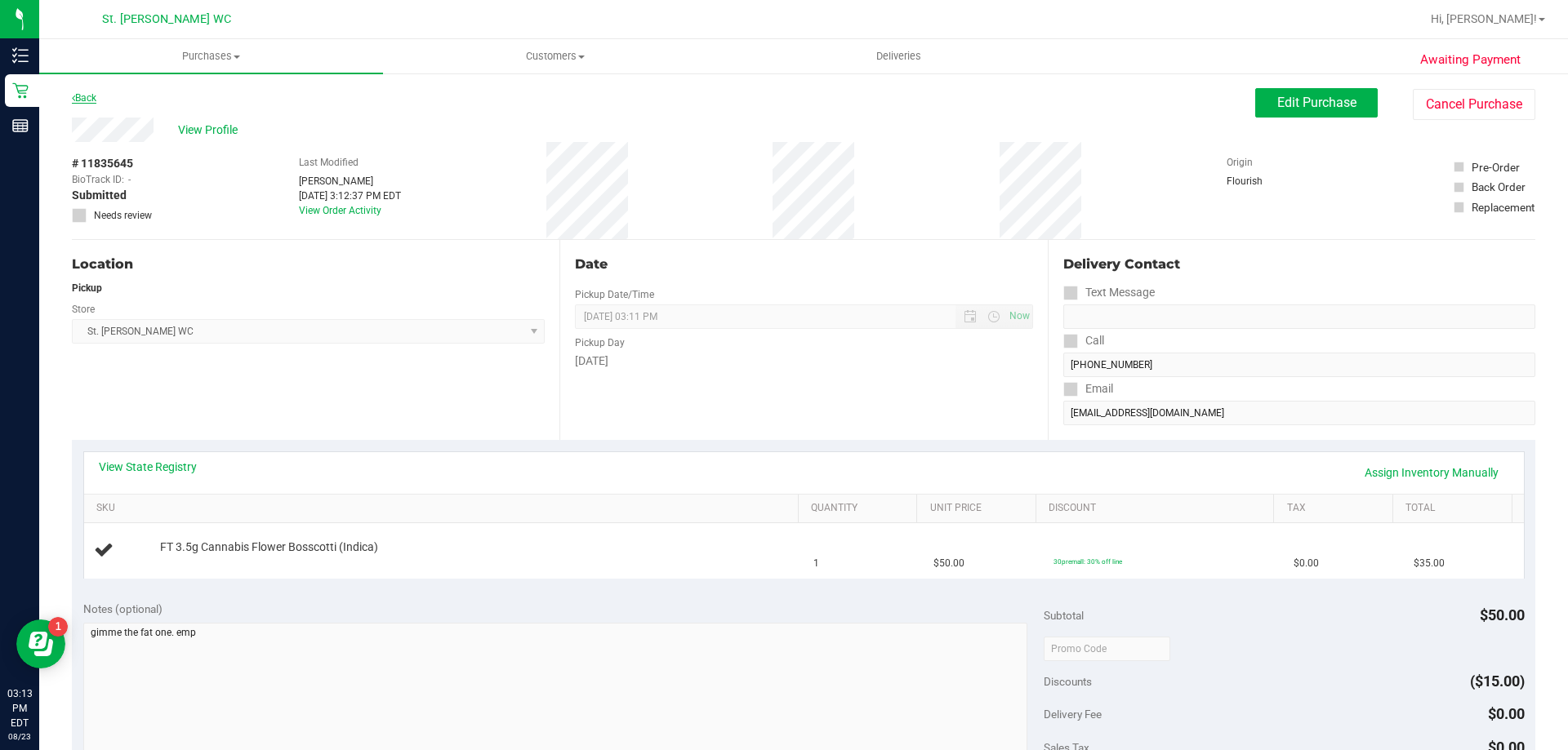
click at [73, 98] on icon at bounding box center [73, 98] width 3 height 10
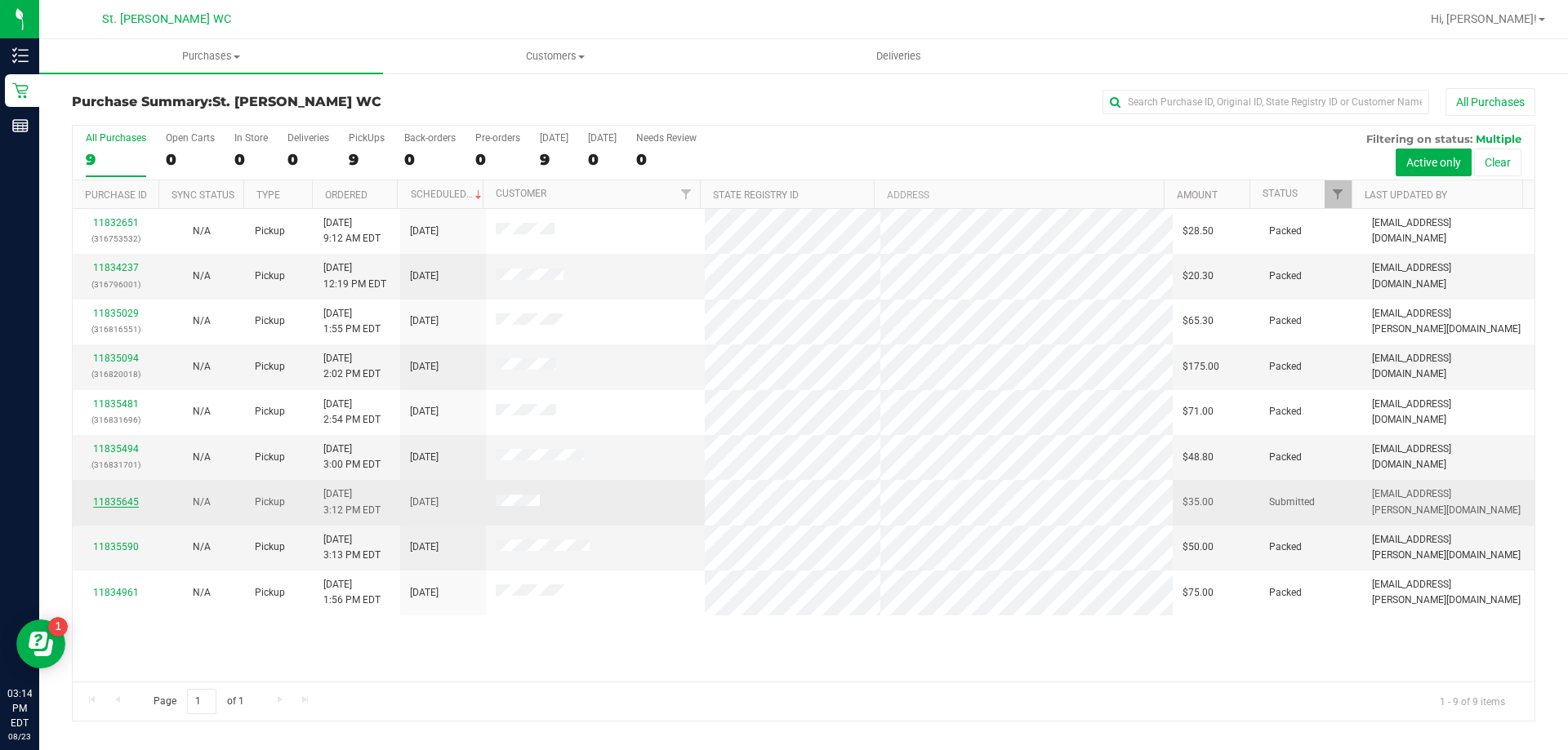
click at [122, 505] on link "11835645" at bounding box center [115, 502] width 45 height 12
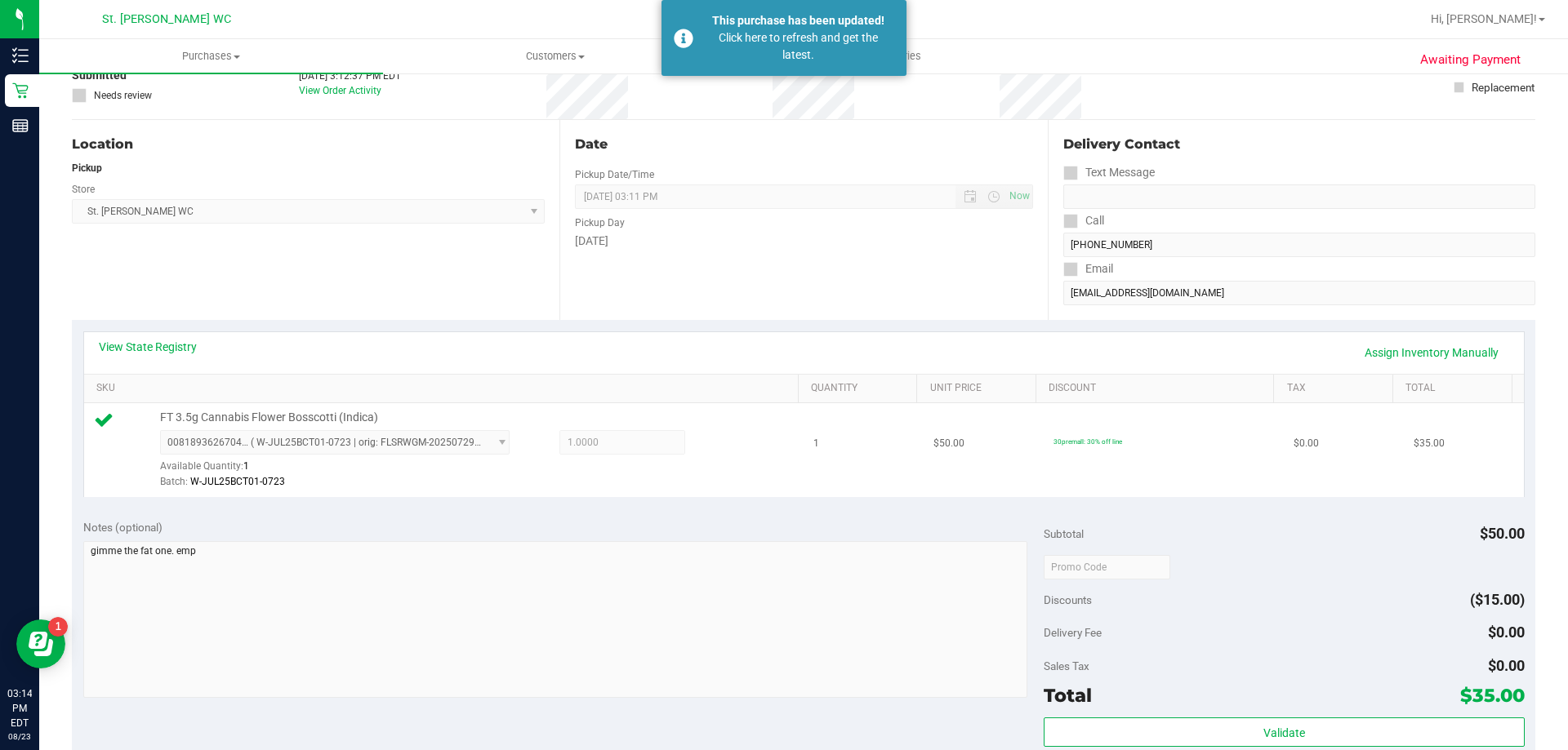
scroll to position [326, 0]
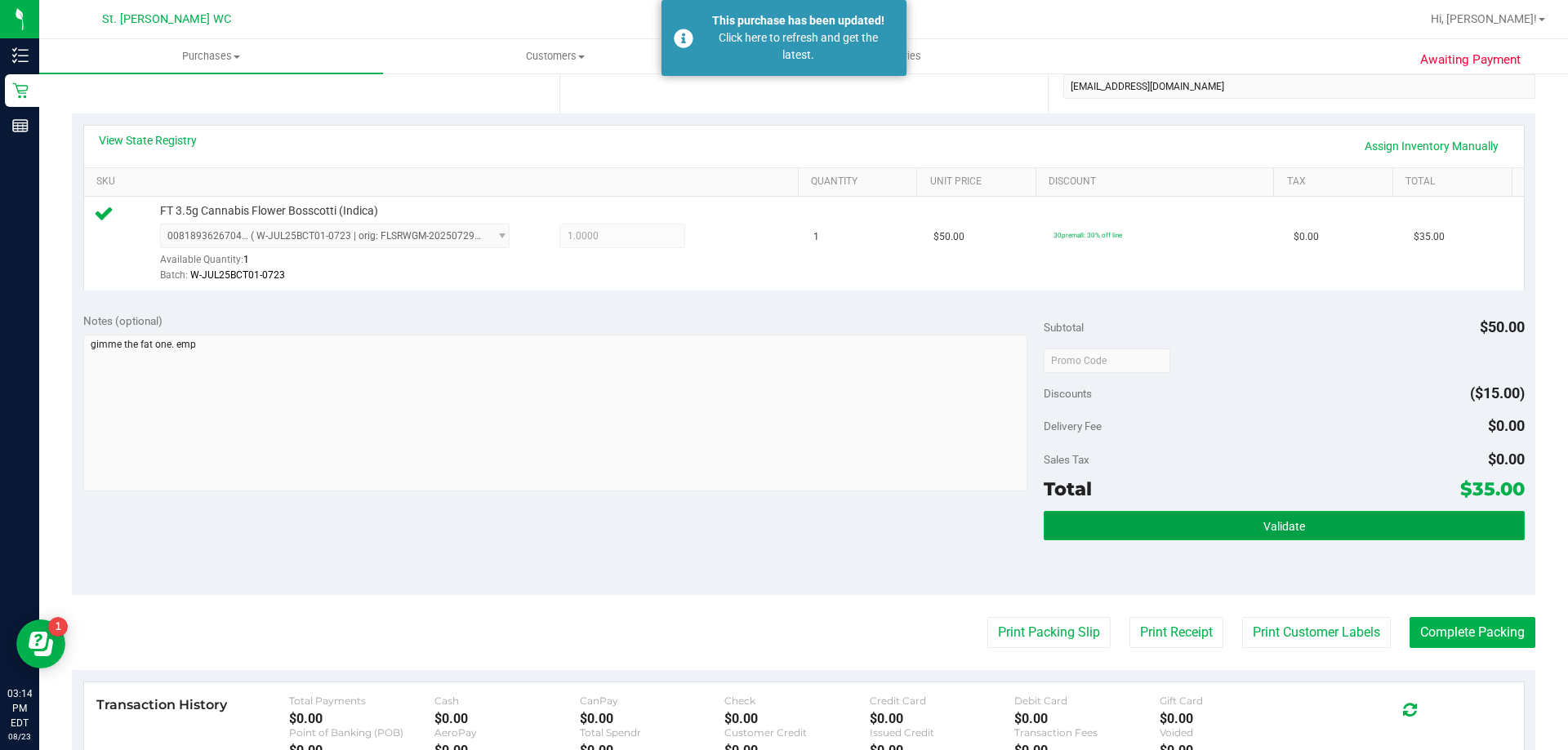
click at [1270, 527] on span "Validate" at bounding box center [1284, 527] width 42 height 13
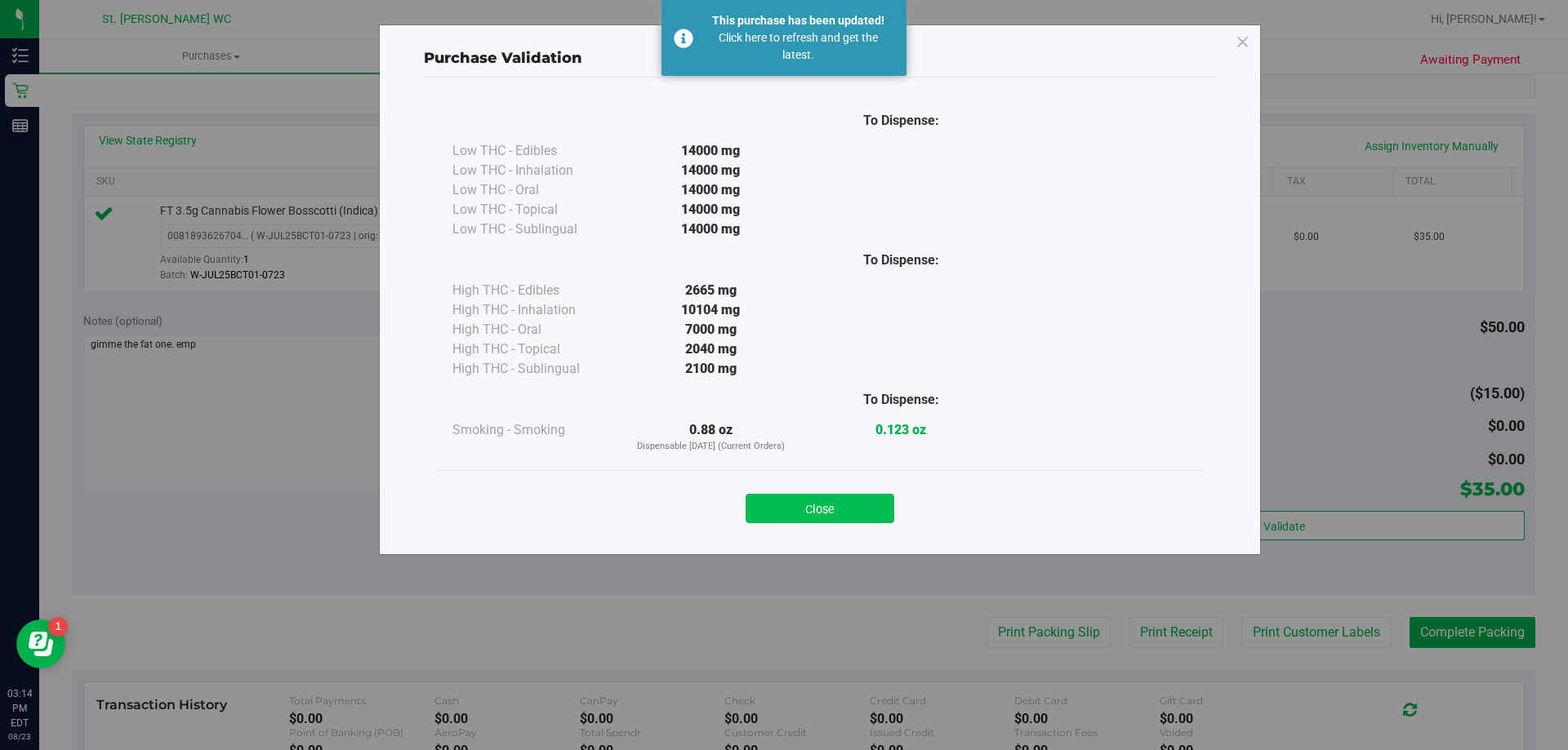
click at [839, 506] on button "Close" at bounding box center [819, 509] width 148 height 30
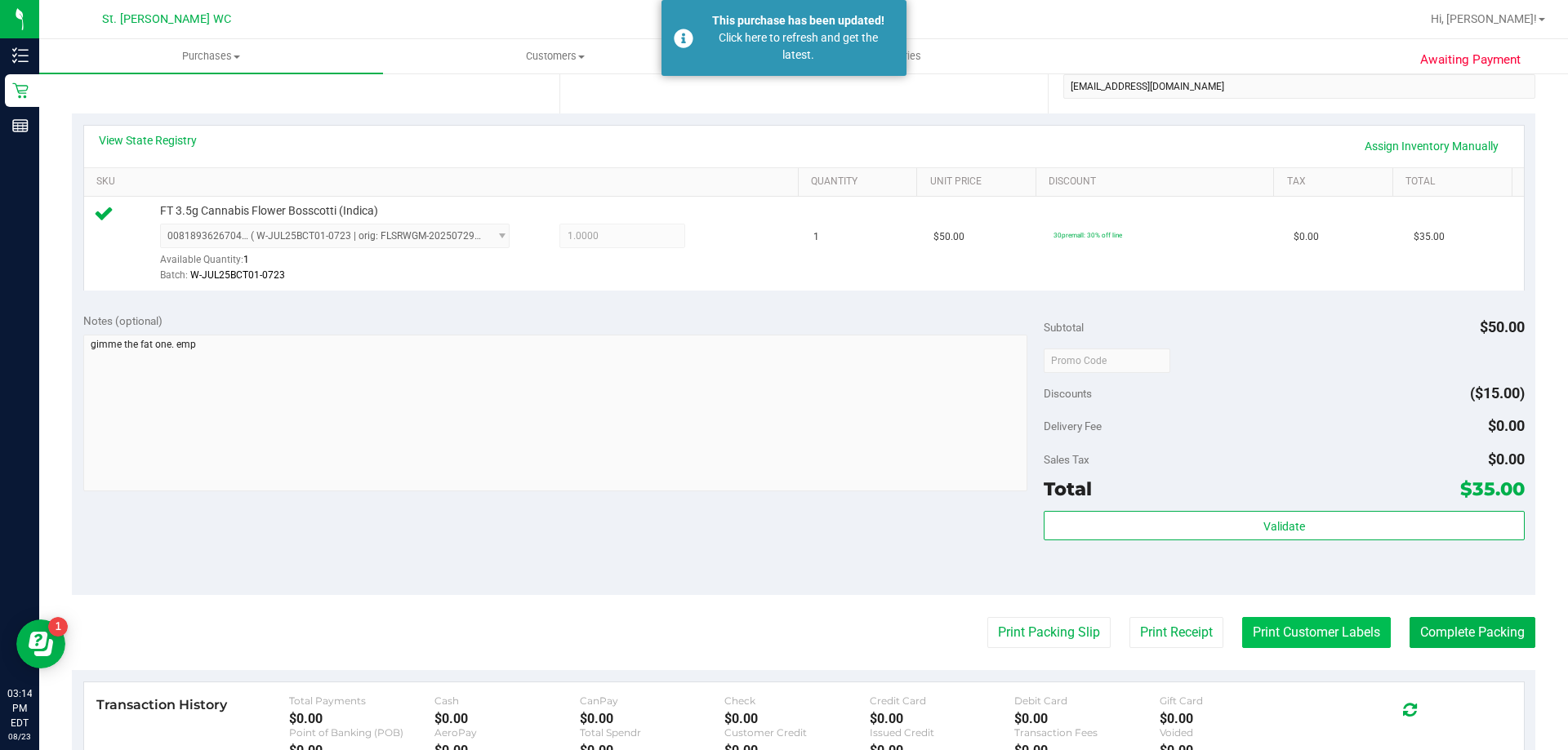
click at [1341, 629] on button "Print Customer Labels" at bounding box center [1317, 633] width 148 height 31
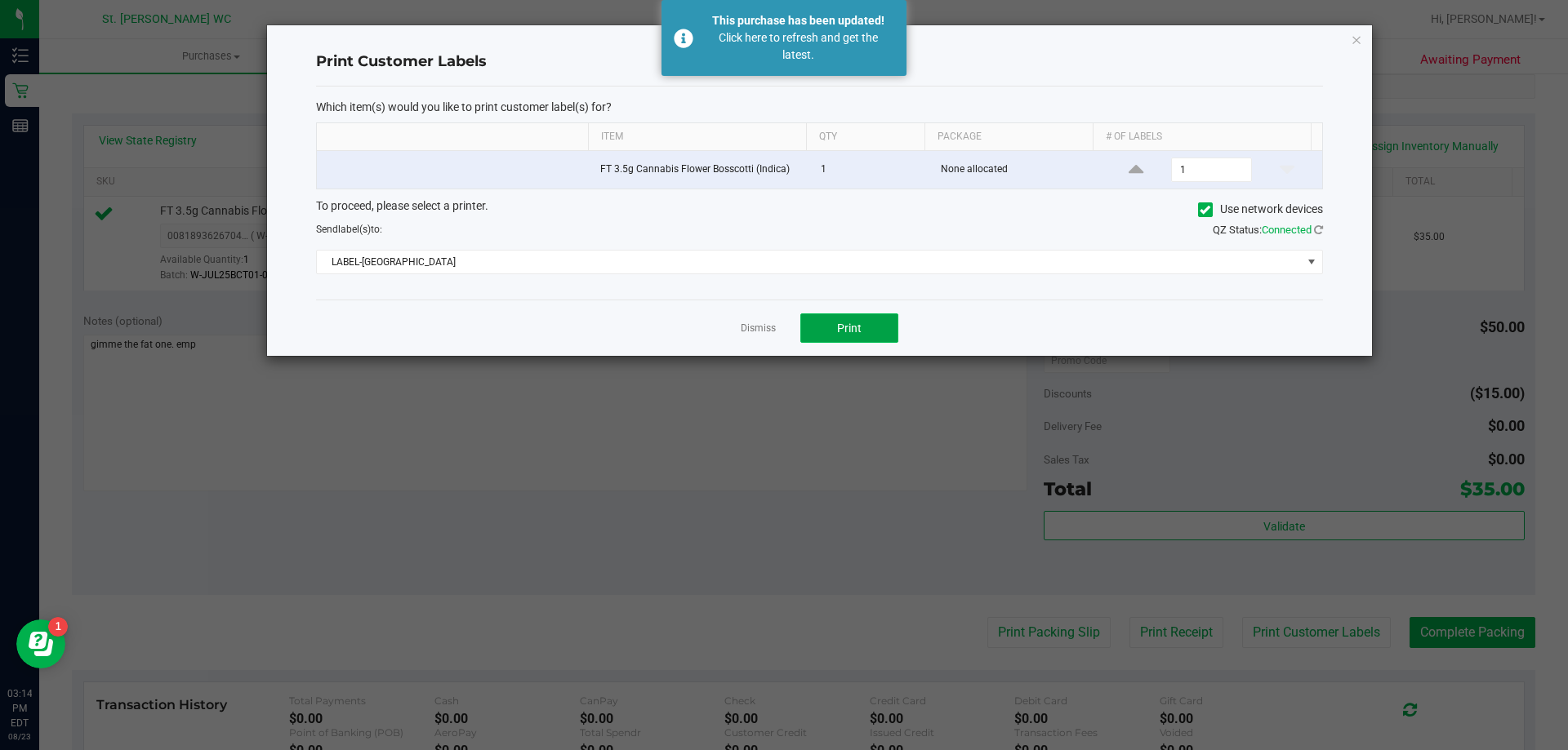
click at [869, 318] on button "Print" at bounding box center [849, 328] width 98 height 30
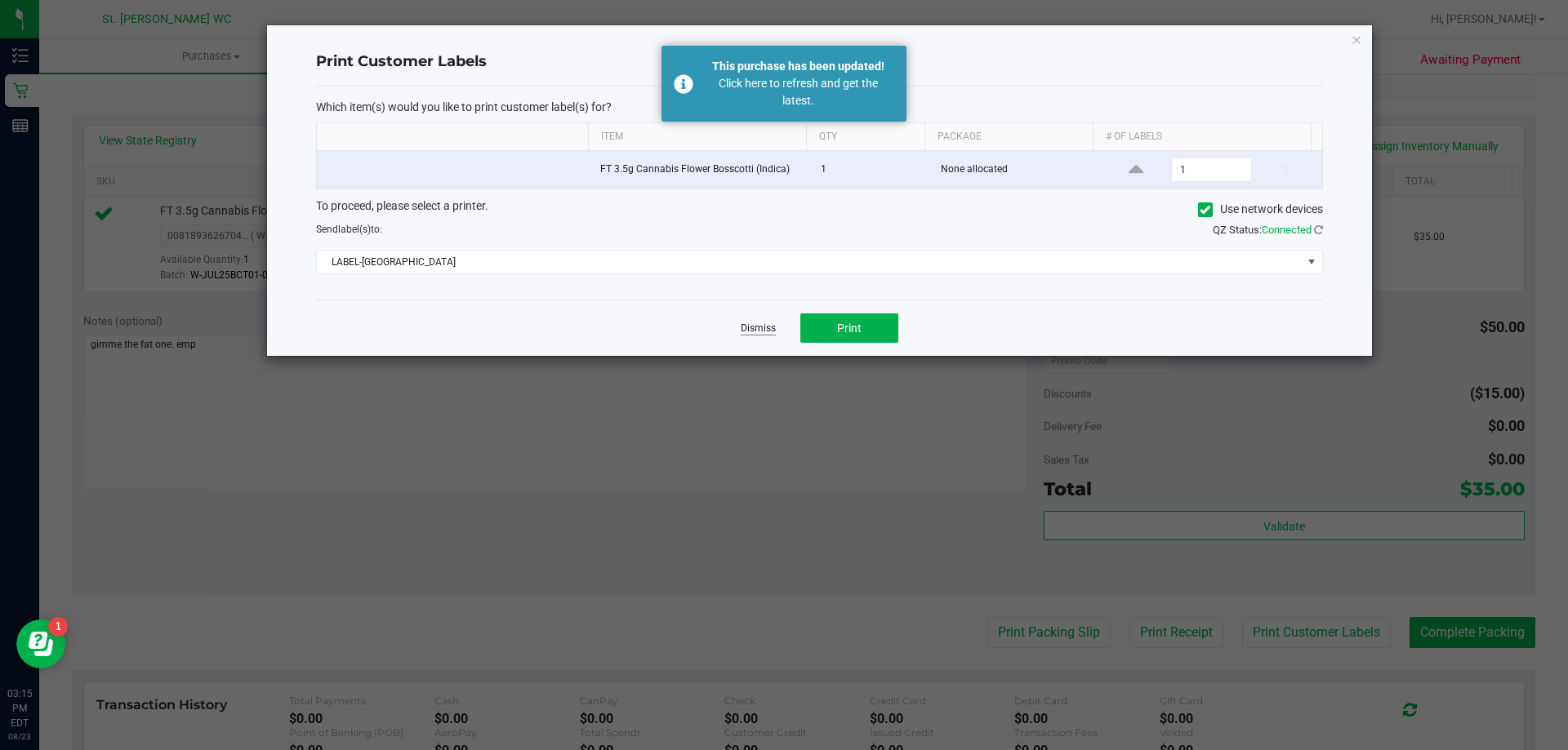
click at [749, 324] on link "Dismiss" at bounding box center [758, 328] width 35 height 14
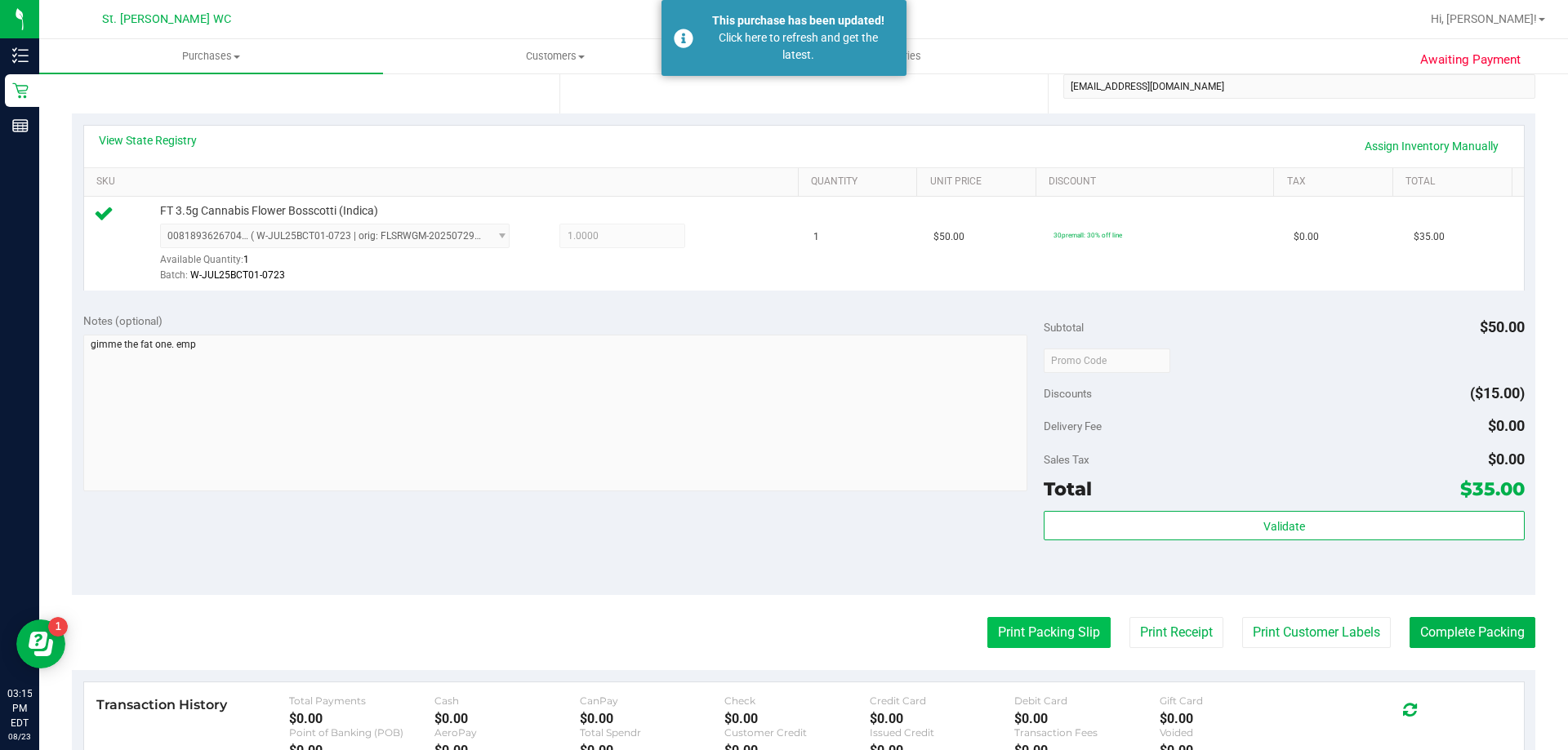
click at [1032, 634] on button "Print Packing Slip" at bounding box center [1049, 633] width 124 height 31
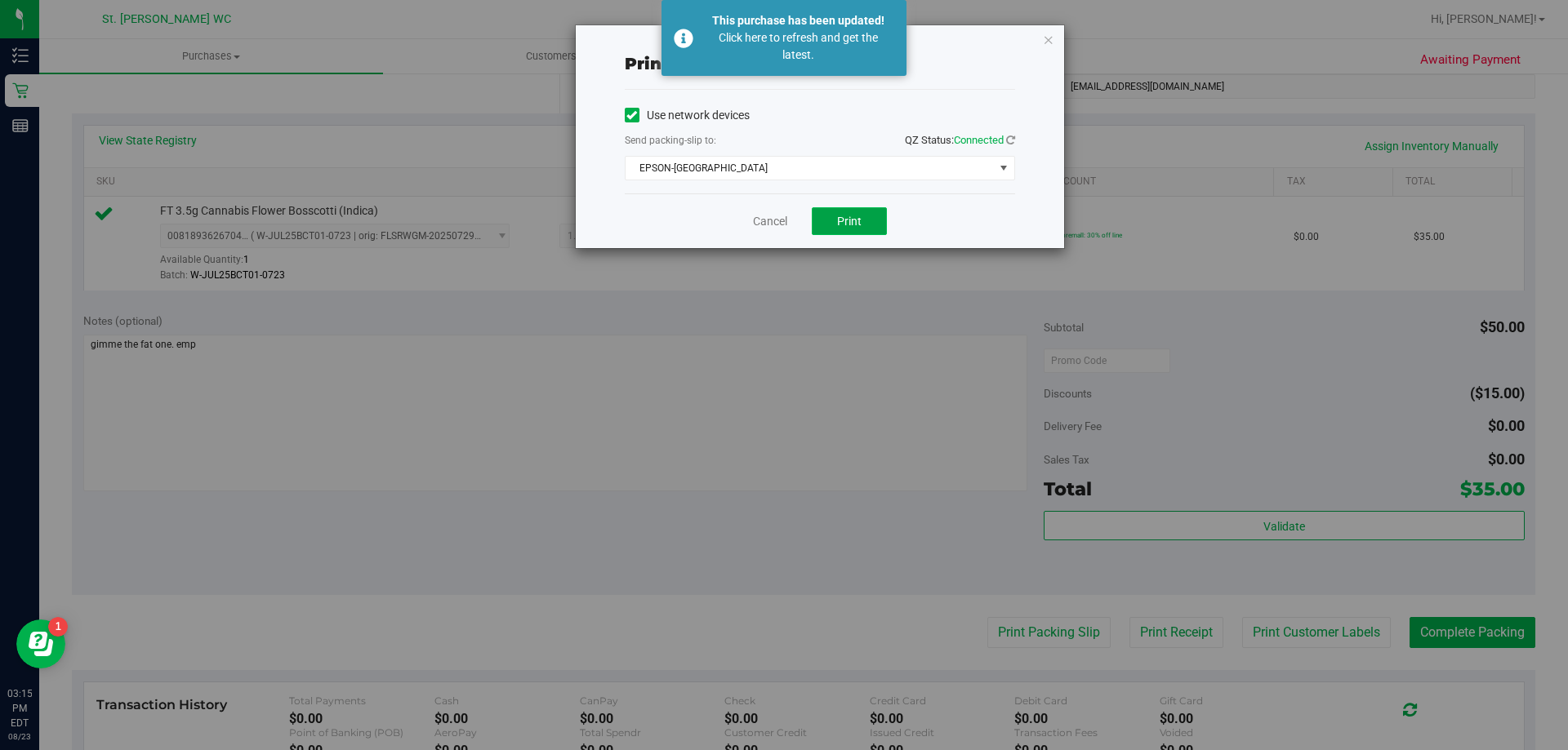
click at [857, 221] on span "Print" at bounding box center [849, 222] width 25 height 13
click at [763, 227] on link "Cancel" at bounding box center [770, 222] width 35 height 17
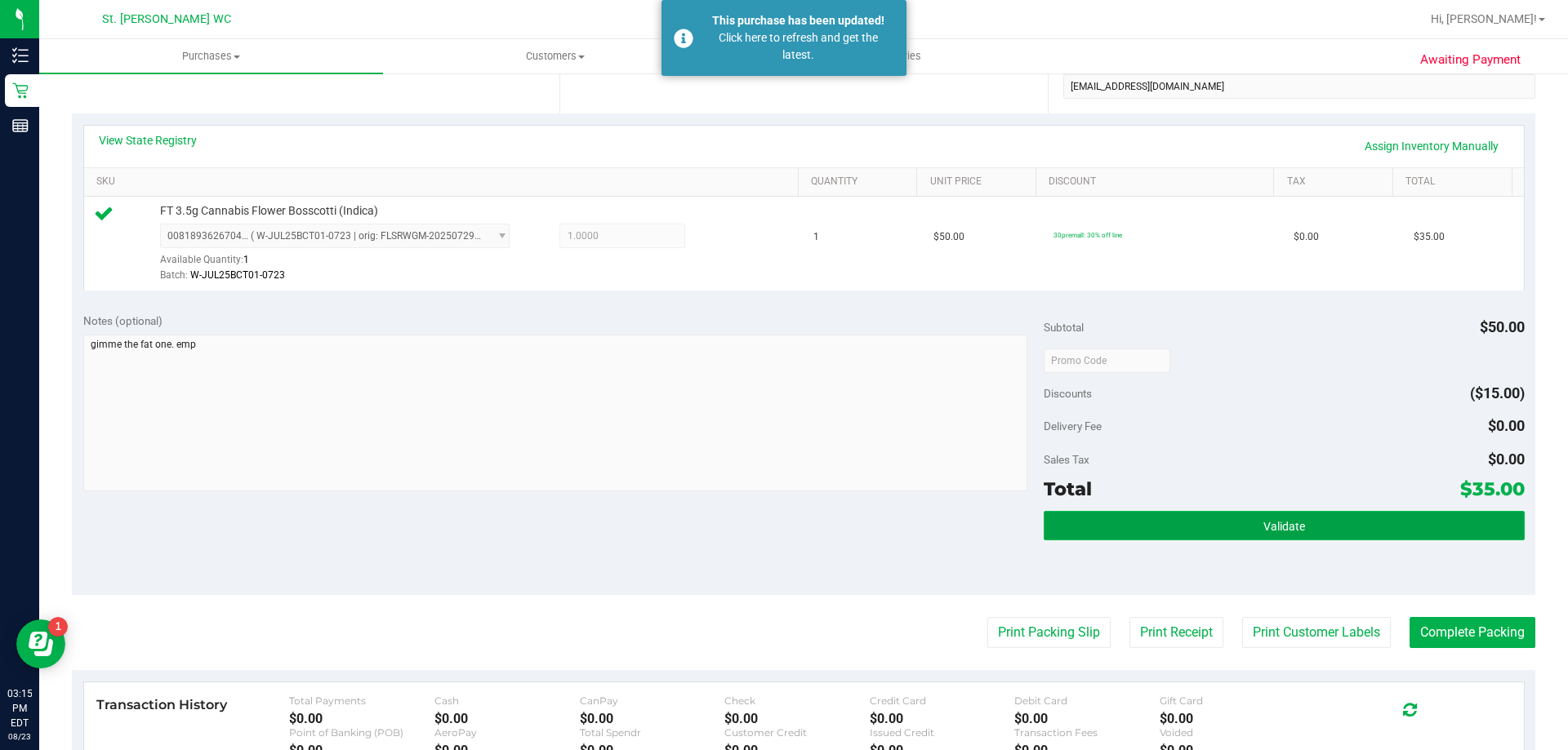
click at [1307, 531] on button "Validate" at bounding box center [1284, 526] width 480 height 30
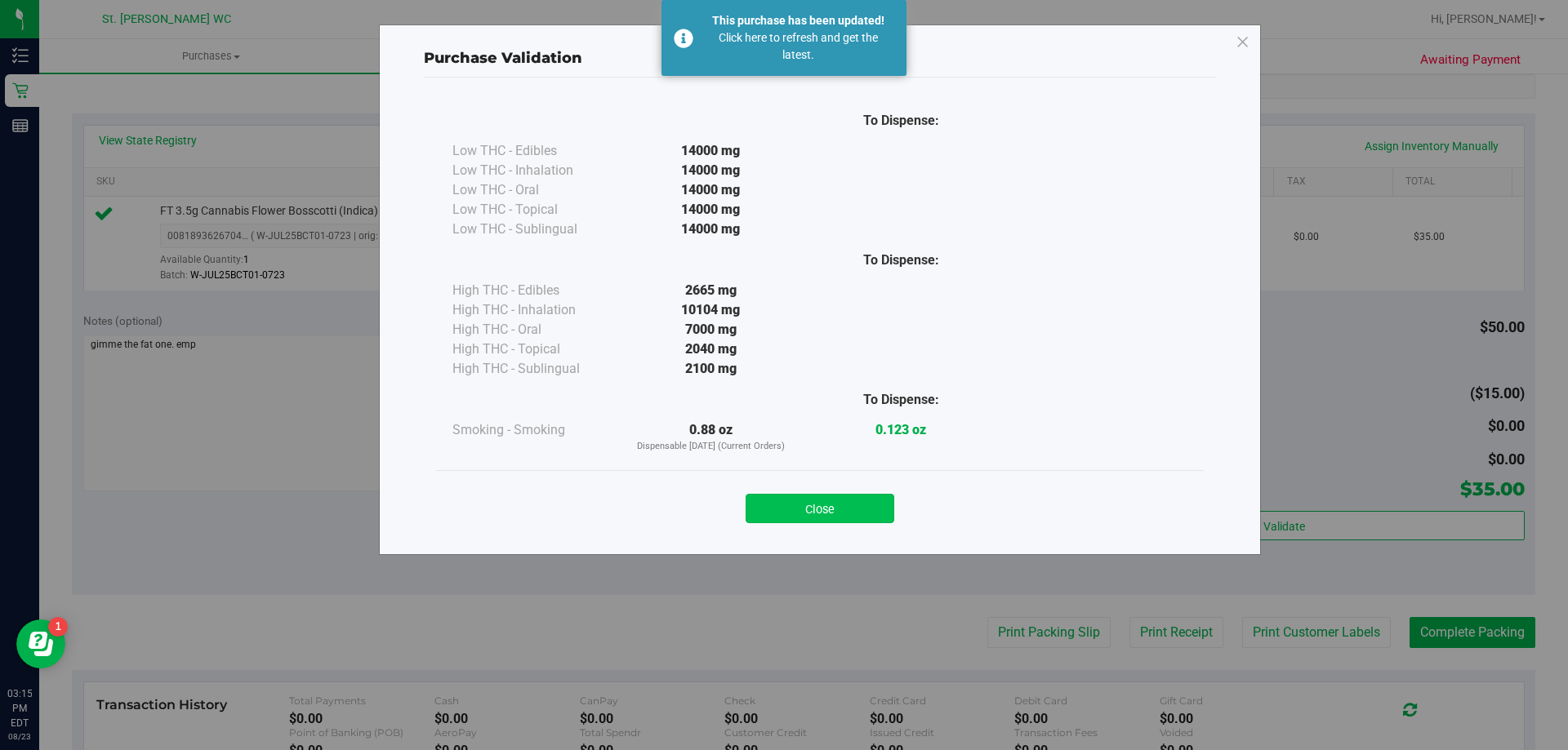
click at [848, 517] on button "Close" at bounding box center [819, 509] width 148 height 30
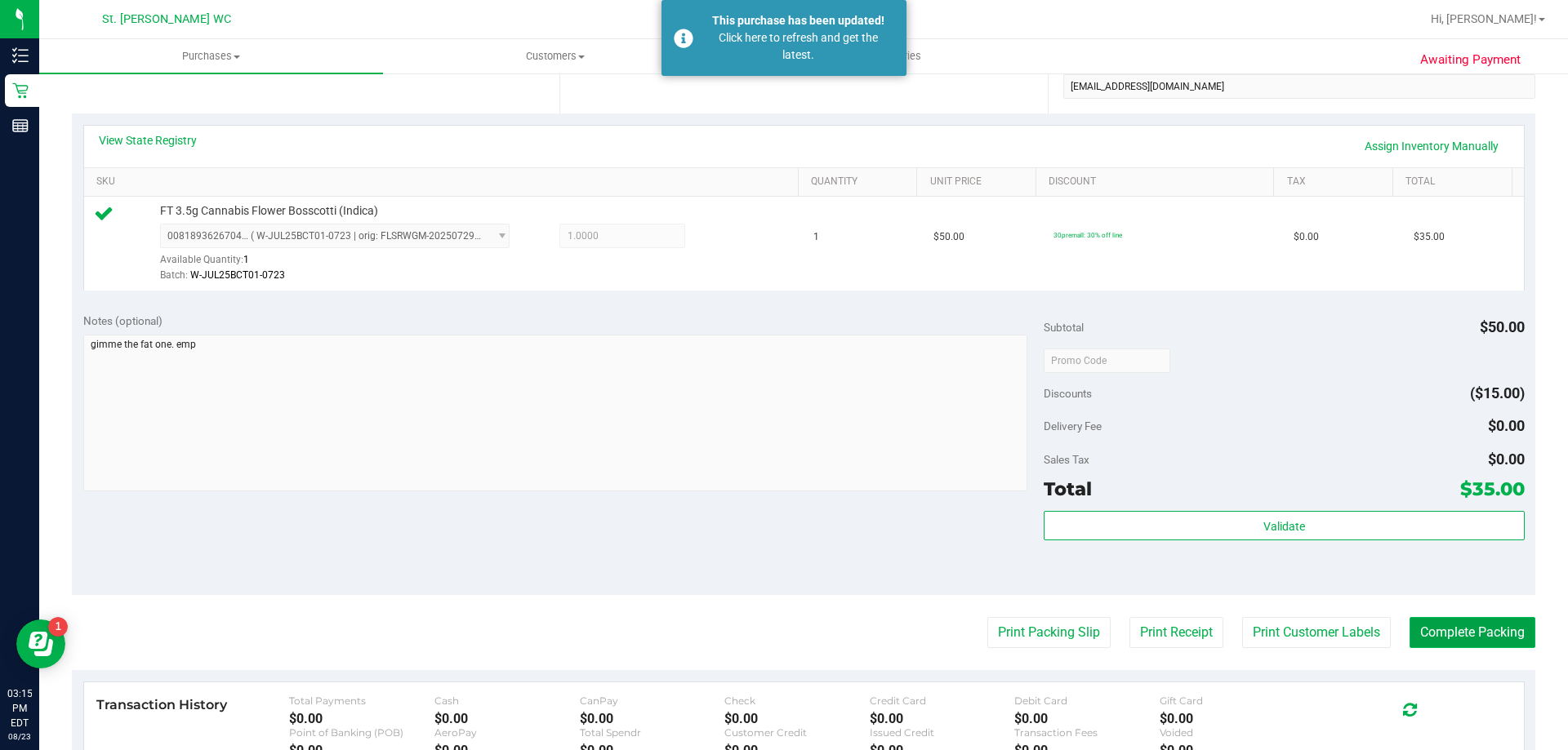
click at [1505, 641] on button "Complete Packing" at bounding box center [1472, 633] width 126 height 31
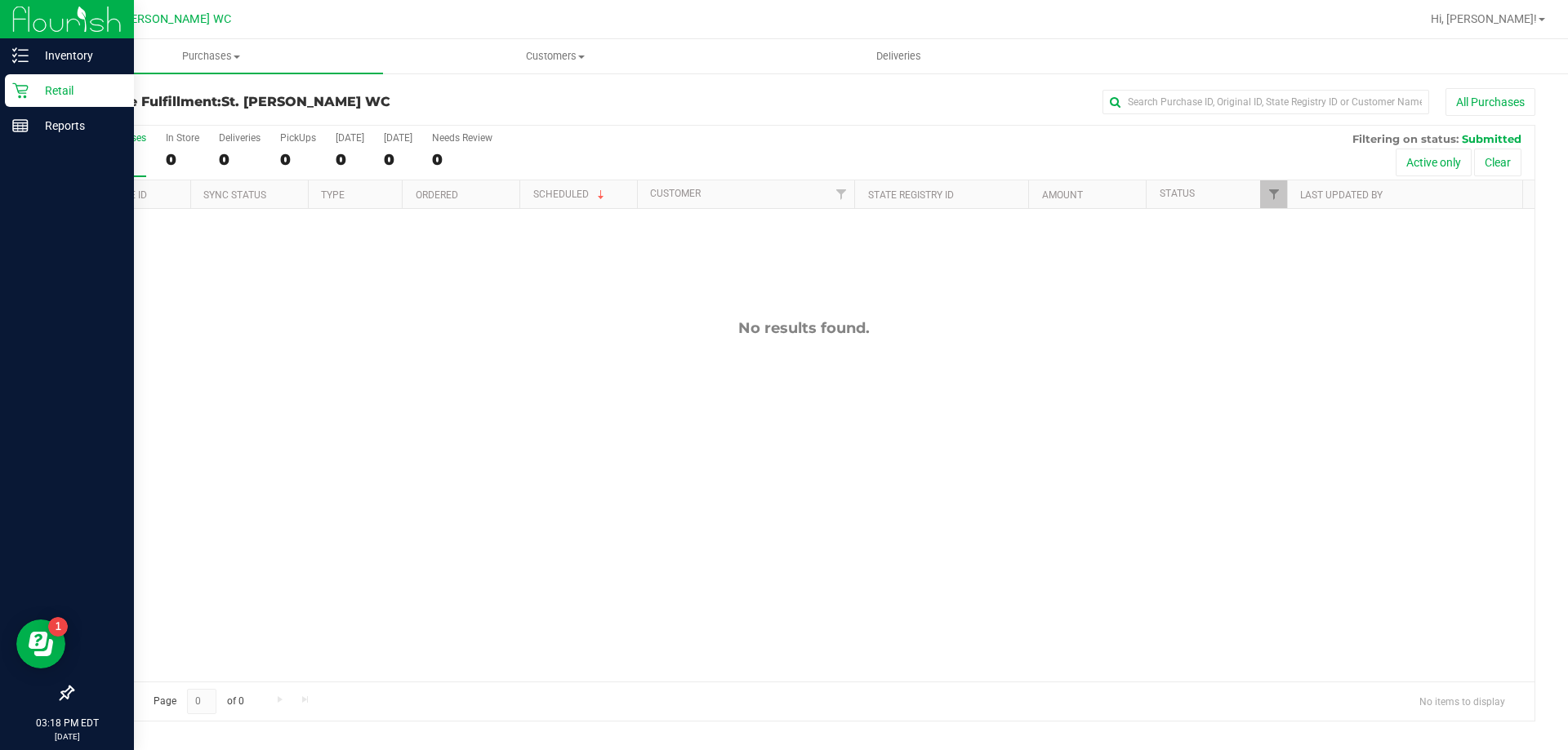
click at [12, 83] on icon at bounding box center [21, 91] width 16 height 16
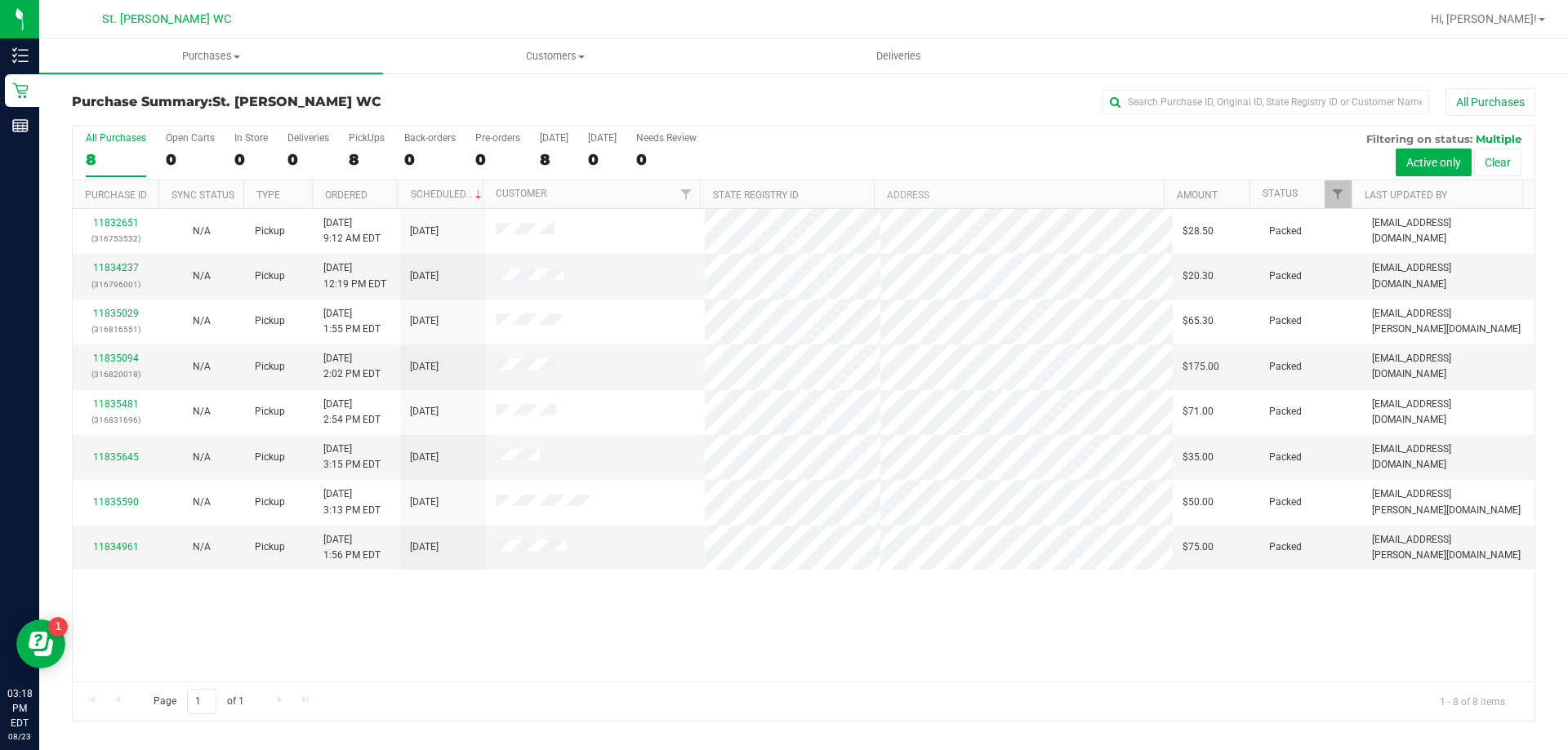
click at [678, 651] on div "11832651 (316753532) N/A Pickup [DATE] 9:12 AM EDT 8/23/2025 $28.50 Packed [EMA…" at bounding box center [803, 446] width 1462 height 473
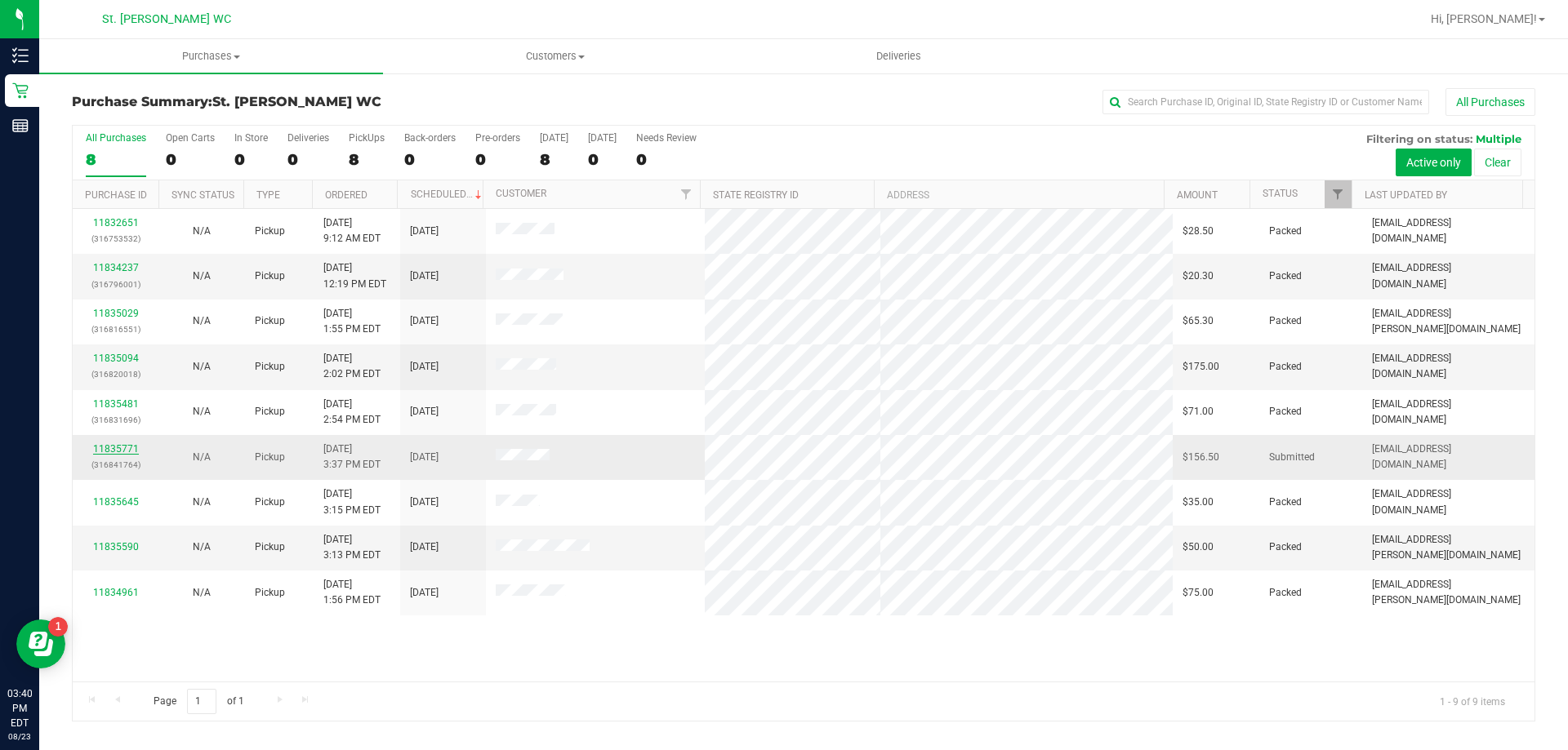
click at [120, 445] on link "11835771" at bounding box center [115, 449] width 45 height 12
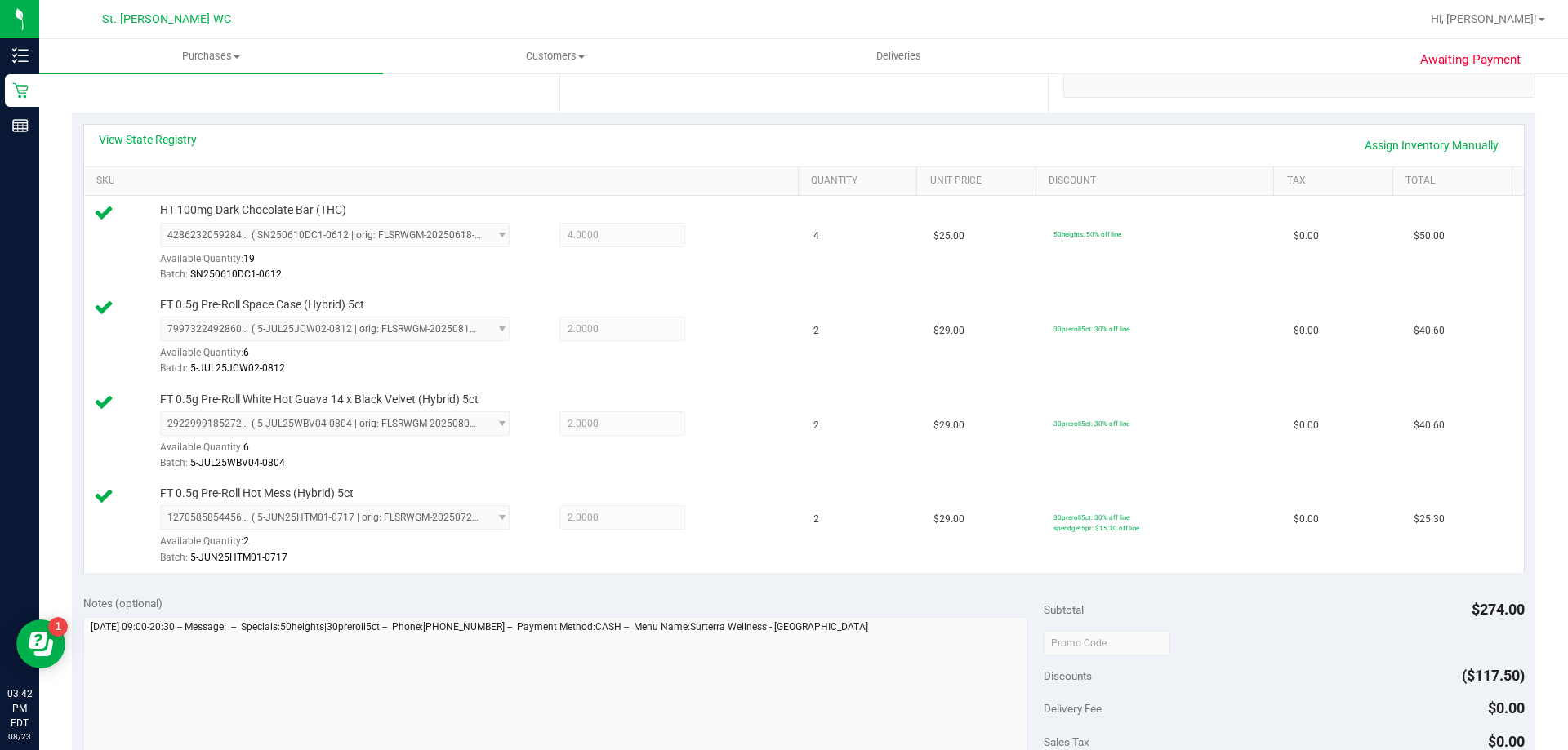
scroll to position [479, 0]
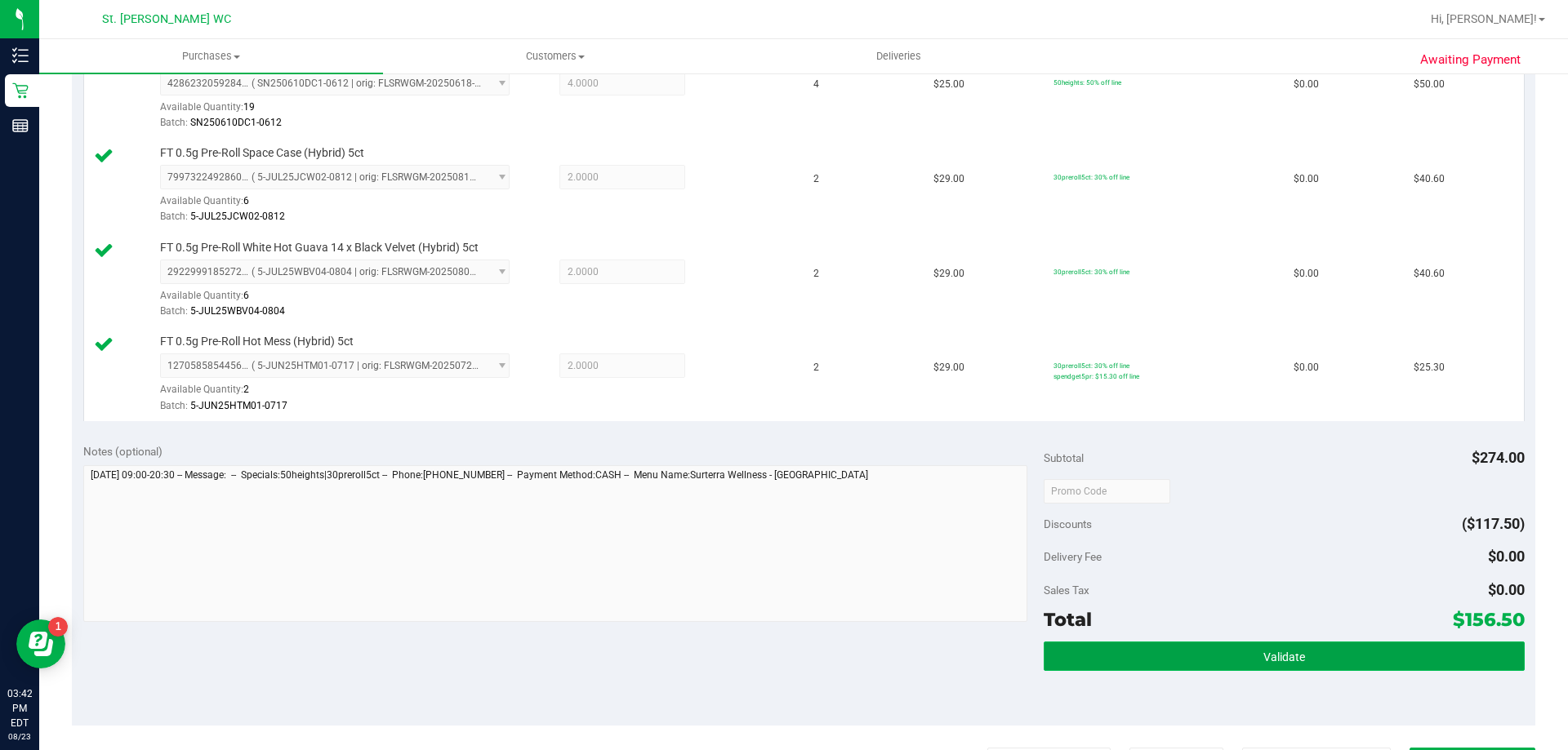
click at [1251, 642] on button "Validate" at bounding box center [1284, 657] width 480 height 30
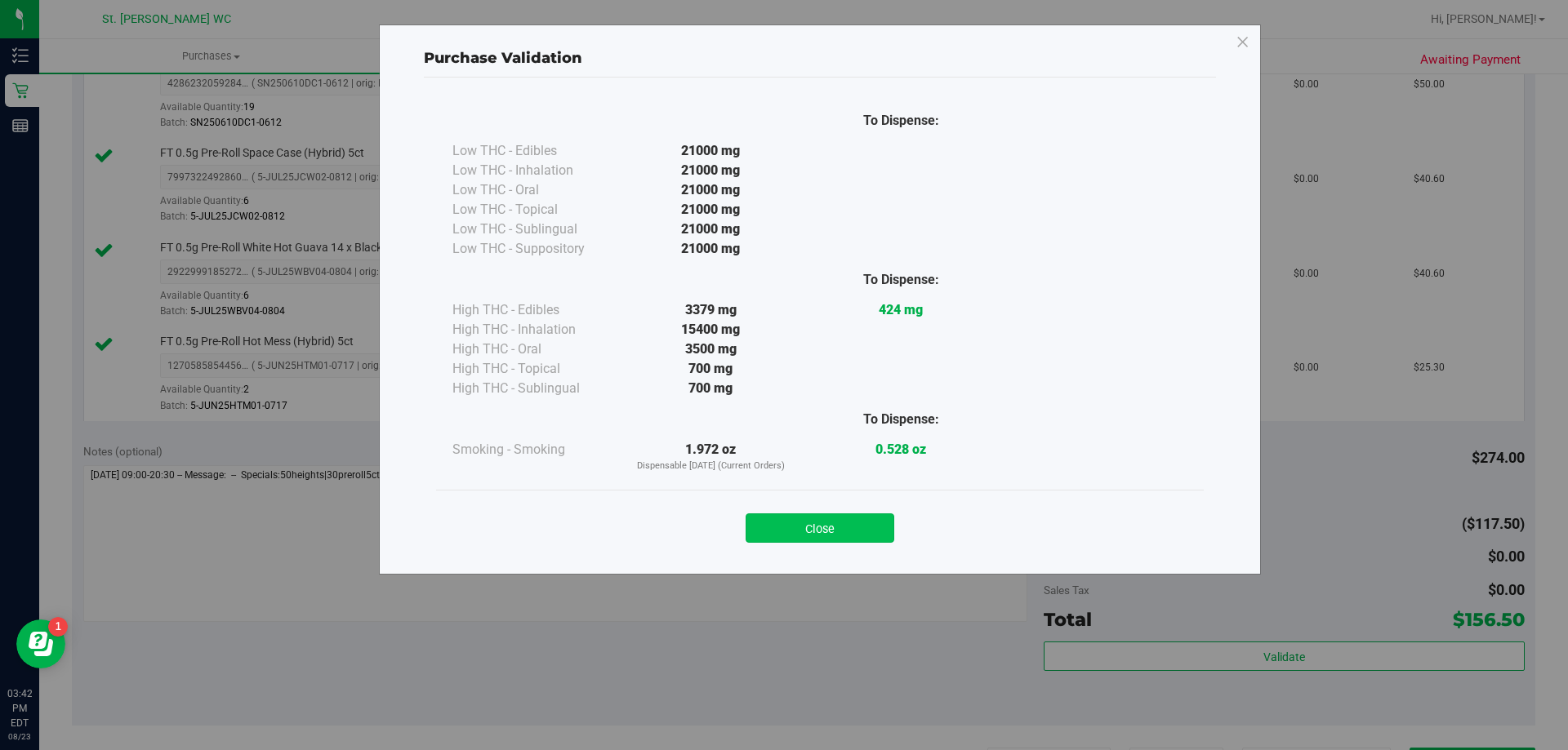
click at [815, 530] on button "Close" at bounding box center [819, 528] width 148 height 30
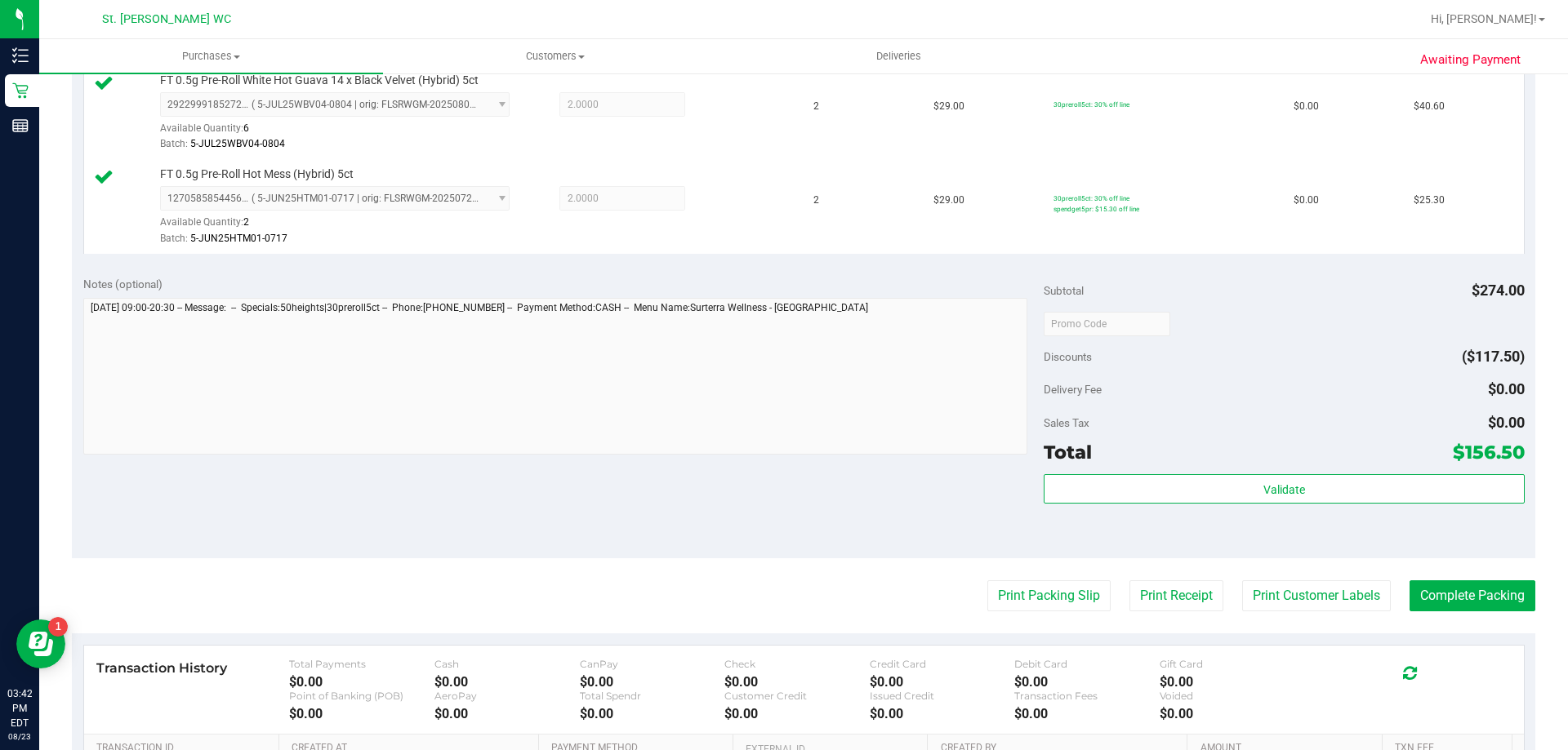
scroll to position [735, 0]
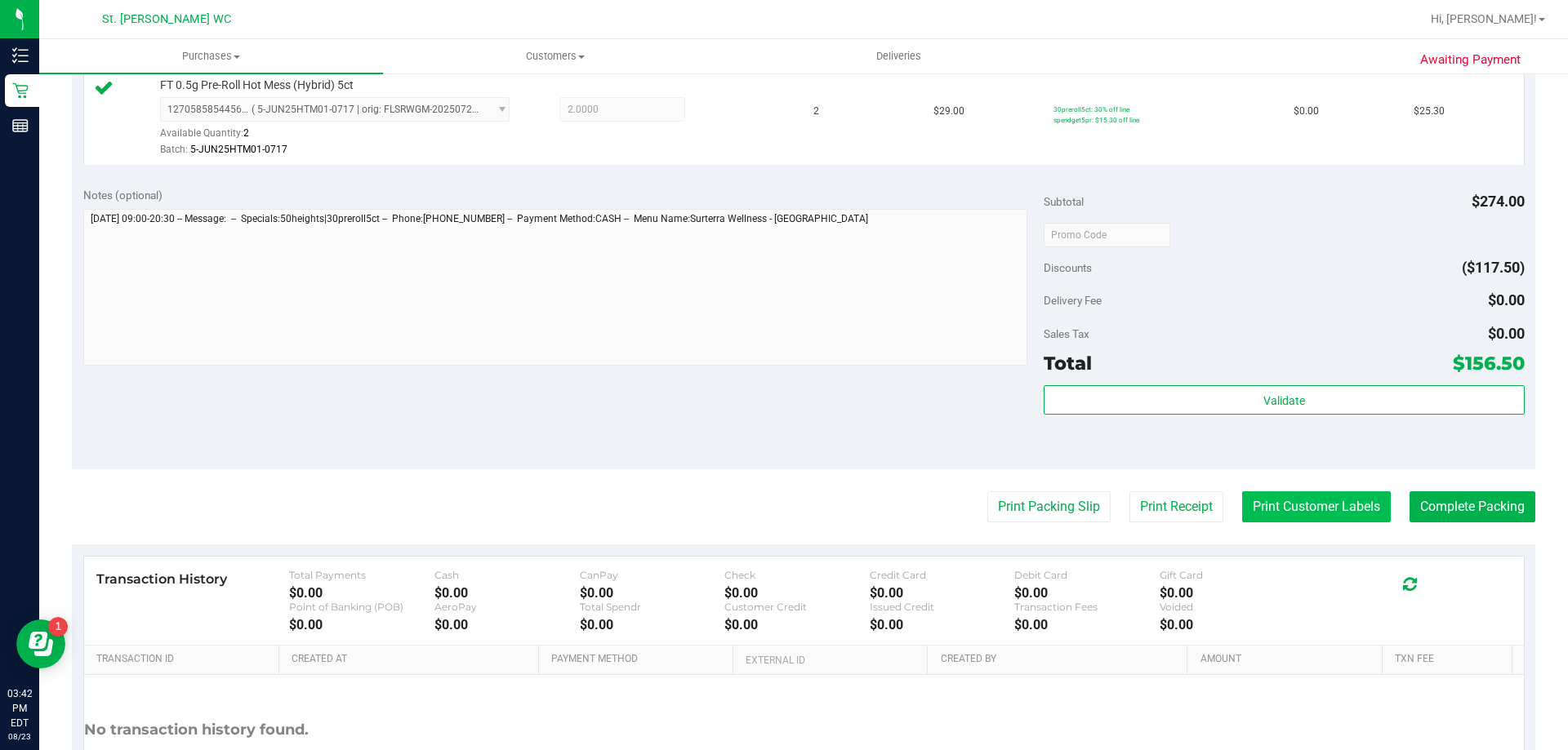
click at [1329, 520] on button "Print Customer Labels" at bounding box center [1317, 507] width 148 height 31
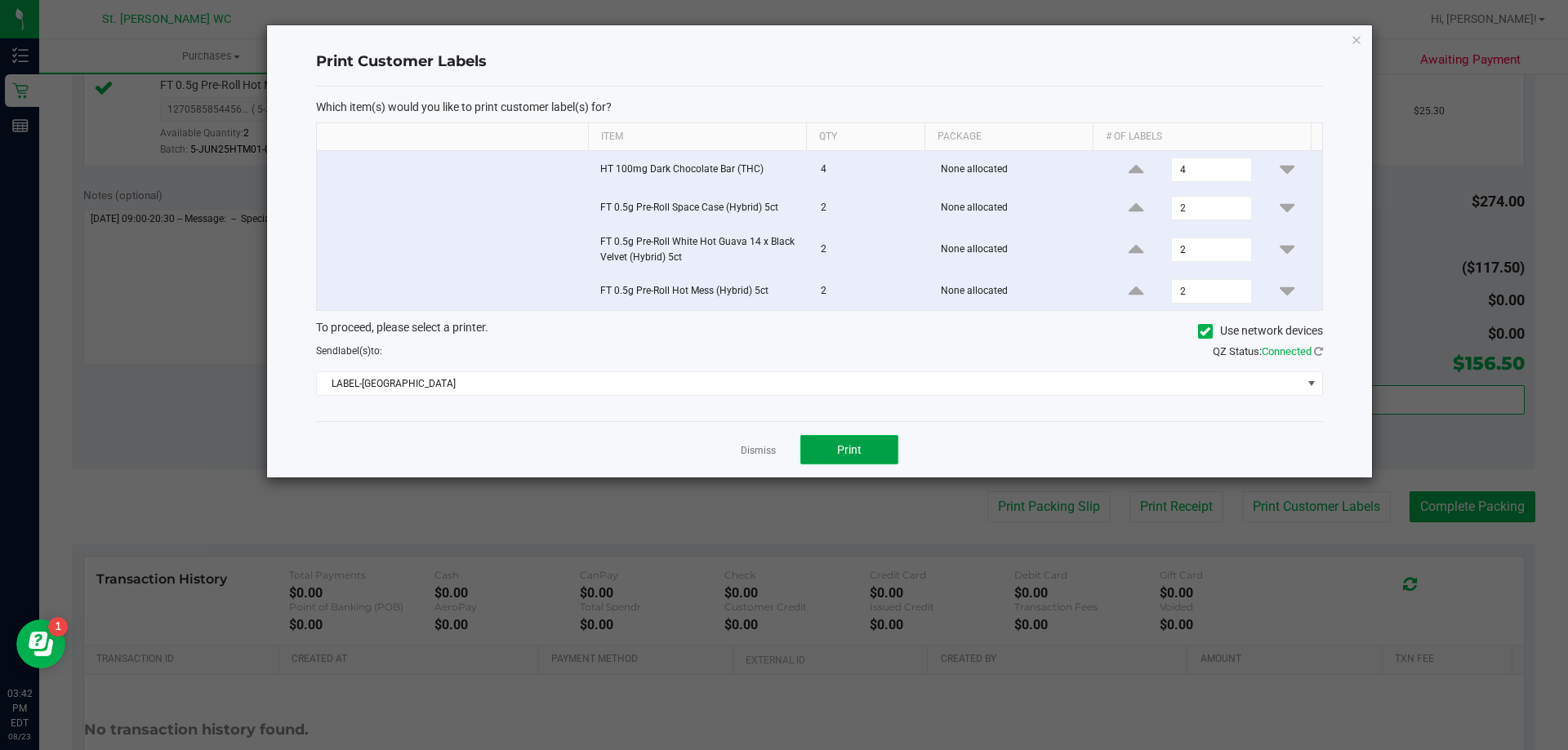
click at [860, 454] on span "Print" at bounding box center [849, 450] width 25 height 13
click at [751, 474] on div "Dismiss Print" at bounding box center [819, 449] width 1007 height 56
click at [746, 446] on link "Dismiss" at bounding box center [758, 451] width 35 height 14
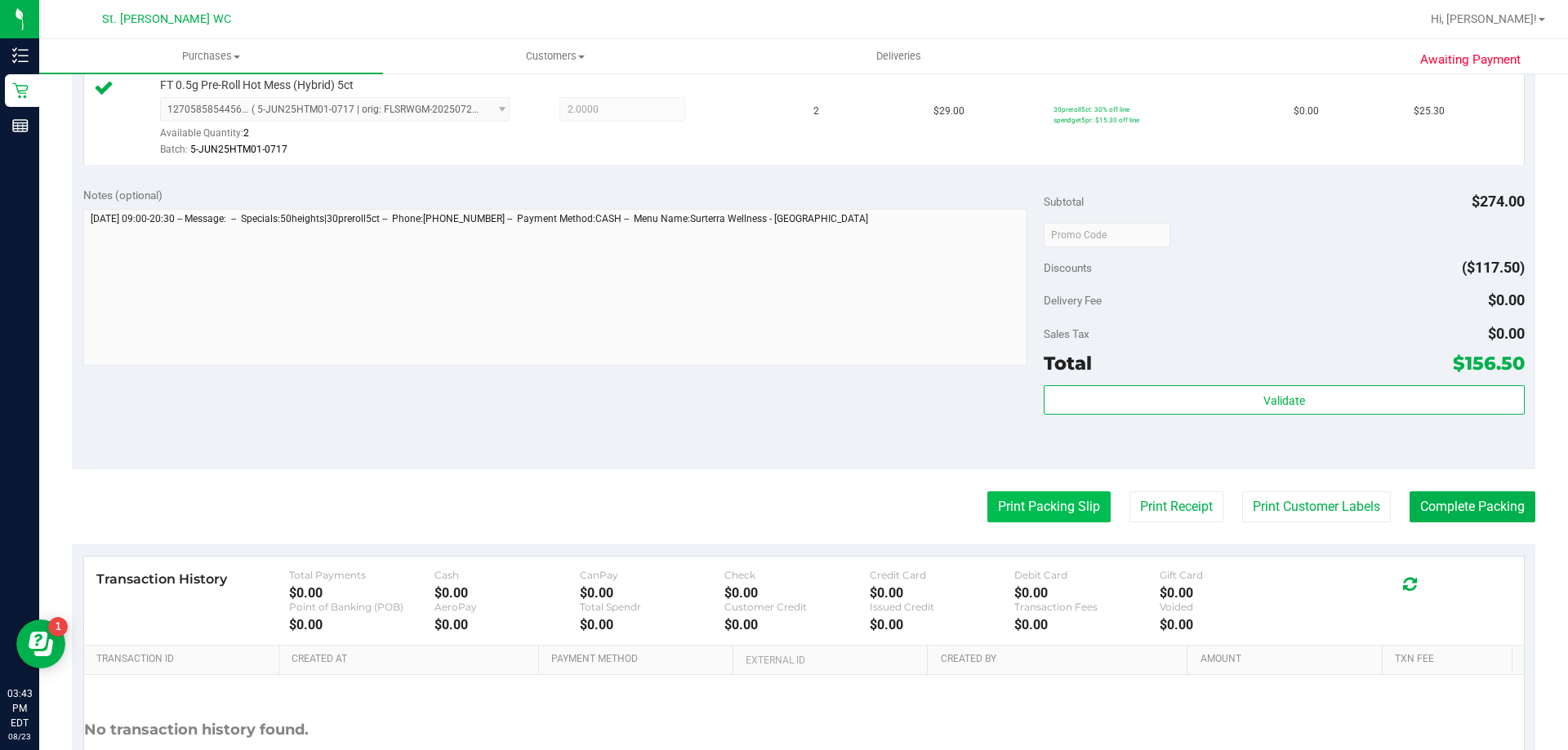
click at [1037, 497] on button "Print Packing Slip" at bounding box center [1049, 507] width 124 height 31
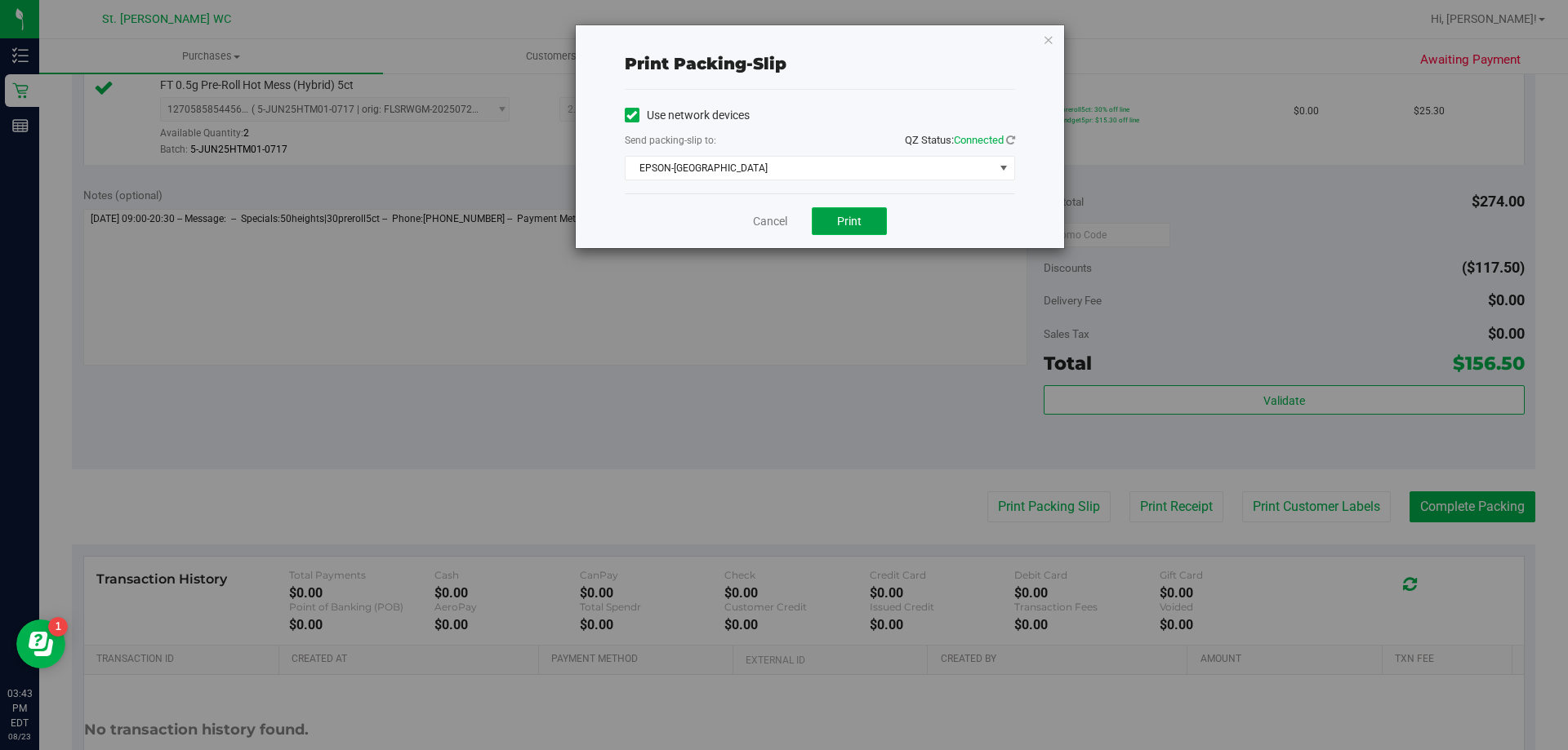
click at [871, 213] on button "Print" at bounding box center [849, 222] width 75 height 28
click at [770, 227] on link "Cancel" at bounding box center [770, 222] width 35 height 17
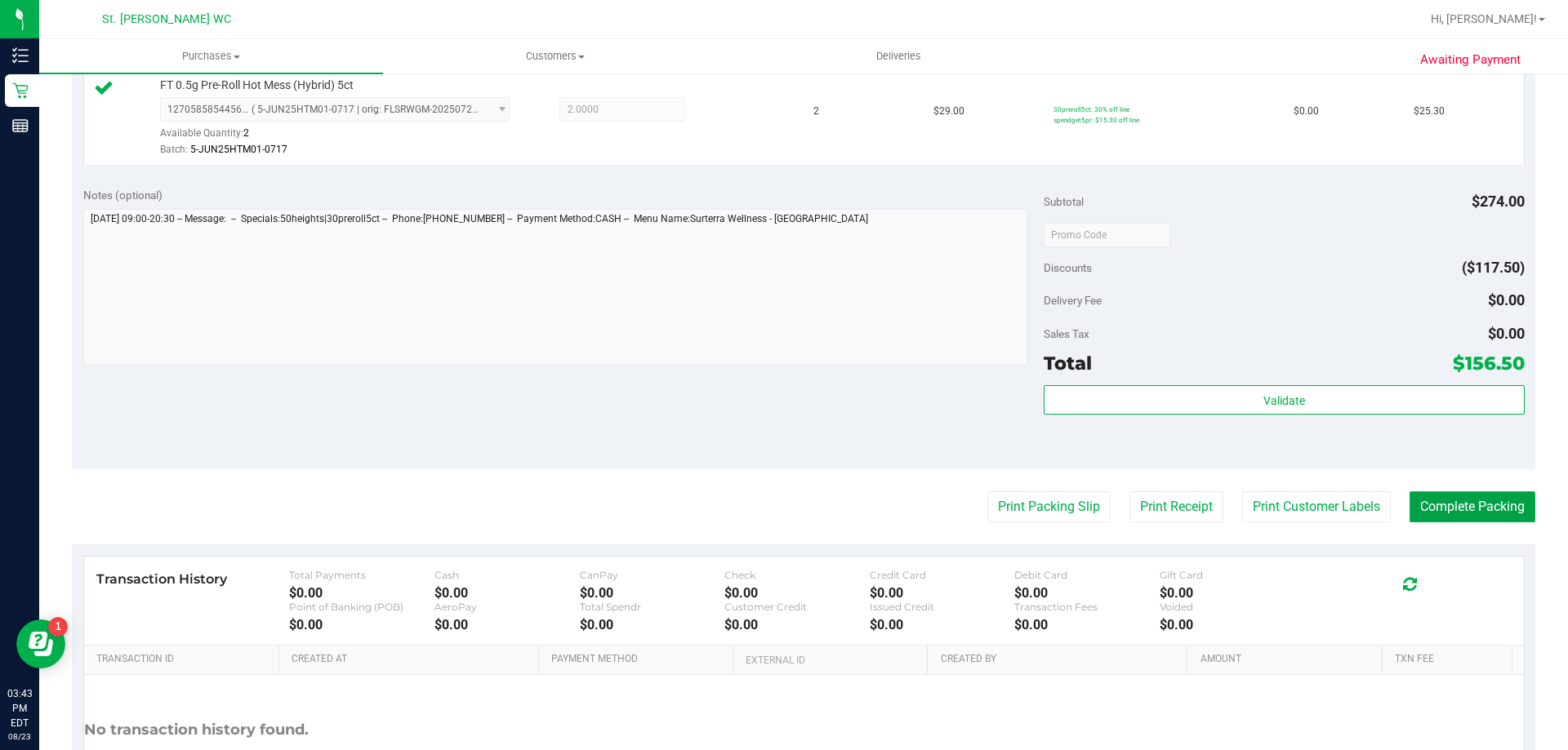
click at [1456, 520] on button "Complete Packing" at bounding box center [1472, 507] width 126 height 31
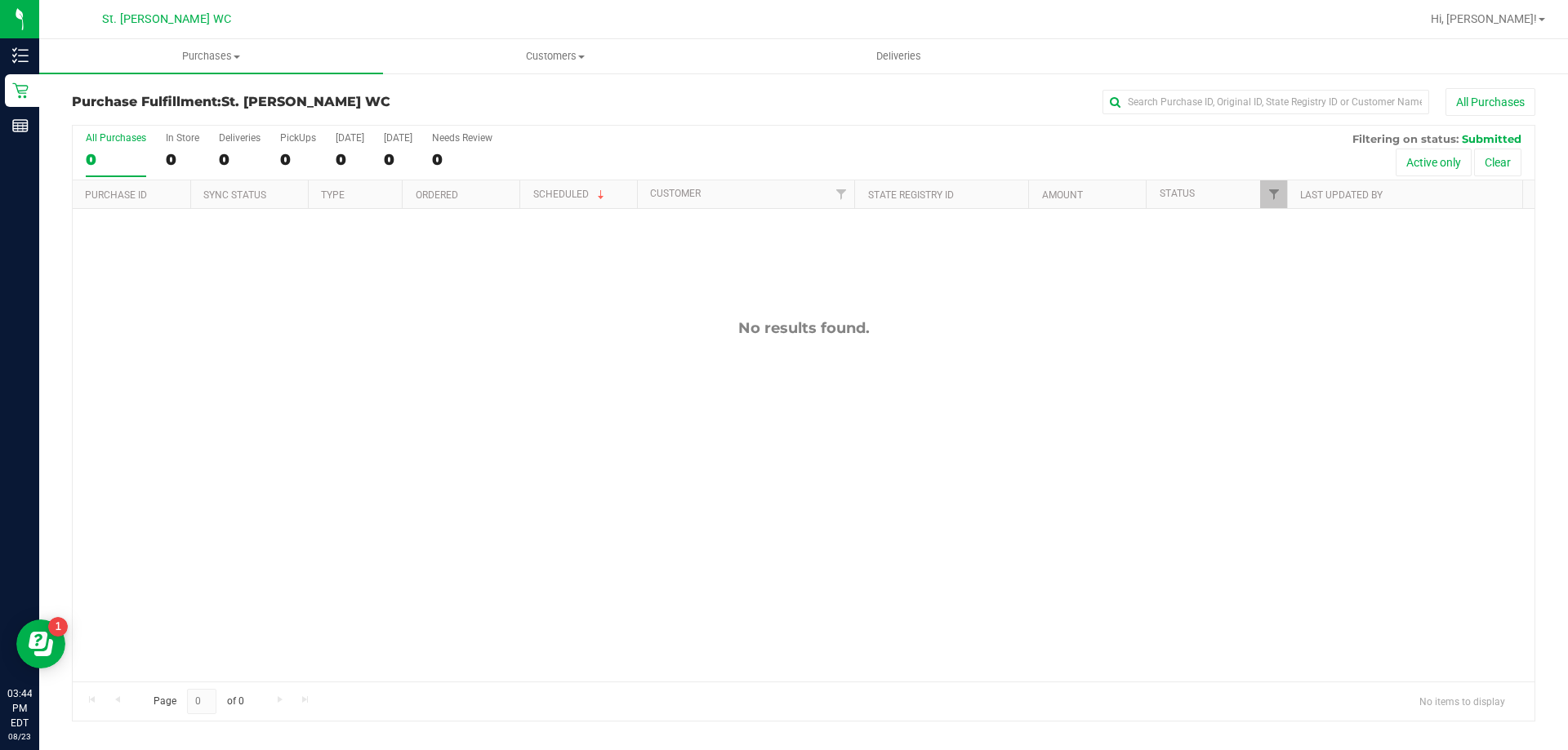
click at [336, 532] on div "No results found." at bounding box center [803, 500] width 1462 height 583
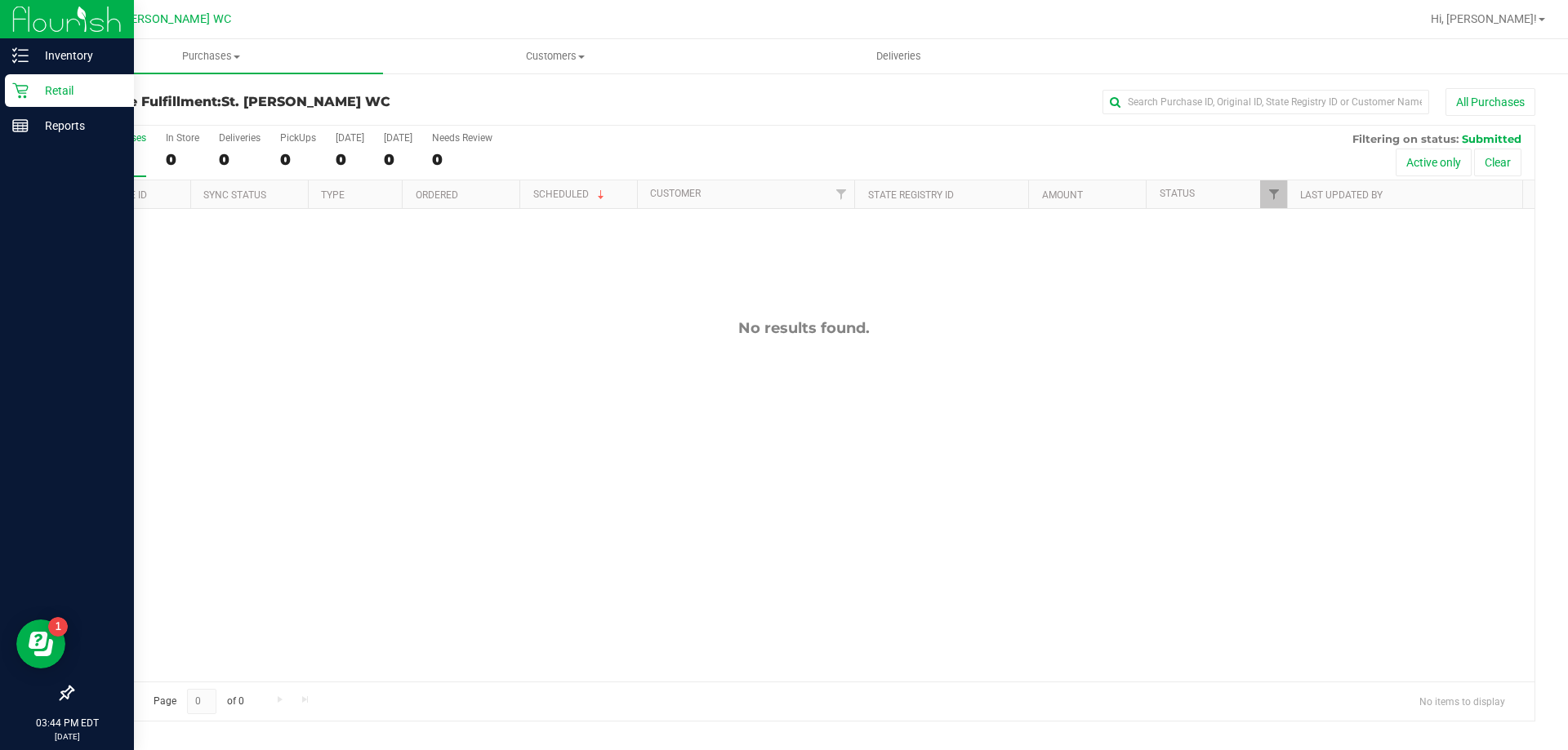
click at [34, 91] on p "Retail" at bounding box center [77, 91] width 98 height 20
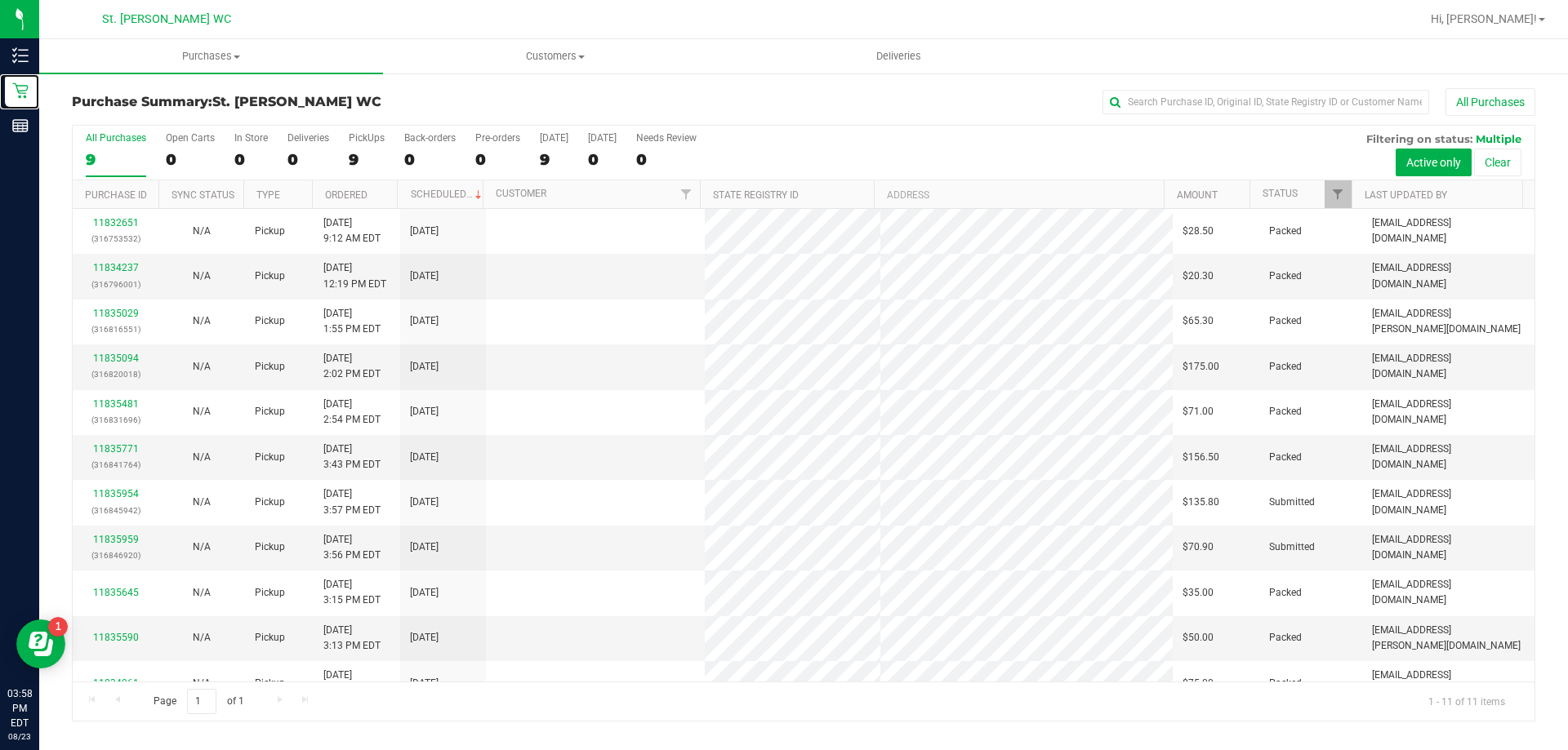
scroll to position [24, 0]
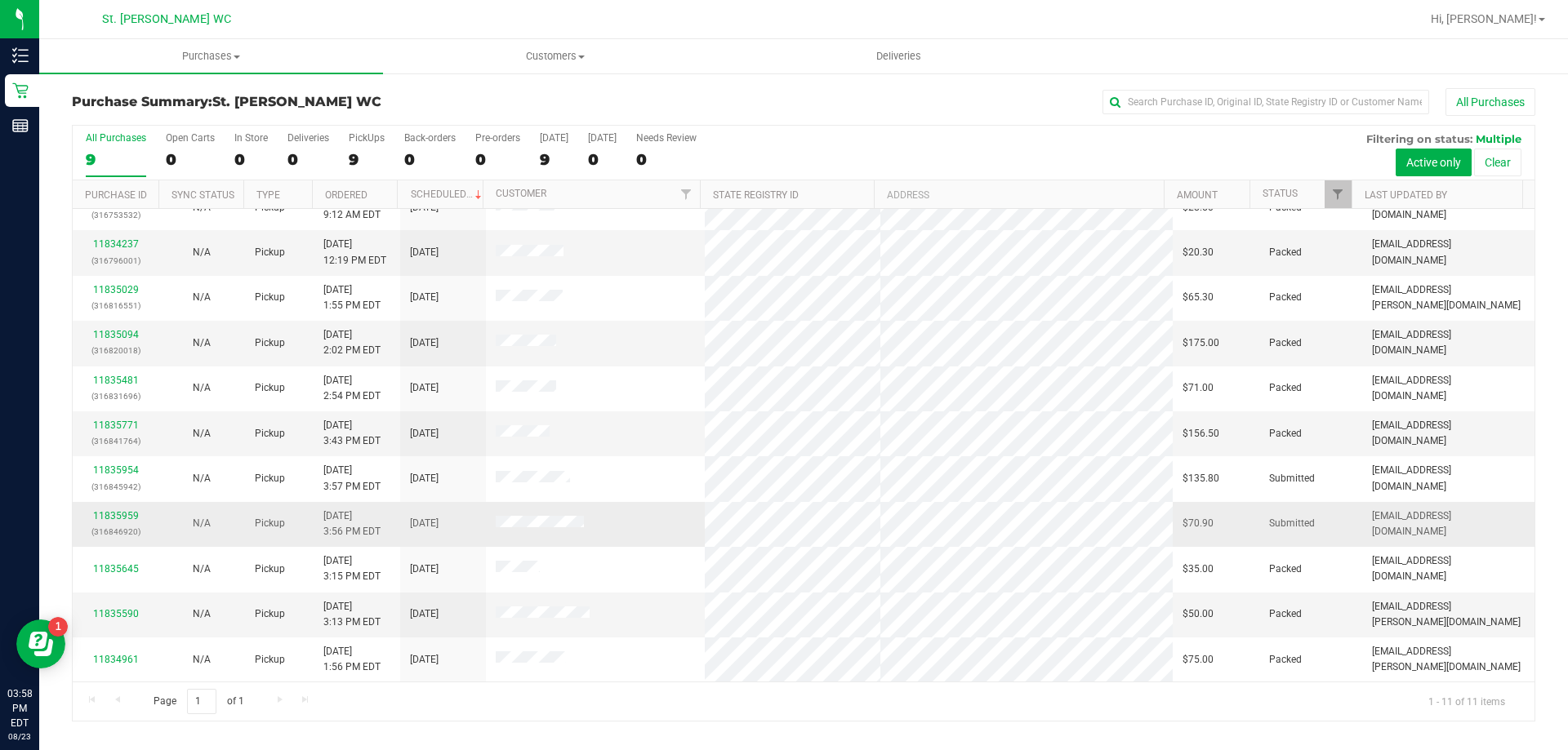
click at [108, 509] on div "11835959 (316846920)" at bounding box center [115, 524] width 66 height 31
click at [108, 513] on link "11835959" at bounding box center [115, 516] width 45 height 12
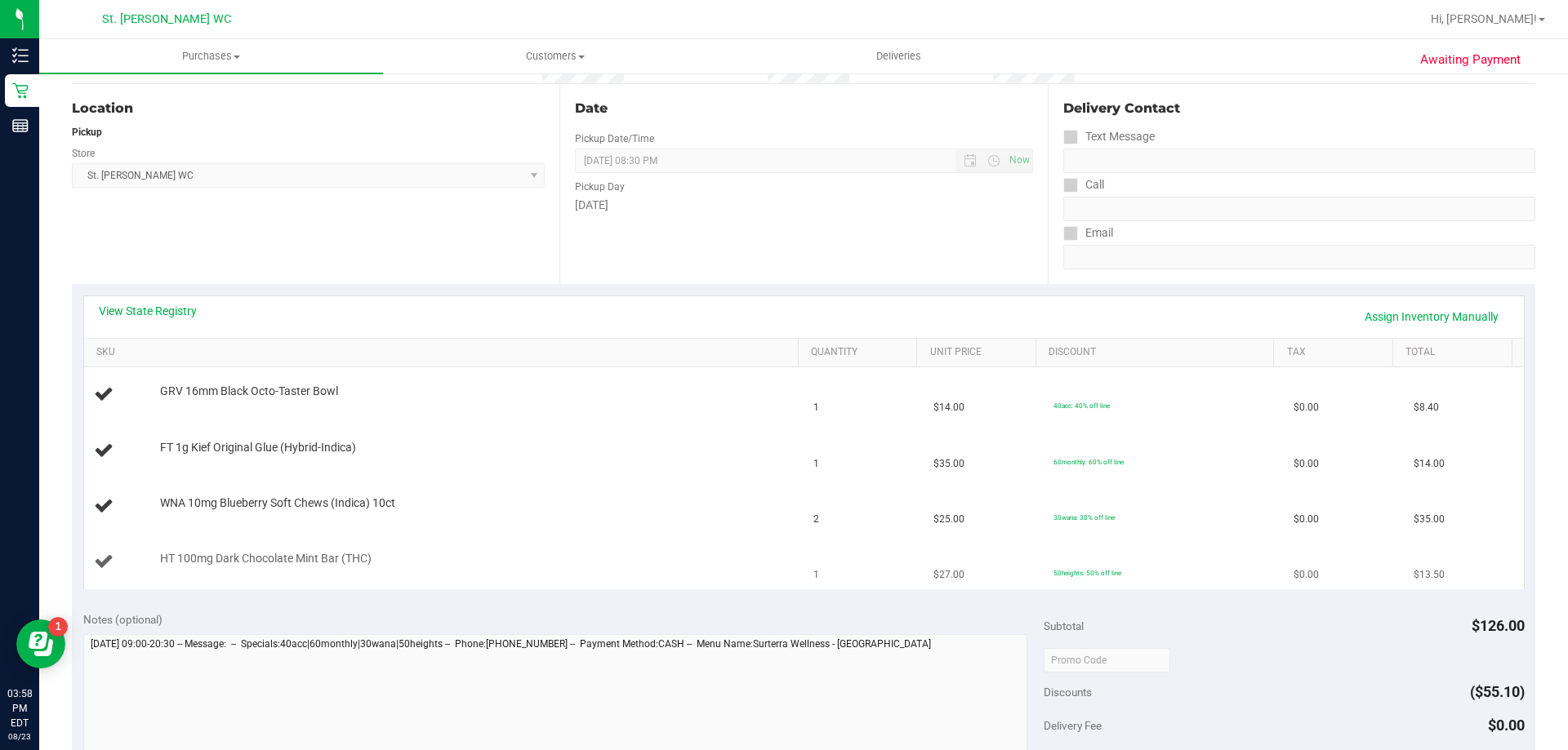
scroll to position [163, 0]
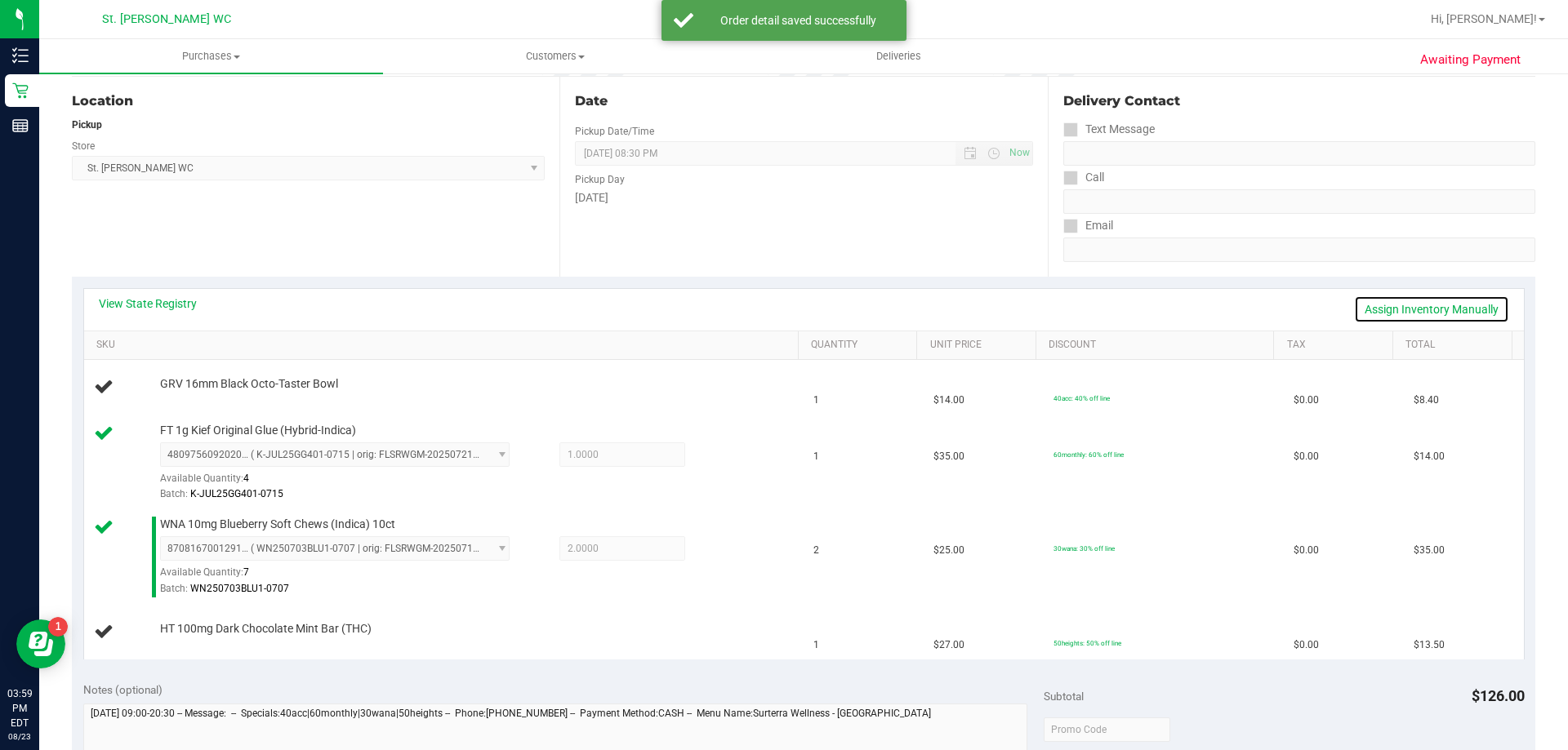
click at [1403, 309] on link "Assign Inventory Manually" at bounding box center [1431, 310] width 155 height 28
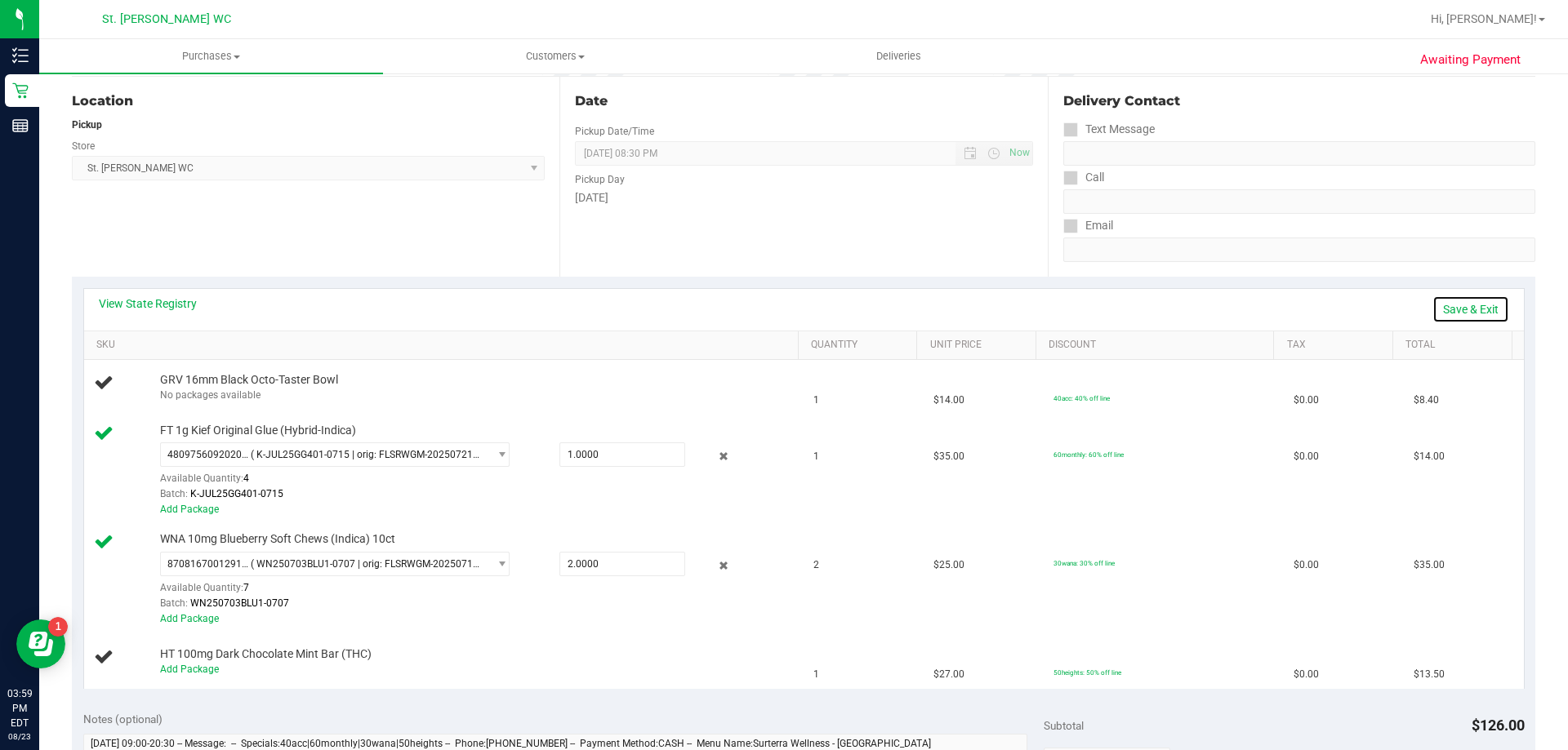
click at [1472, 309] on link "Save & Exit" at bounding box center [1470, 310] width 77 height 28
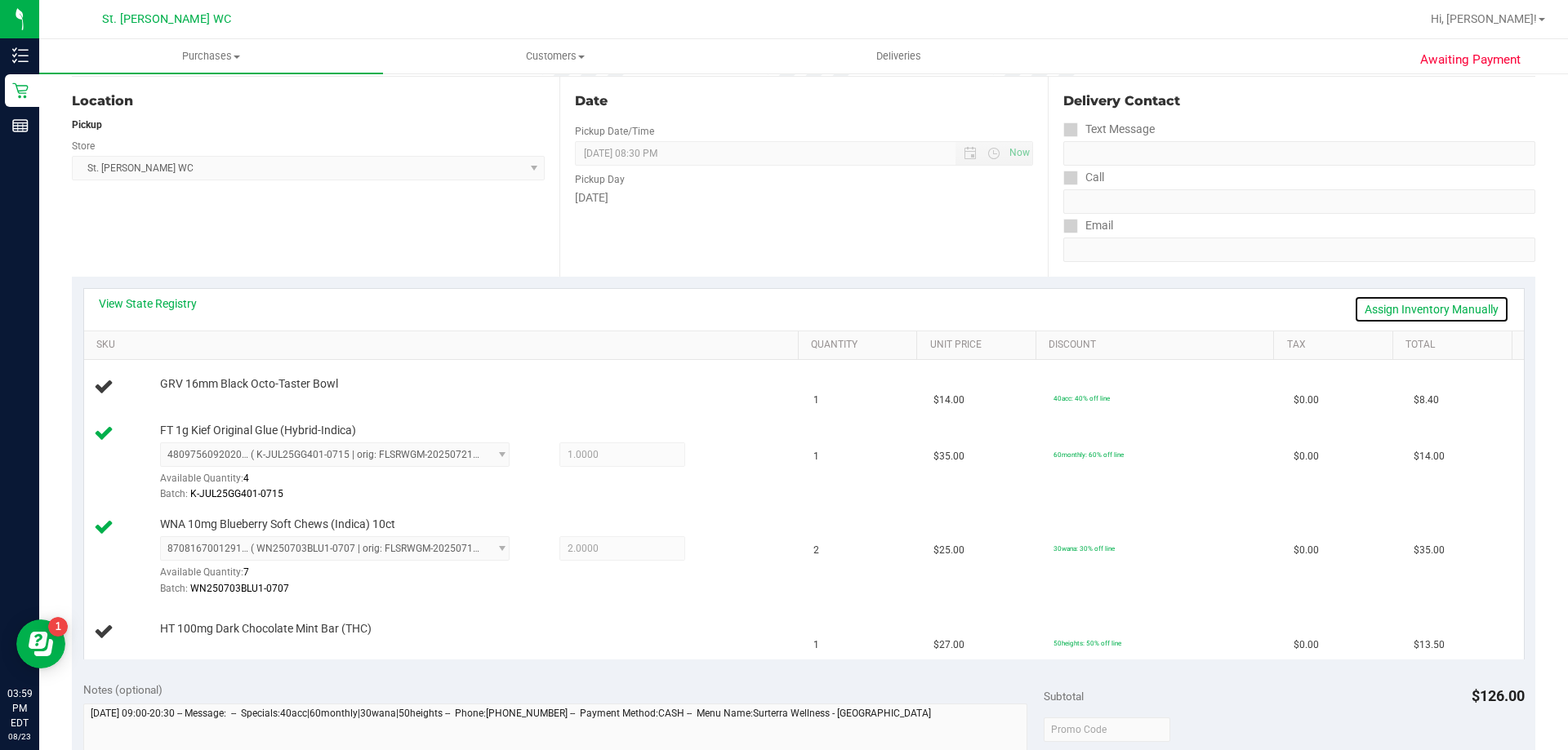
click at [1398, 307] on link "Assign Inventory Manually" at bounding box center [1431, 310] width 155 height 28
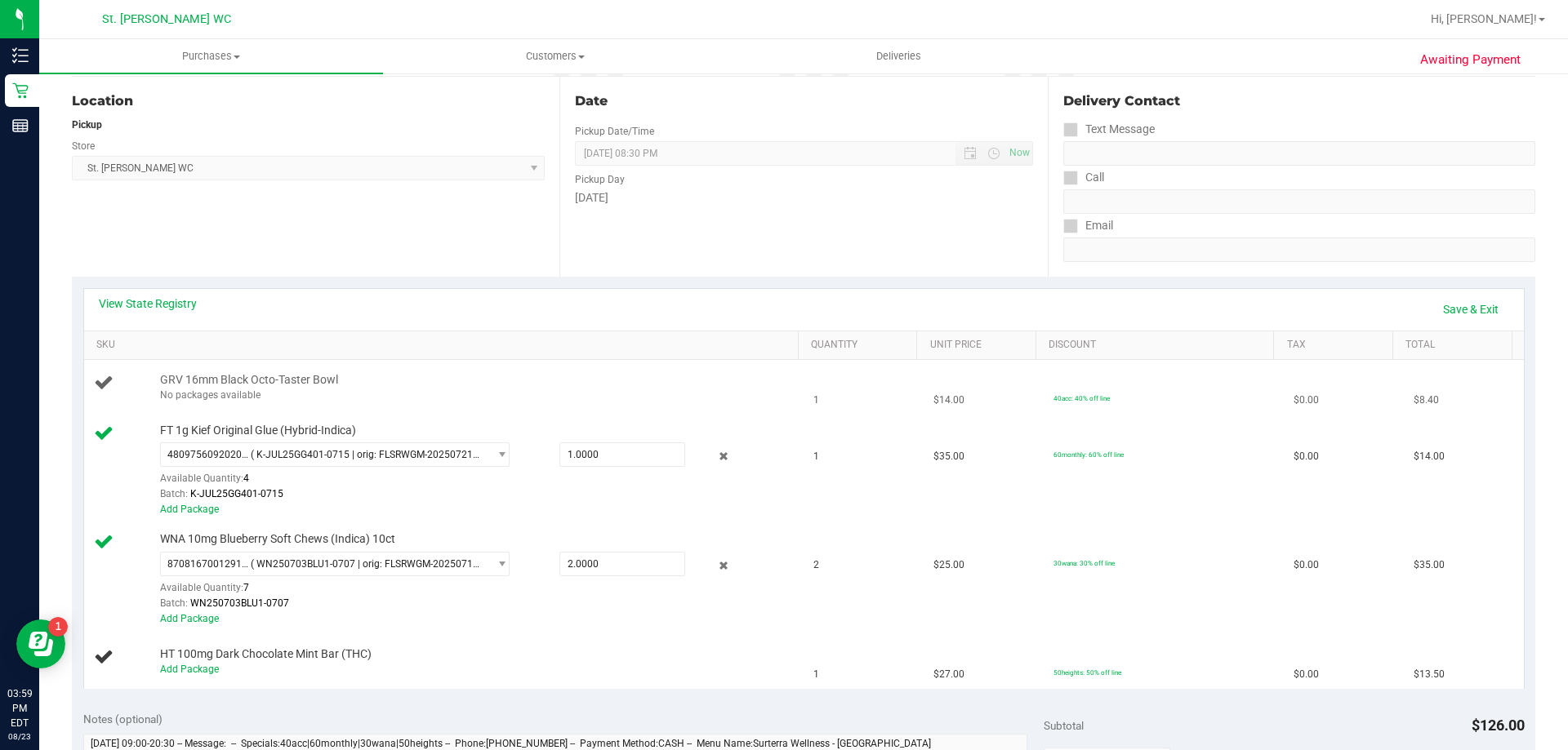
click at [323, 411] on td "GRV 16mm Black Octo-Taster Bowl No packages available" at bounding box center [444, 387] width 721 height 55
click at [332, 391] on div "No packages available" at bounding box center [475, 396] width 631 height 16
click at [1457, 321] on link "Save & Exit" at bounding box center [1470, 310] width 77 height 28
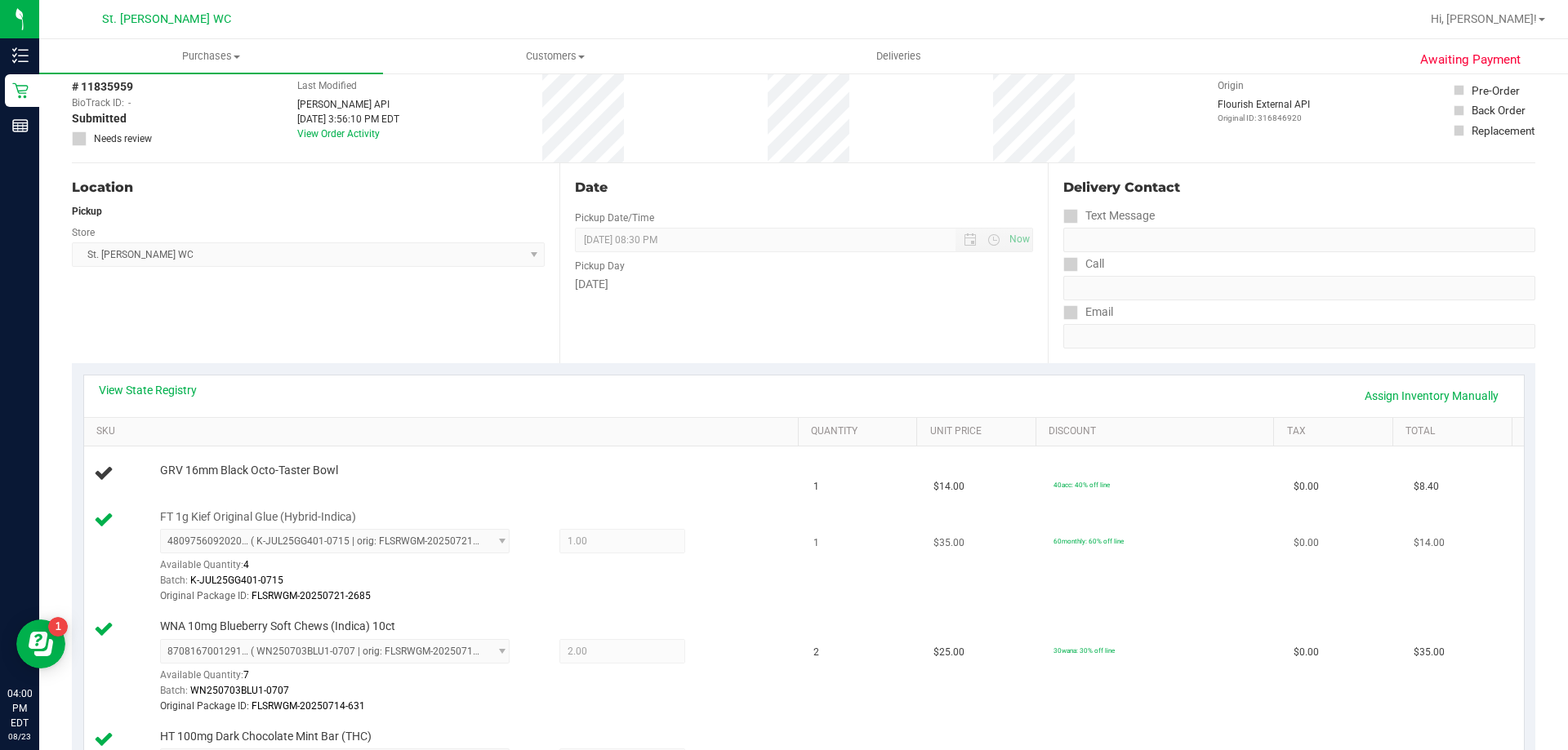
scroll to position [163, 0]
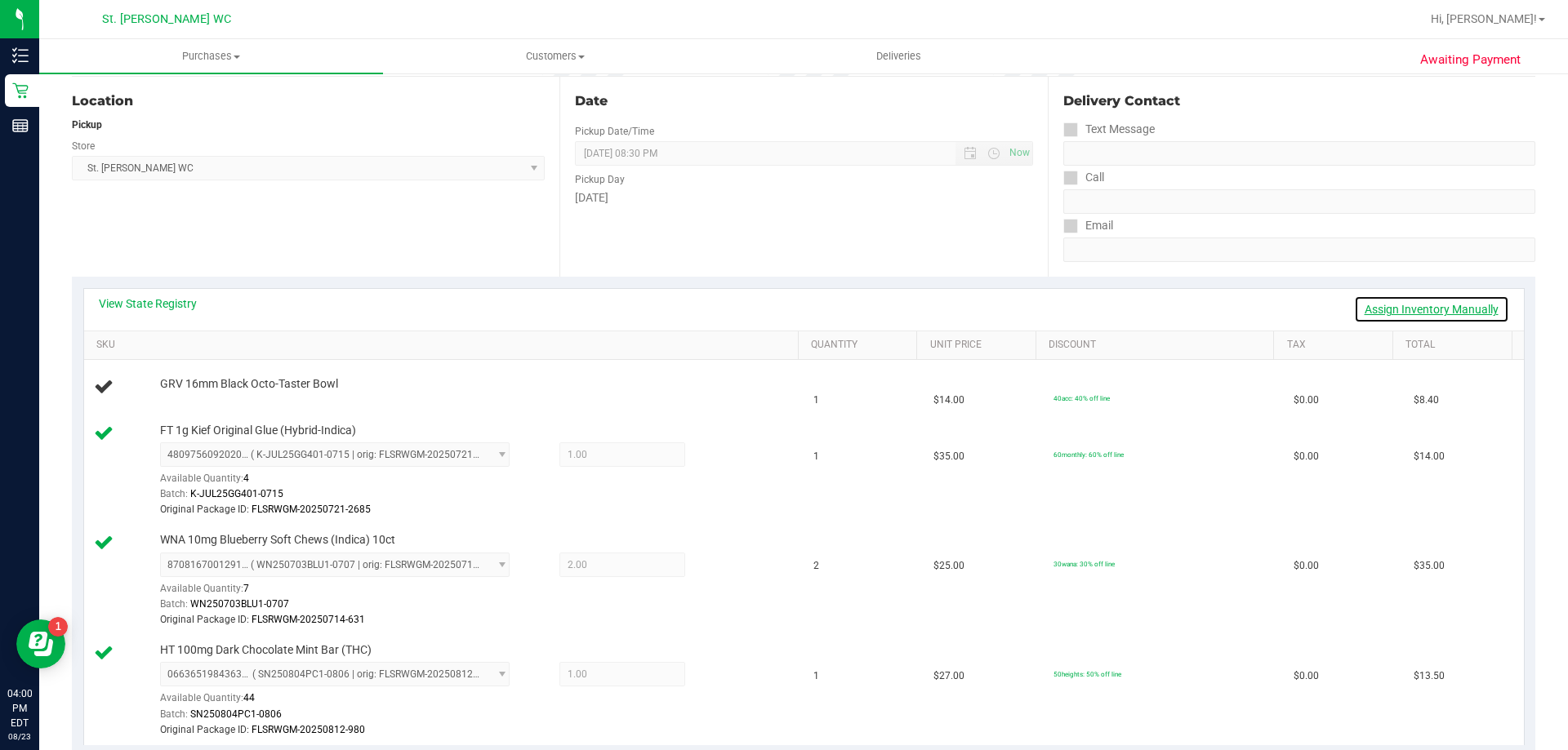
click at [1380, 309] on link "Assign Inventory Manually" at bounding box center [1431, 310] width 155 height 28
click at [198, 396] on link "Add Package" at bounding box center [189, 395] width 59 height 12
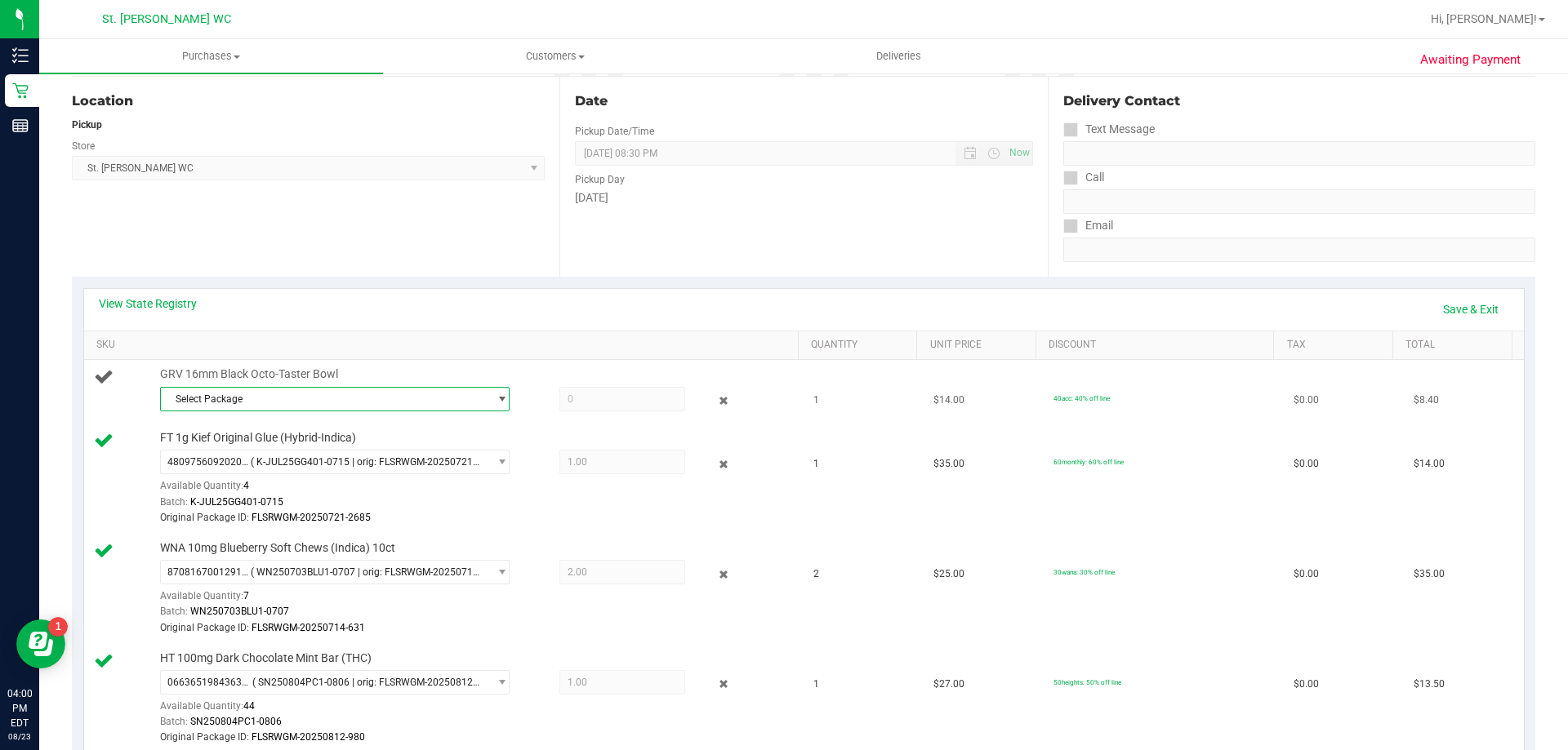
click at [360, 389] on span "Select Package" at bounding box center [324, 400] width 327 height 23
click at [333, 462] on span "( 1992483-052025 | orig: FLTW-20250523-016 )" at bounding box center [369, 466] width 209 height 12
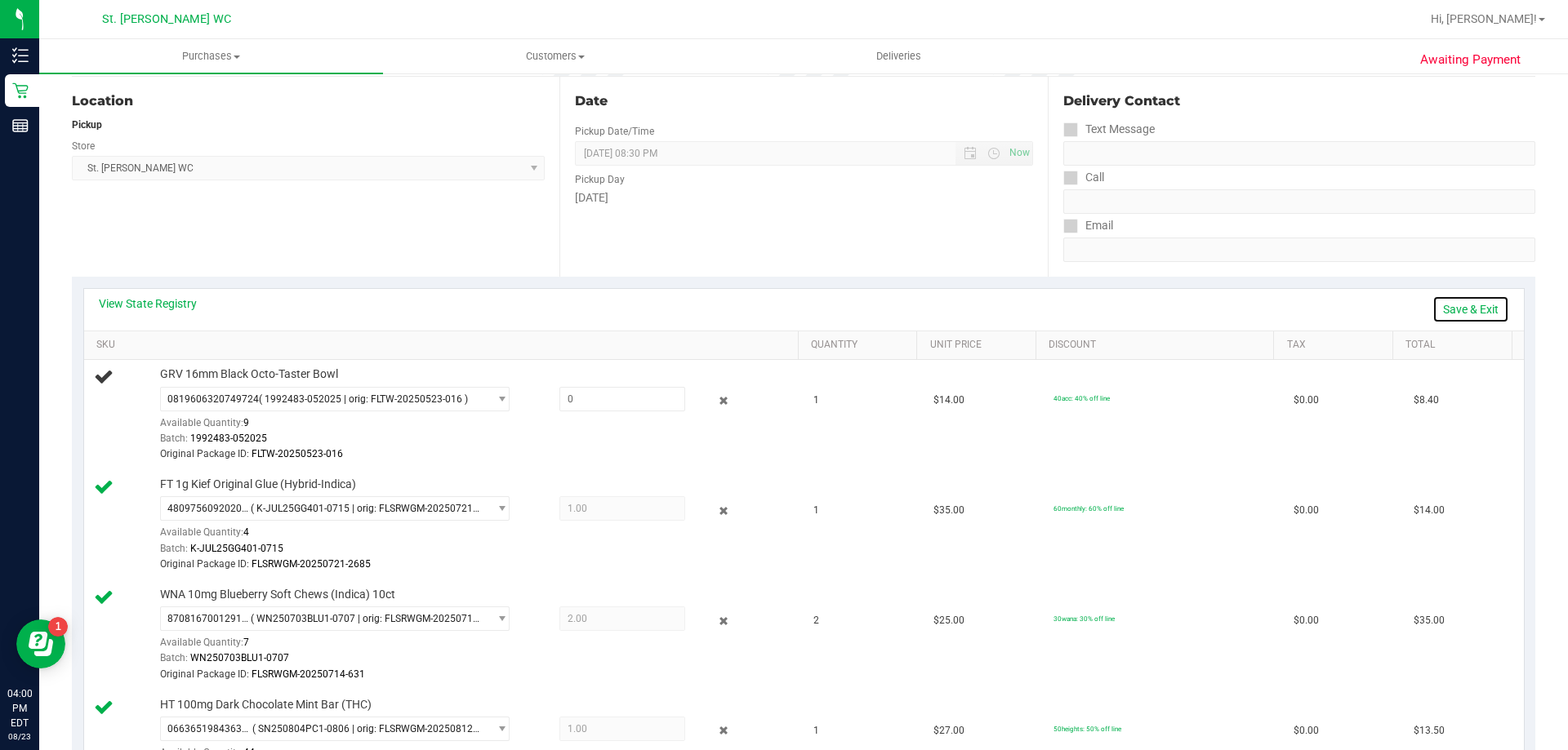
click at [1449, 321] on link "Save & Exit" at bounding box center [1470, 310] width 77 height 28
click at [1430, 302] on link "Assign Inventory Manually" at bounding box center [1431, 310] width 155 height 28
click at [589, 405] on span at bounding box center [622, 400] width 126 height 25
type input "1"
type input "1.0000"
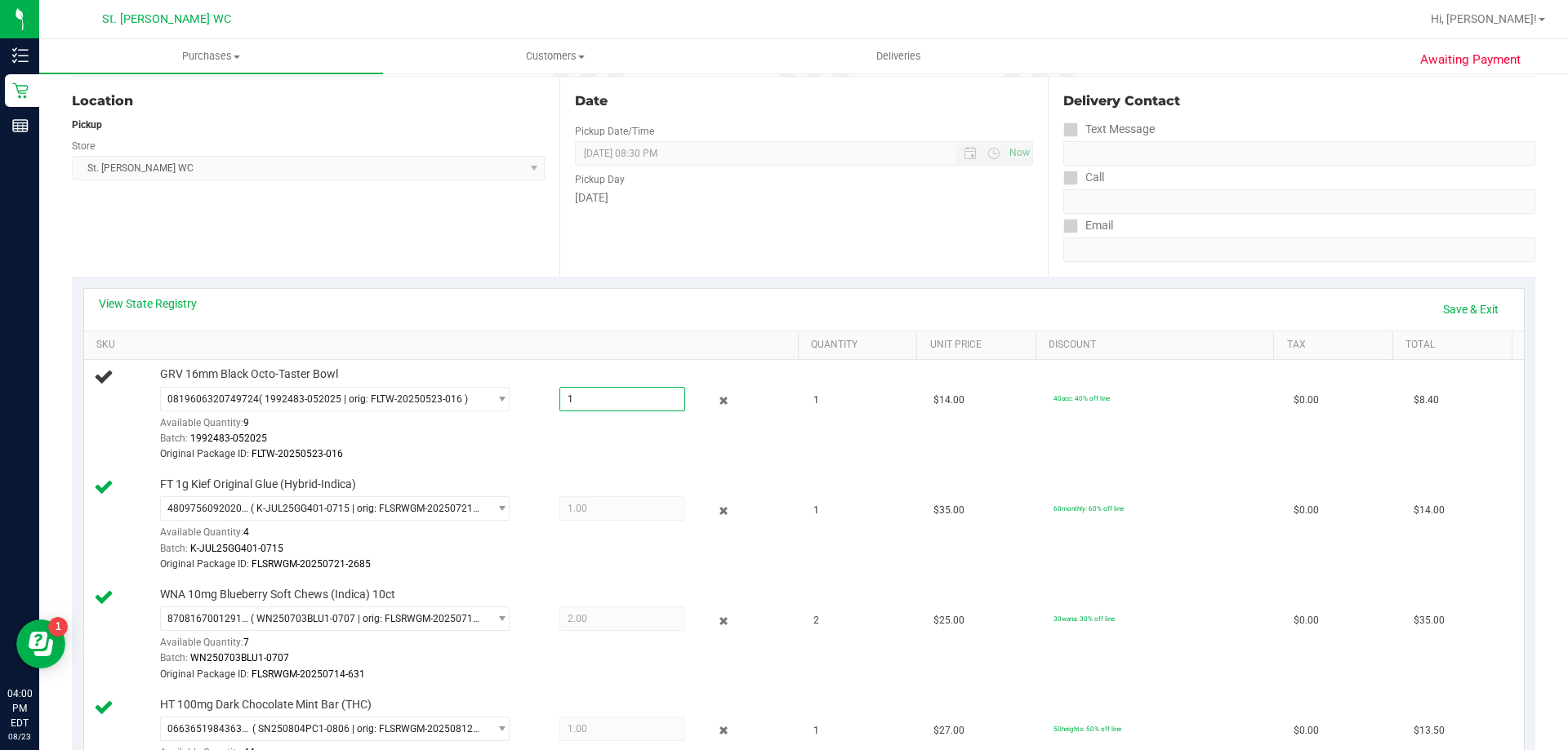
click at [677, 299] on div "View State Registry Save & Exit" at bounding box center [804, 310] width 1411 height 28
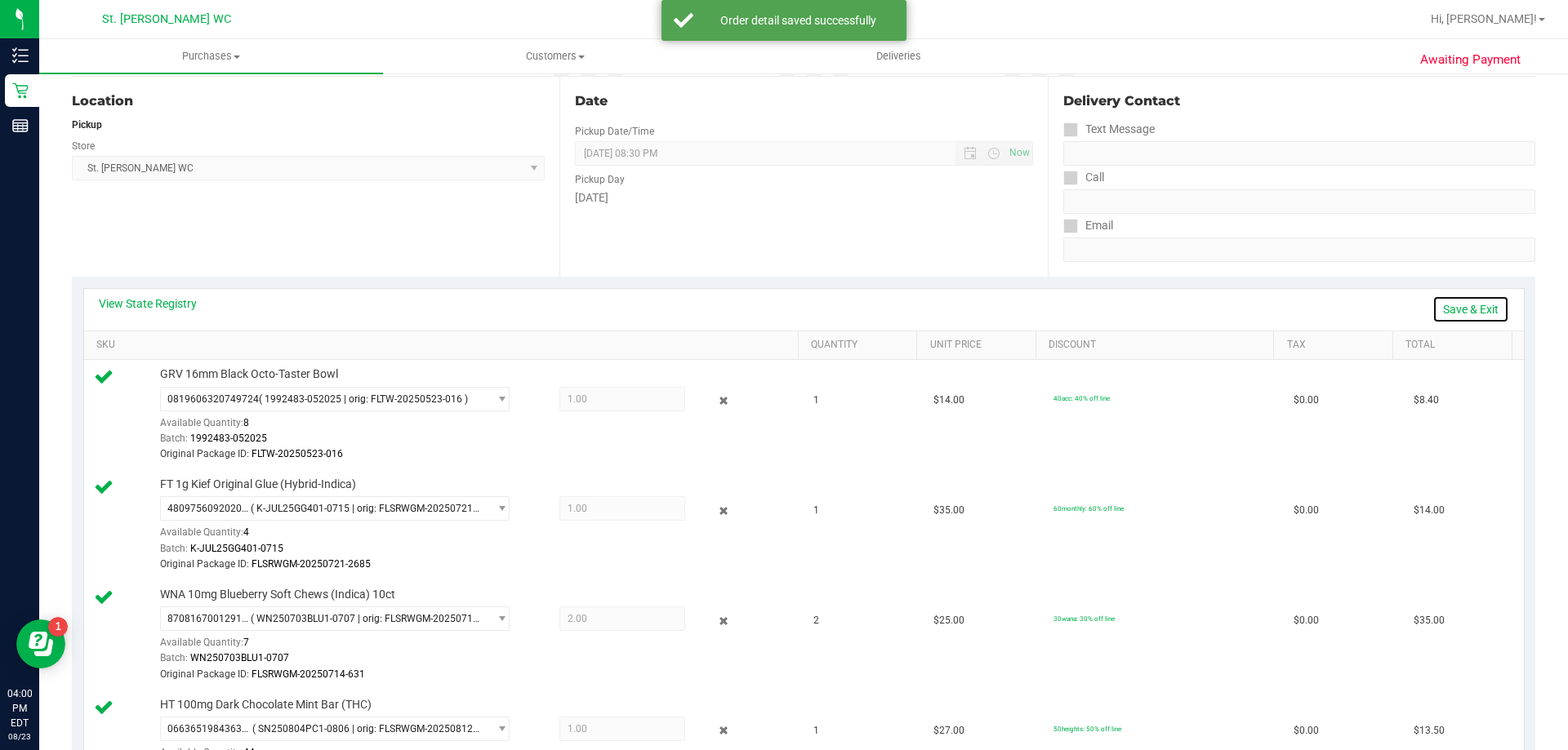
click at [1476, 312] on link "Save & Exit" at bounding box center [1470, 310] width 77 height 28
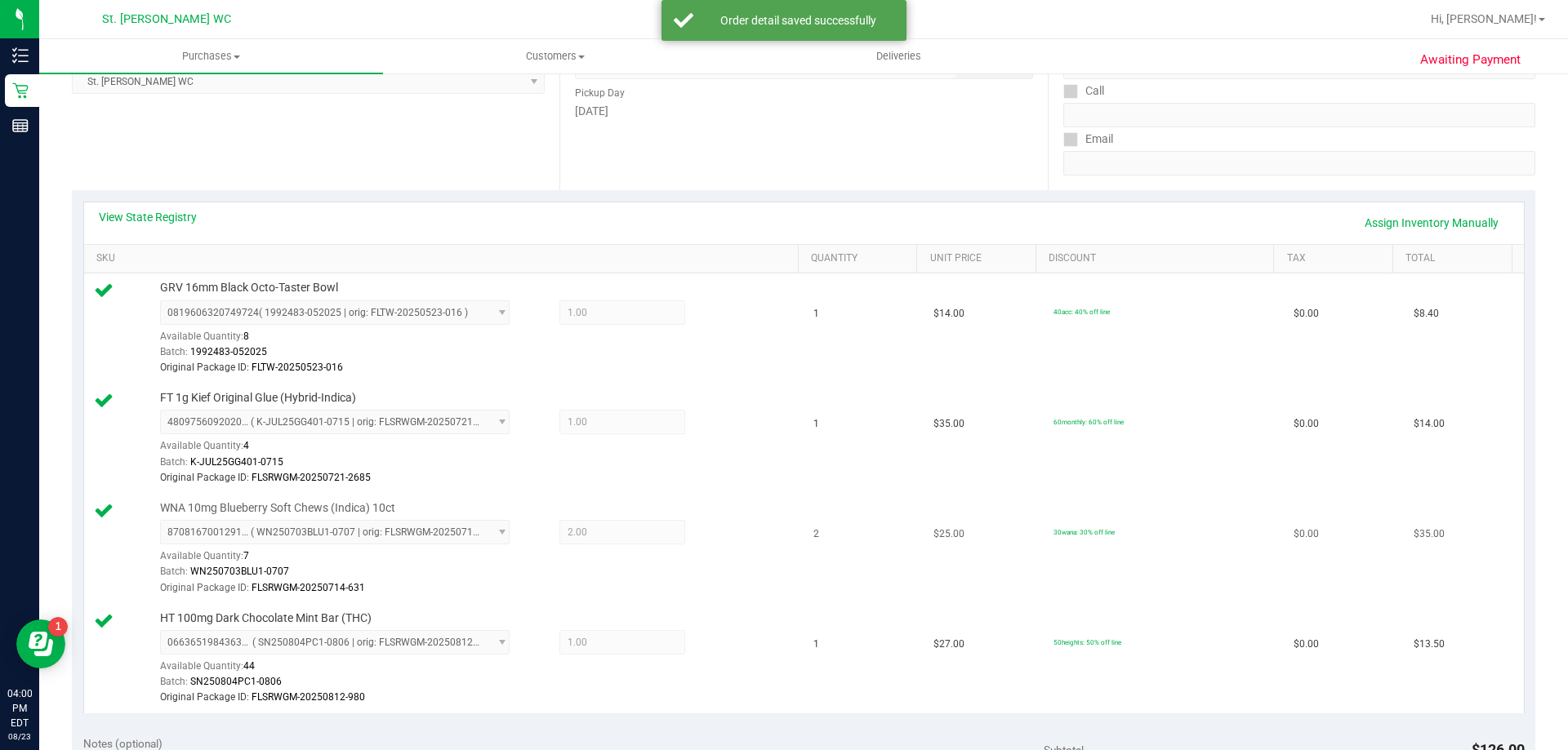
scroll to position [571, 0]
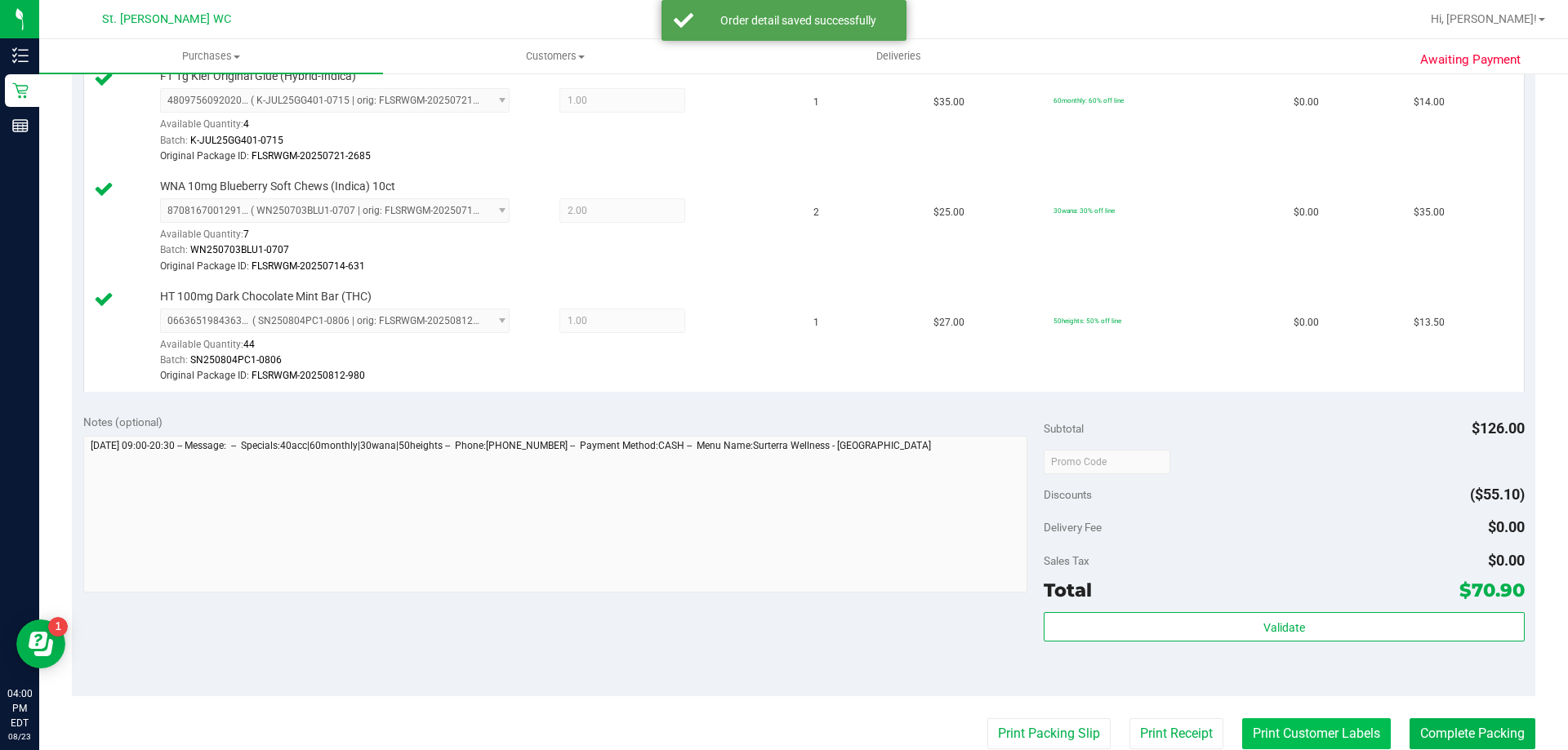
click at [1273, 721] on button "Print Customer Labels" at bounding box center [1317, 734] width 148 height 31
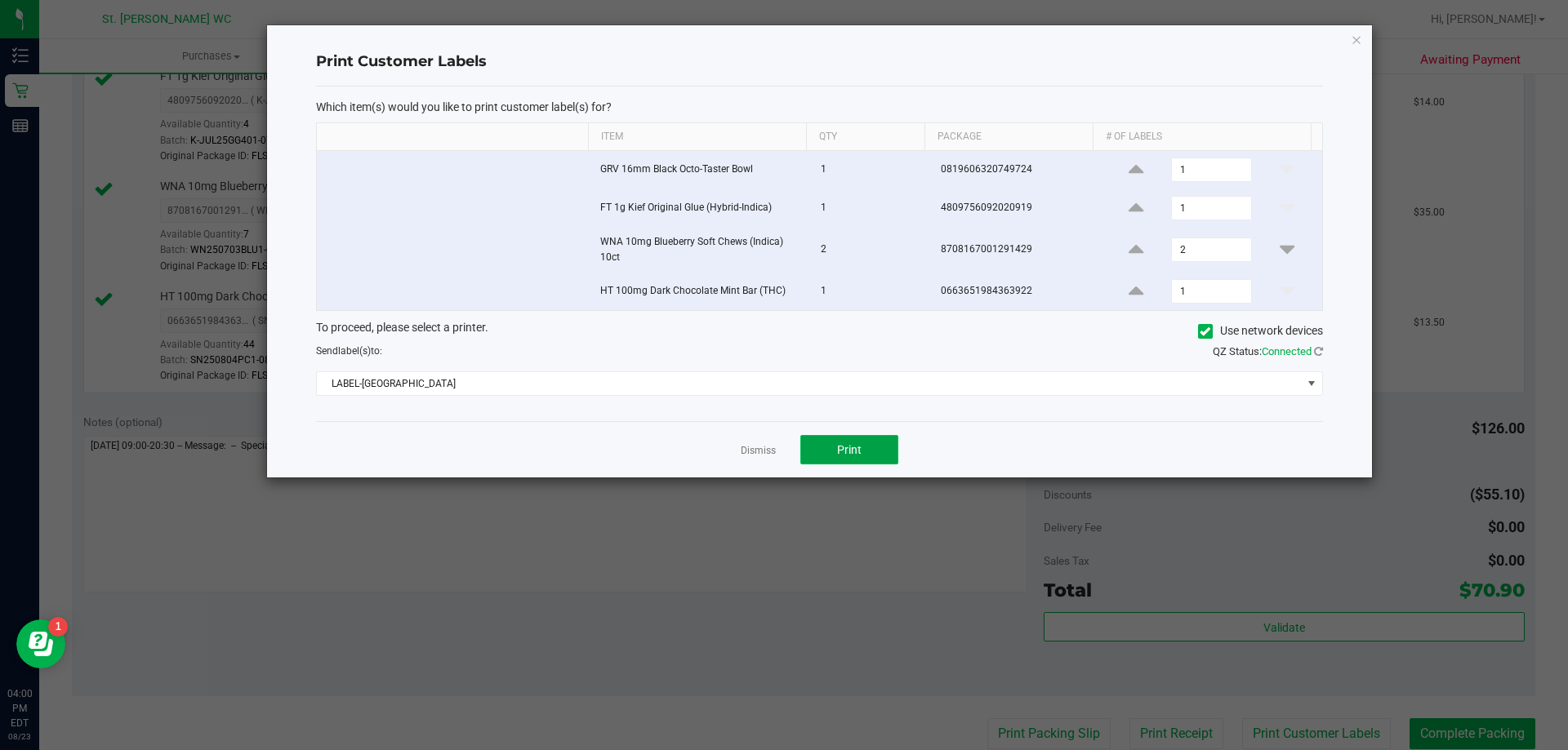
click at [843, 444] on span "Print" at bounding box center [849, 450] width 25 height 13
click at [756, 448] on link "Dismiss" at bounding box center [758, 451] width 35 height 14
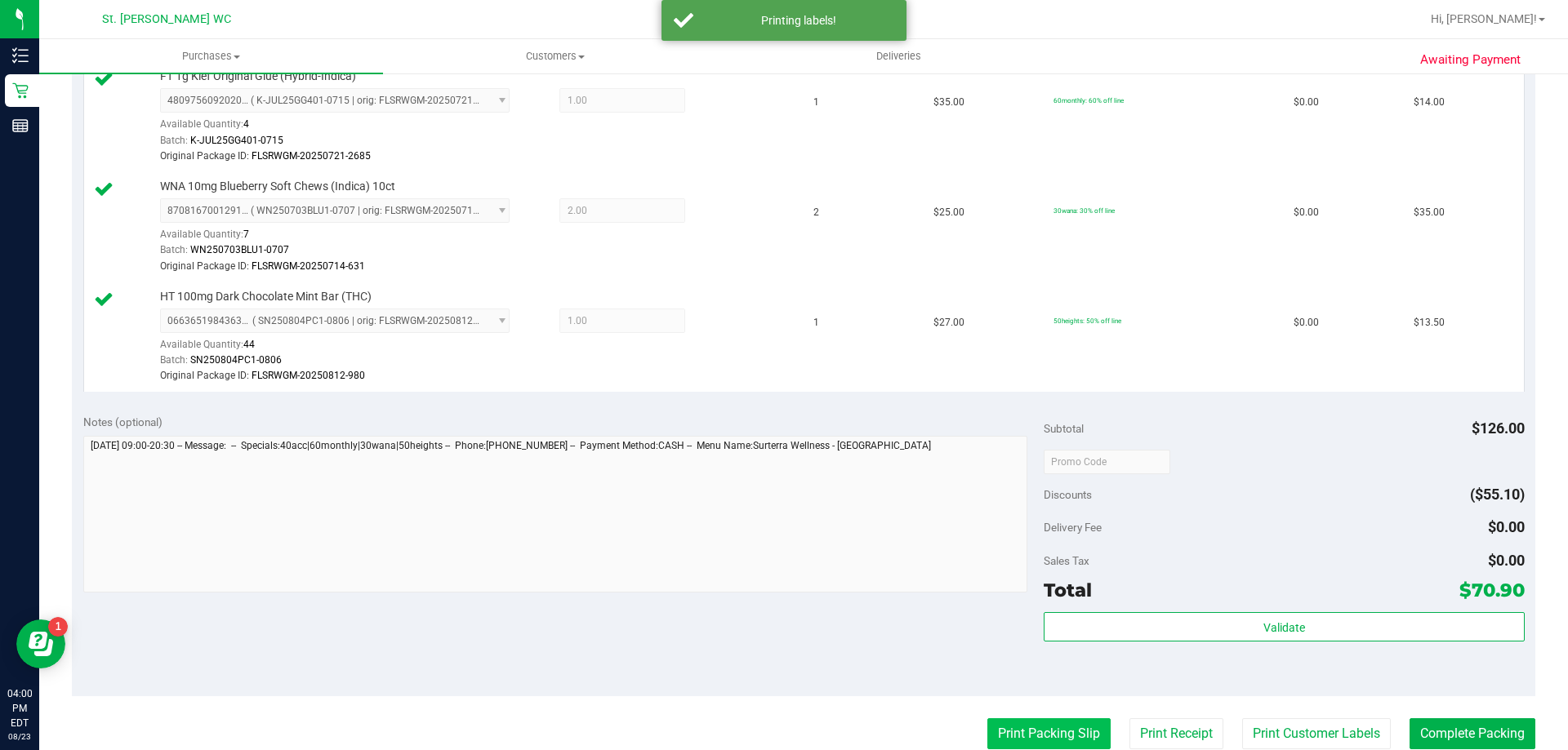
click at [1051, 743] on button "Print Packing Slip" at bounding box center [1049, 734] width 124 height 31
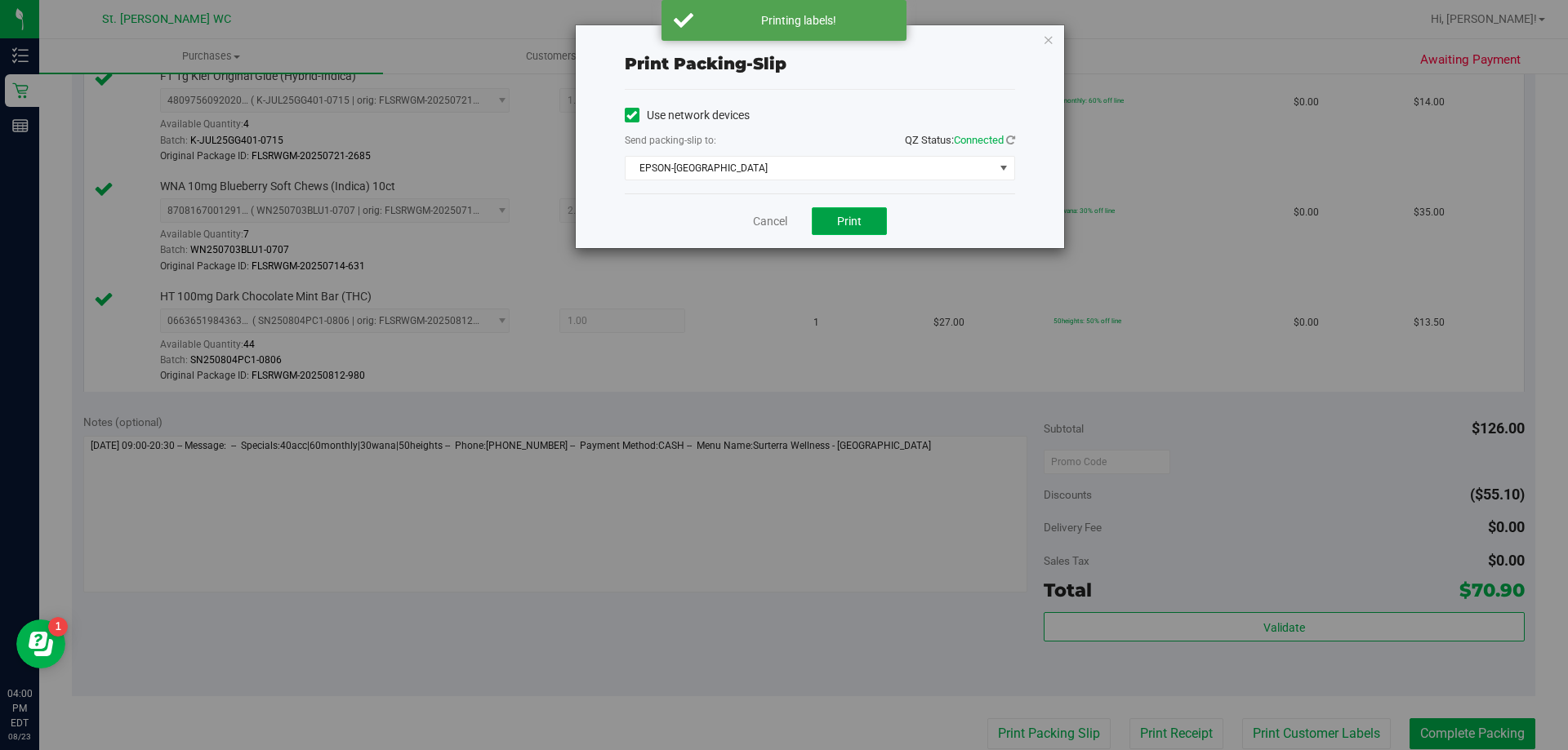
click at [829, 218] on button "Print" at bounding box center [849, 222] width 75 height 28
click at [756, 221] on link "Cancel" at bounding box center [770, 222] width 35 height 17
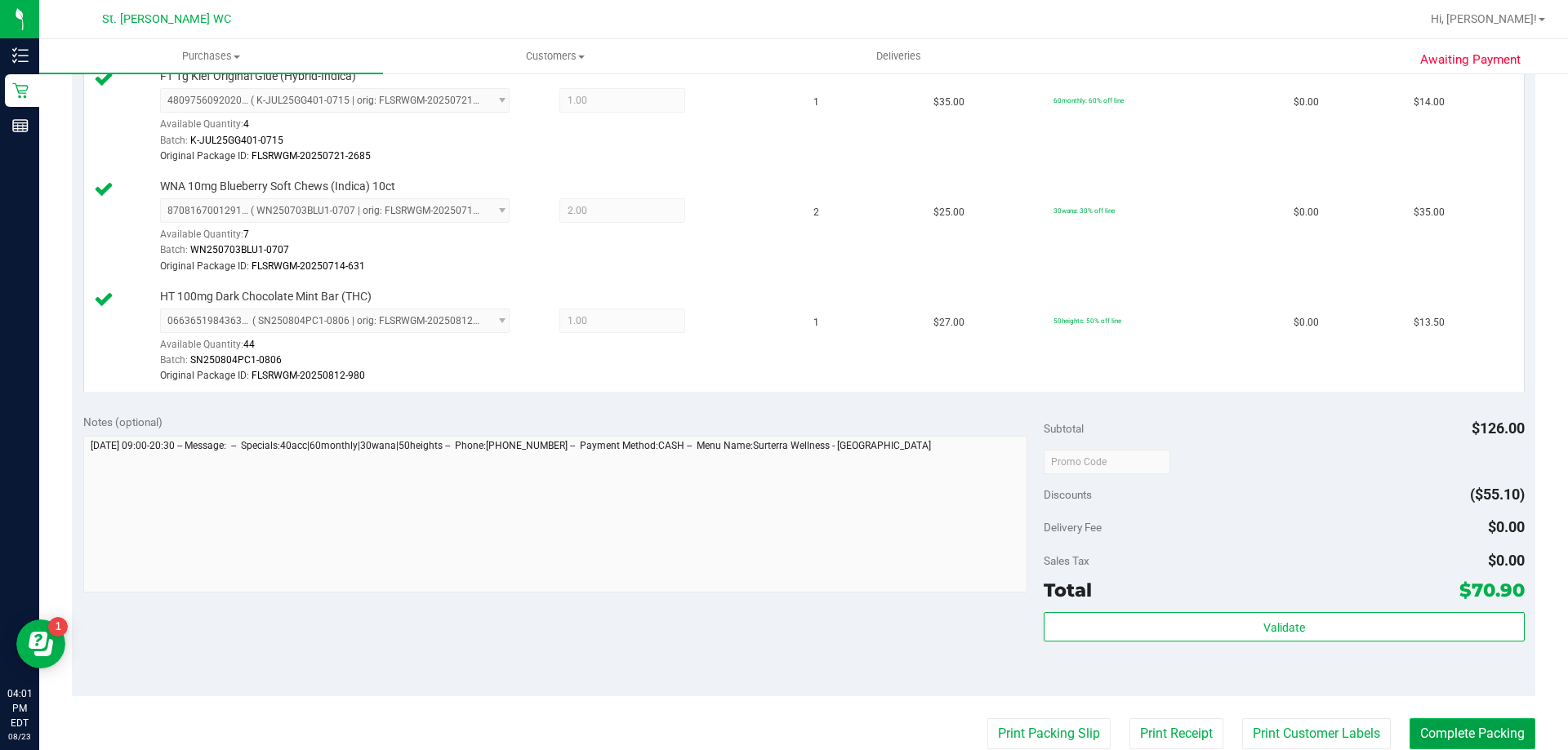
click at [1472, 734] on button "Complete Packing" at bounding box center [1472, 734] width 126 height 31
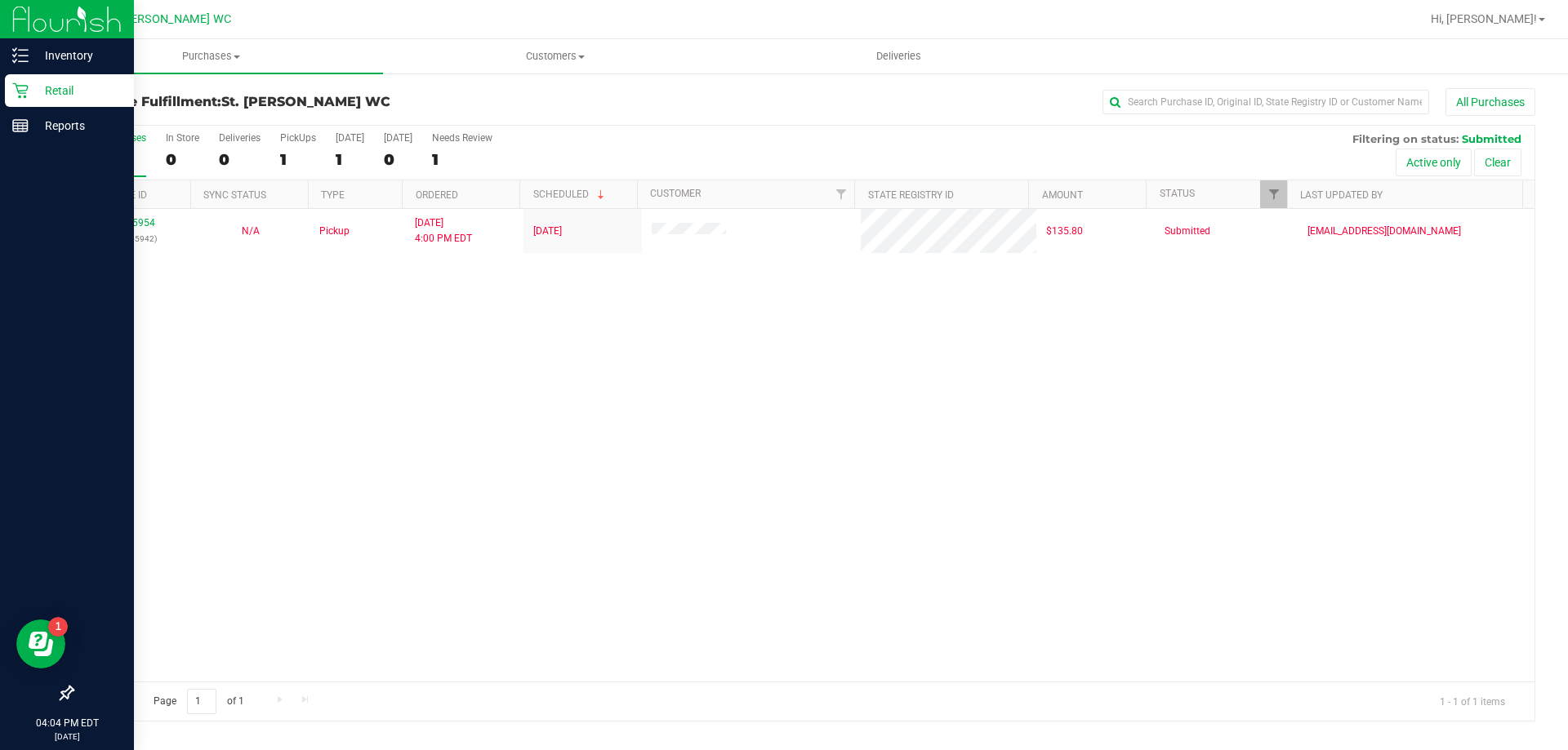
click at [27, 94] on icon at bounding box center [21, 91] width 16 height 16
click at [28, 93] on icon at bounding box center [21, 91] width 16 height 16
